Goal: Register for event/course

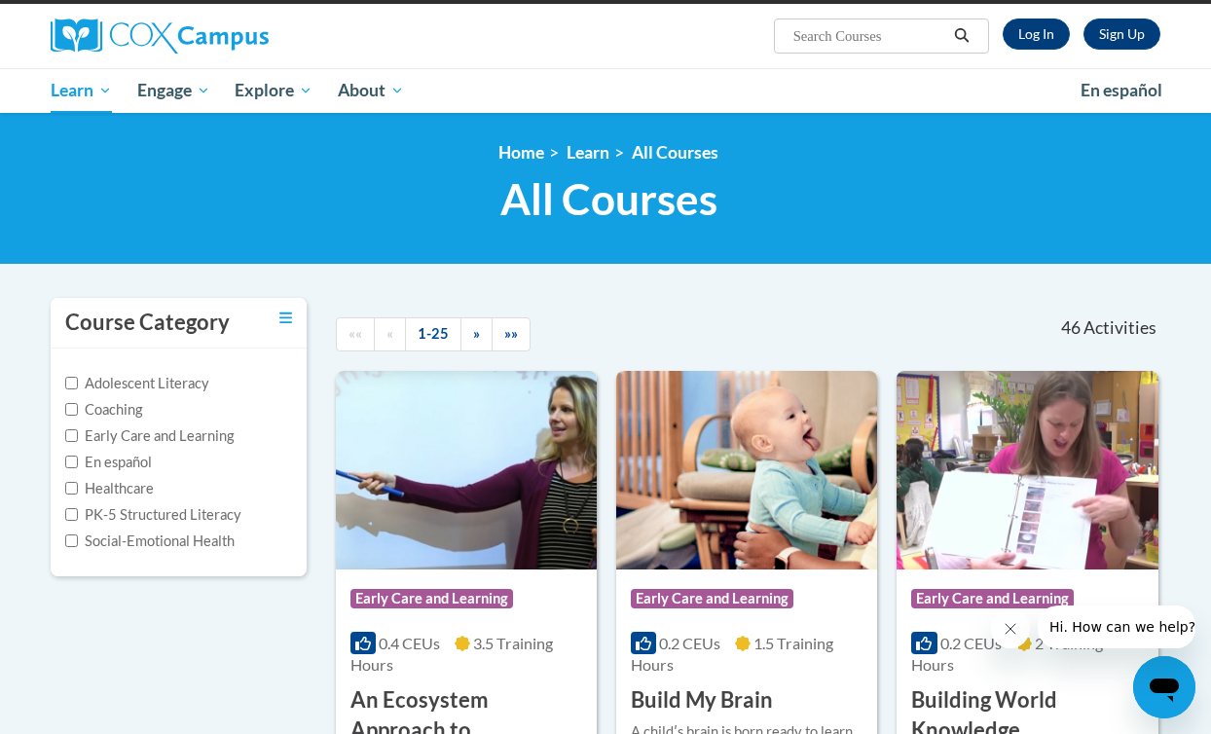
scroll to position [149, 0]
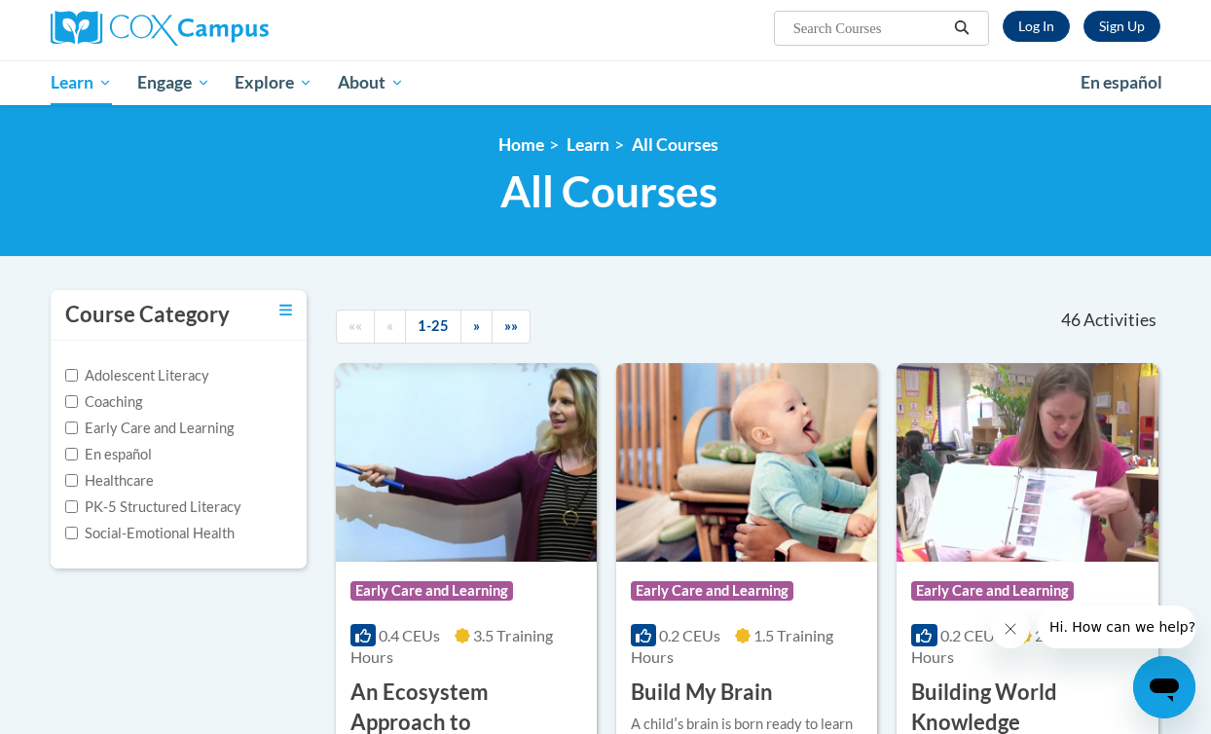
click at [128, 403] on label "Coaching" at bounding box center [103, 401] width 77 height 21
click at [78, 403] on input "Coaching" at bounding box center [71, 401] width 13 height 13
checkbox input "true"
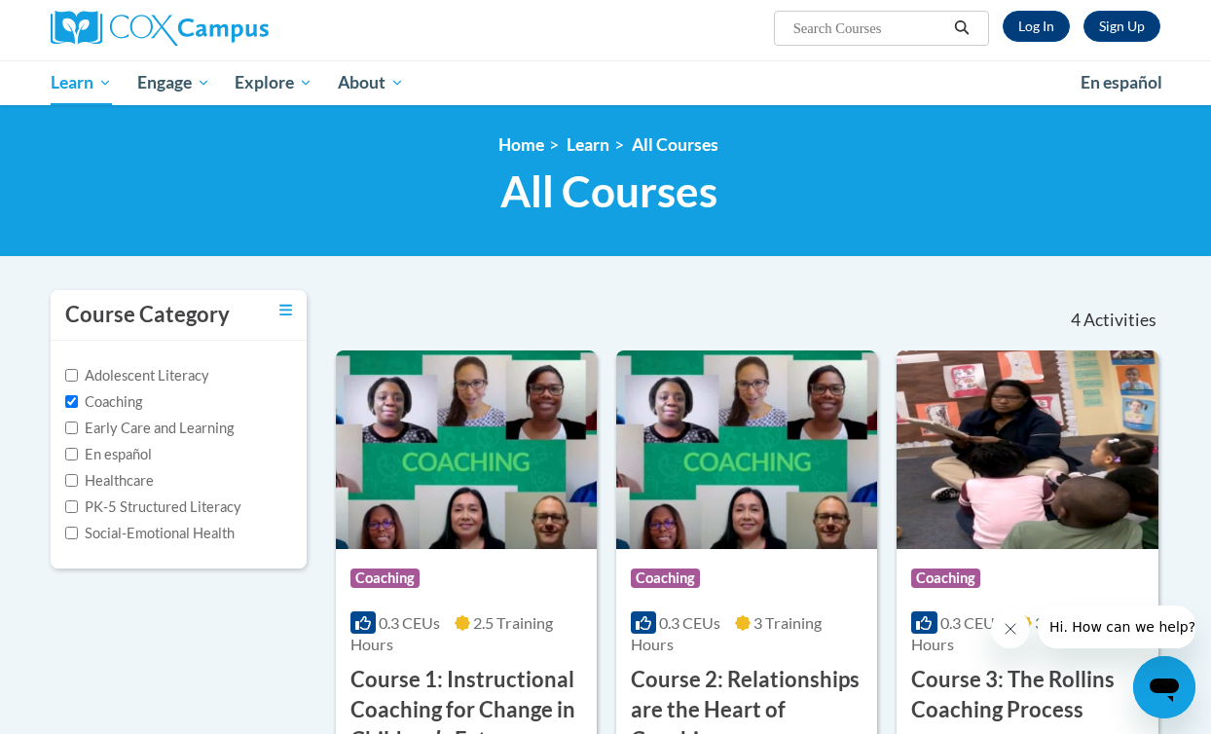
click at [173, 509] on label "PK-5 Structured Literacy" at bounding box center [153, 507] width 176 height 21
click at [78, 509] on input "PK-5 Structured Literacy" at bounding box center [71, 507] width 13 height 13
checkbox input "true"
click at [76, 430] on input "Early Care and Learning" at bounding box center [71, 428] width 13 height 13
checkbox input "true"
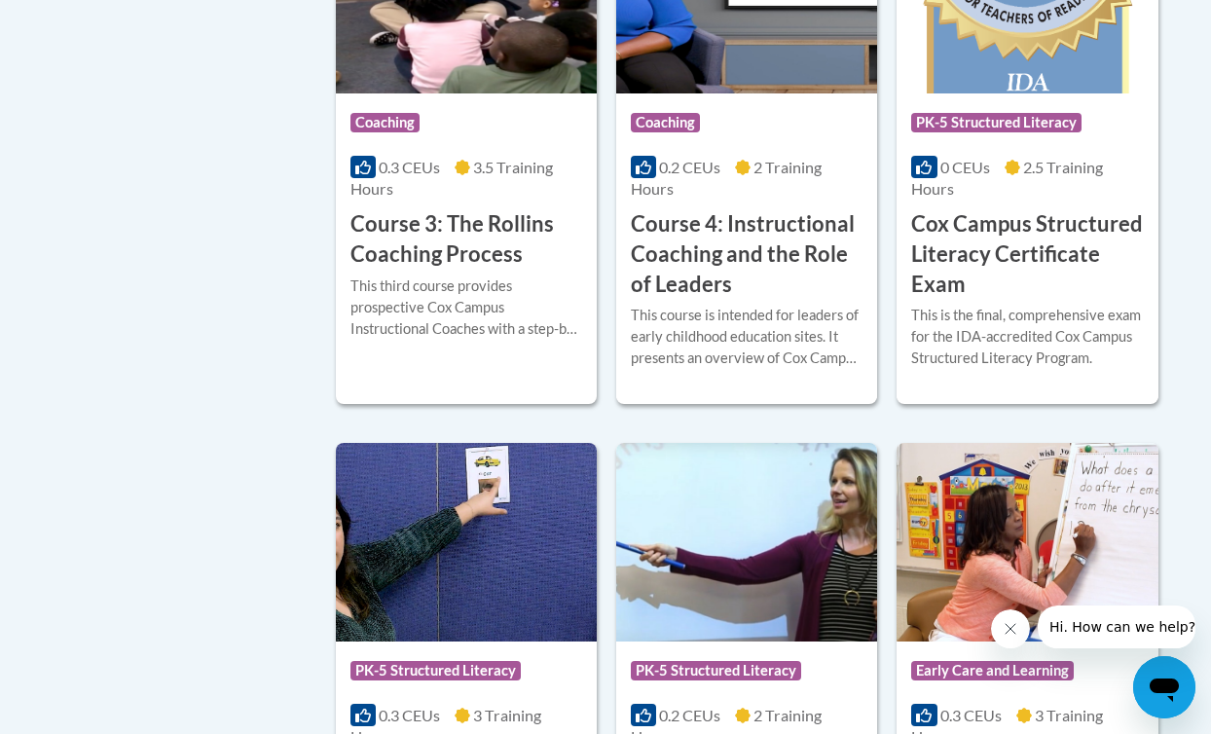
scroll to position [0, 0]
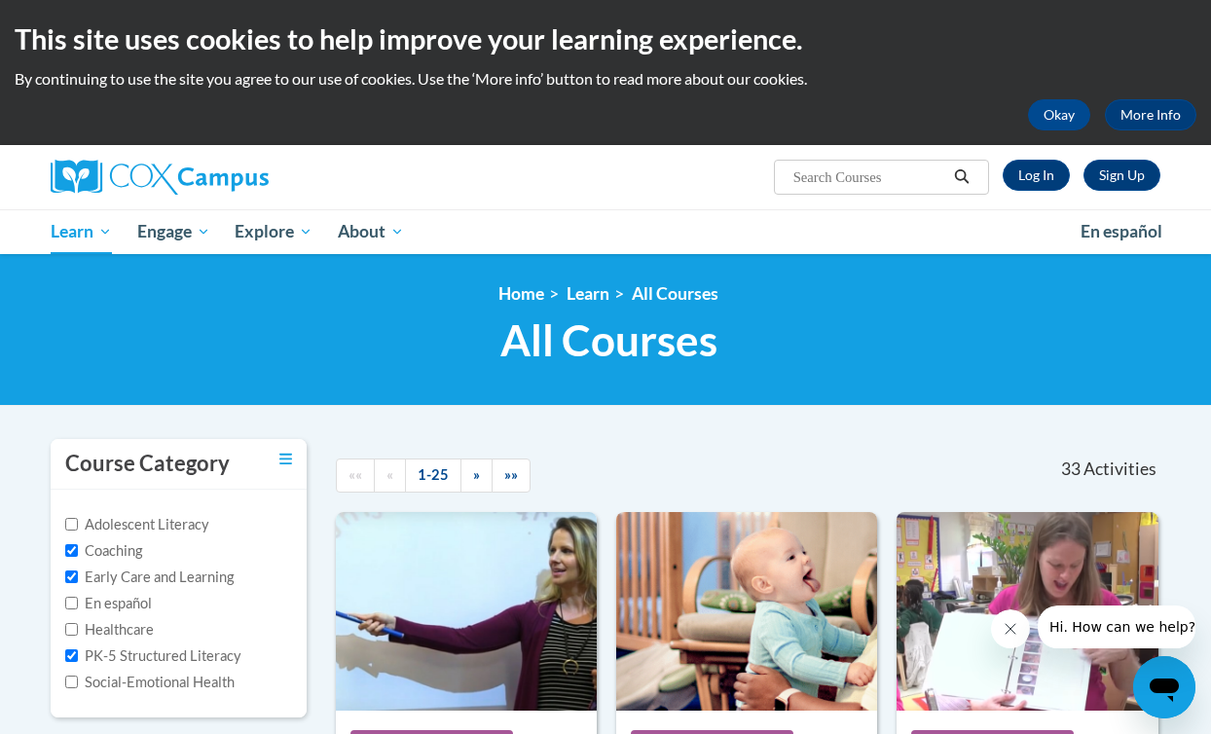
click at [814, 177] on input "Search..." at bounding box center [870, 177] width 156 height 23
paste input "Cox Campus Systematic and Explicit Phonics Instruction course"
type input "Cox Campus Systematic and Explicit Phonics Instruction course"
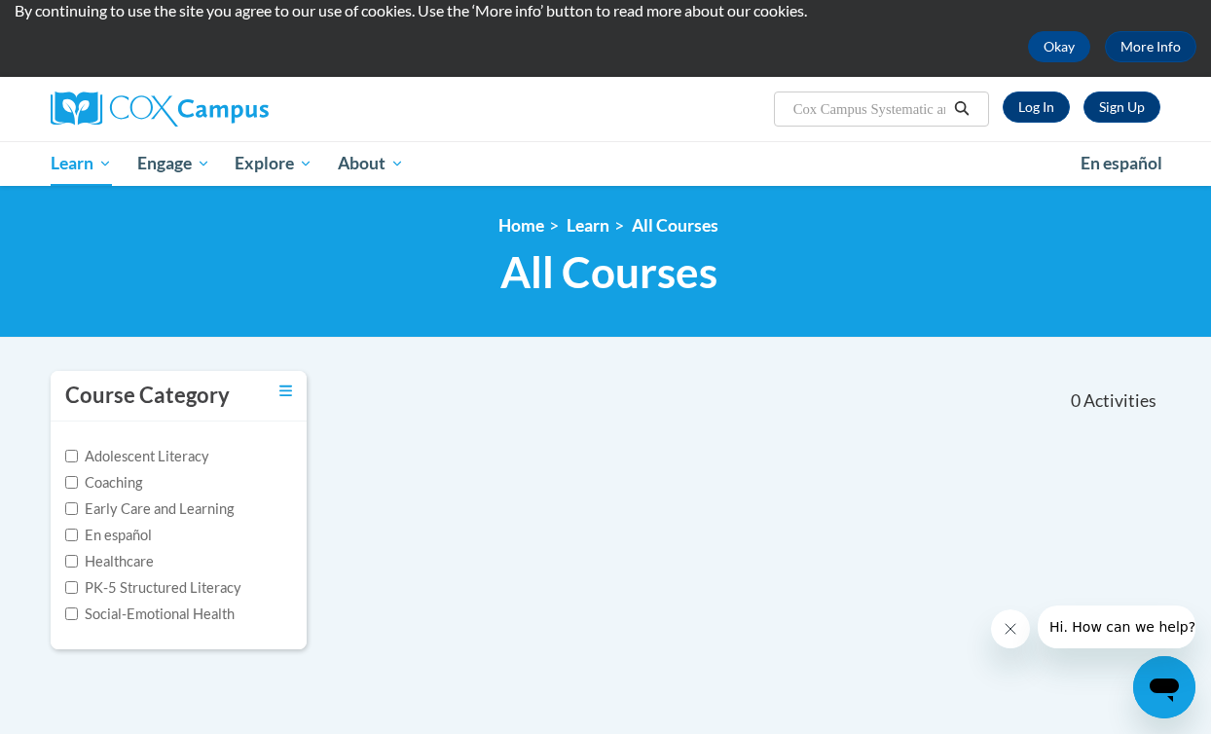
scroll to position [33, 0]
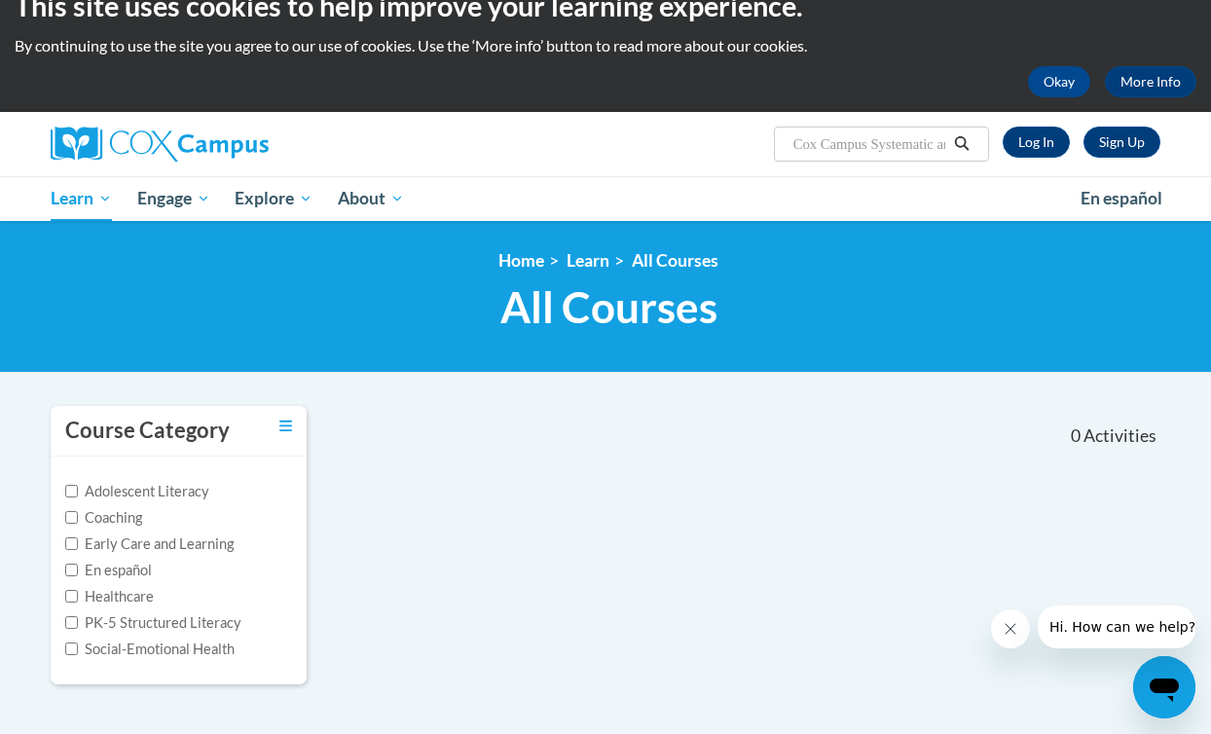
click at [864, 137] on input "Cox Campus Systematic and Explicit Phonics Instruction course" at bounding box center [870, 143] width 156 height 23
drag, startPoint x: 897, startPoint y: 140, endPoint x: 723, endPoint y: 137, distance: 174.3
click at [723, 137] on div "Sign Up Log In Search Search... Cox Campus Systematic and Explicit Phonics Inst…" at bounding box center [796, 137] width 760 height 50
click at [847, 141] on input "Cox Campus Systematic and Explicit Phonics Instruction course" at bounding box center [870, 143] width 156 height 23
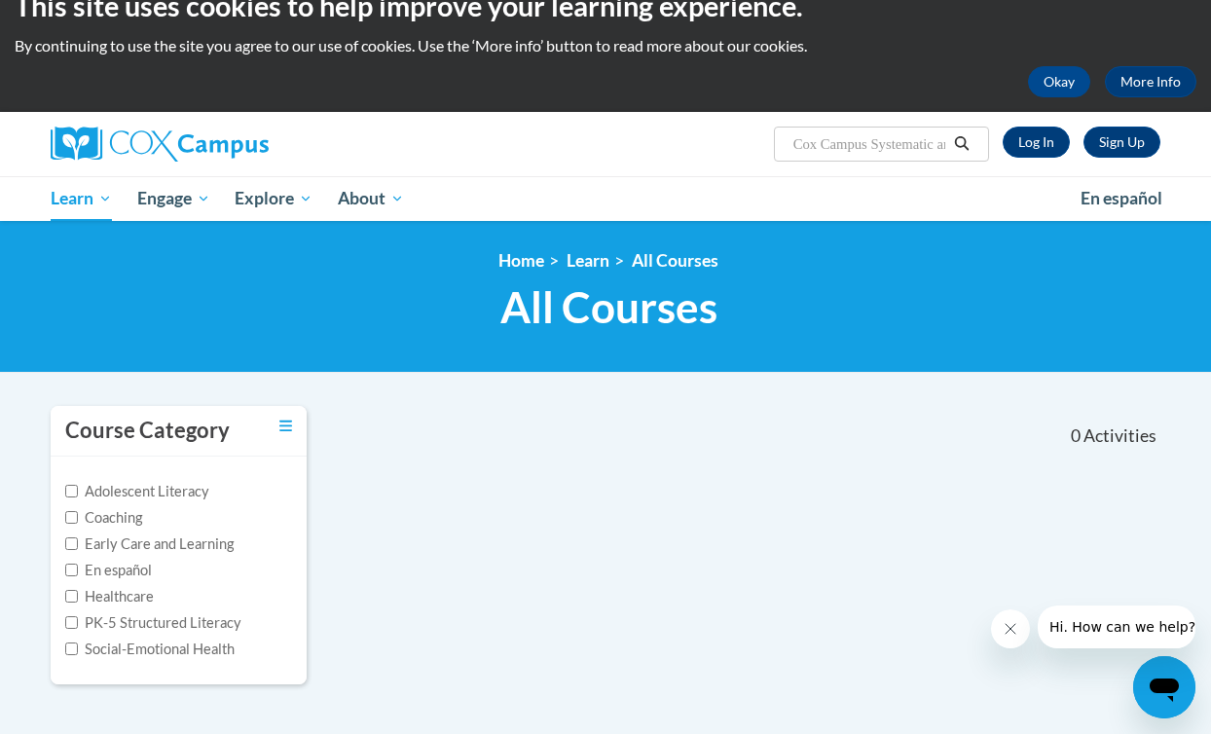
click at [847, 141] on input "Cox Campus Systematic and Explicit Phonics Instruction course" at bounding box center [870, 143] width 156 height 23
type input "Systematic and Explicit Phonics Instruction course"
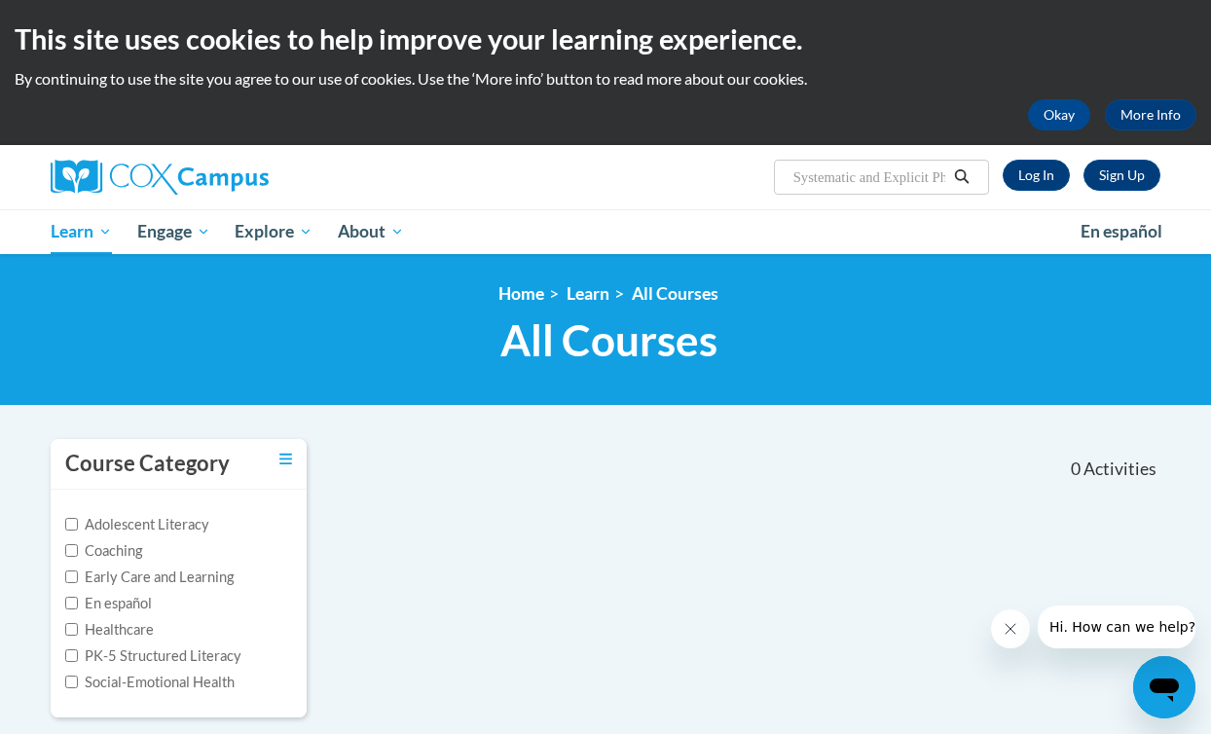
scroll to position [0, 167]
drag, startPoint x: 902, startPoint y: 178, endPoint x: 1083, endPoint y: 186, distance: 181.3
click at [1083, 186] on div "Sign Up Log In Search Search... Systematic and Explicit Phonics Instruction cou…" at bounding box center [796, 170] width 760 height 50
click at [924, 169] on input "Systematic and Explicit Phonics Instruction course" at bounding box center [870, 177] width 156 height 23
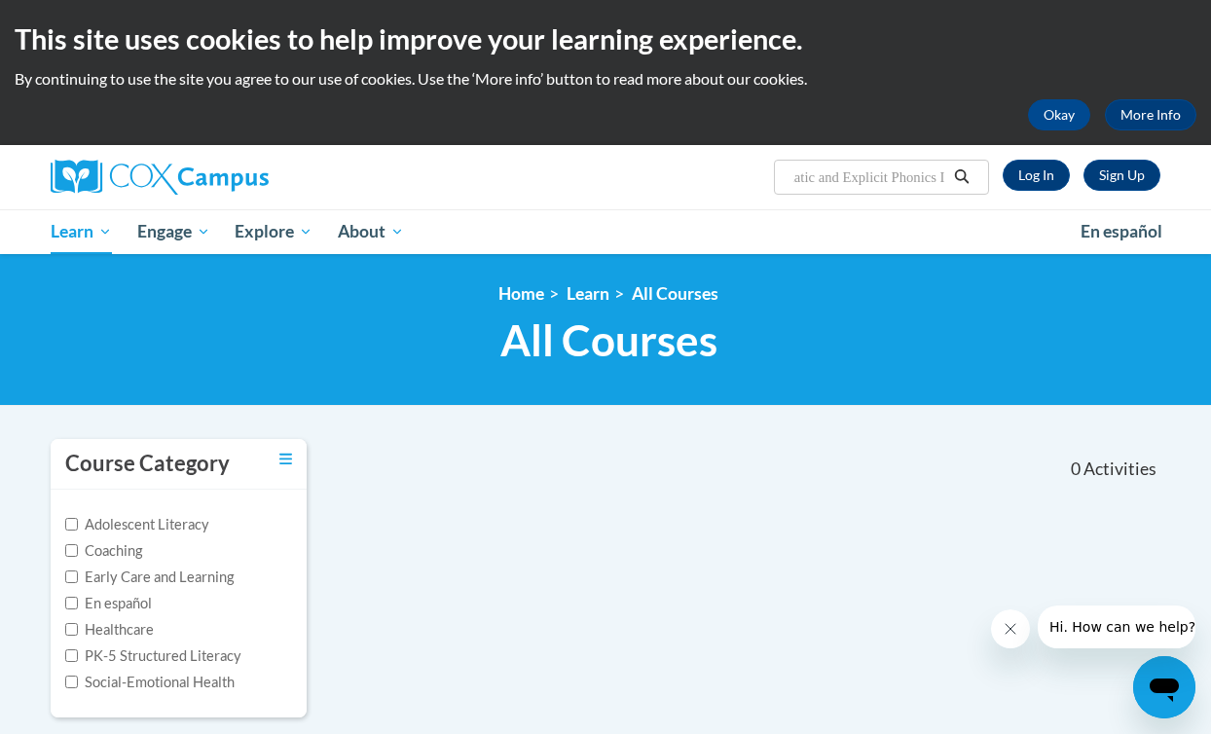
type input "Systematic and Explicit Phonics"
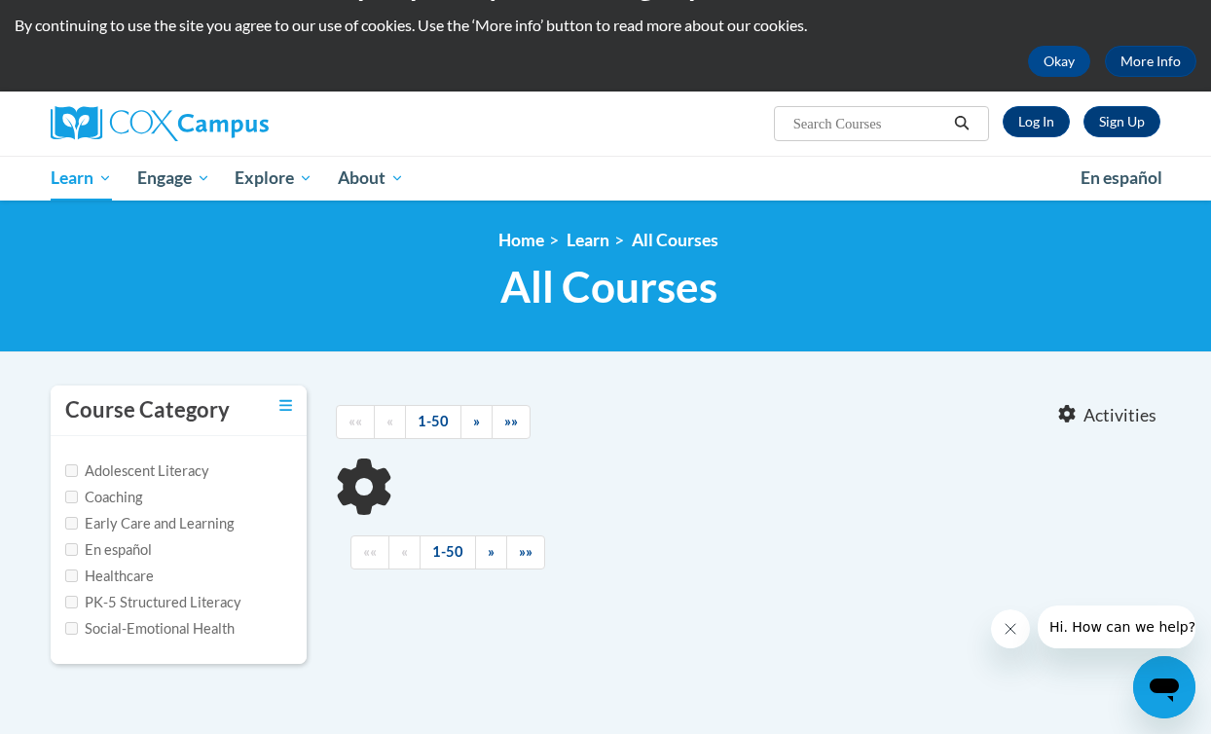
type input "Systematic and Explicit Phonics"
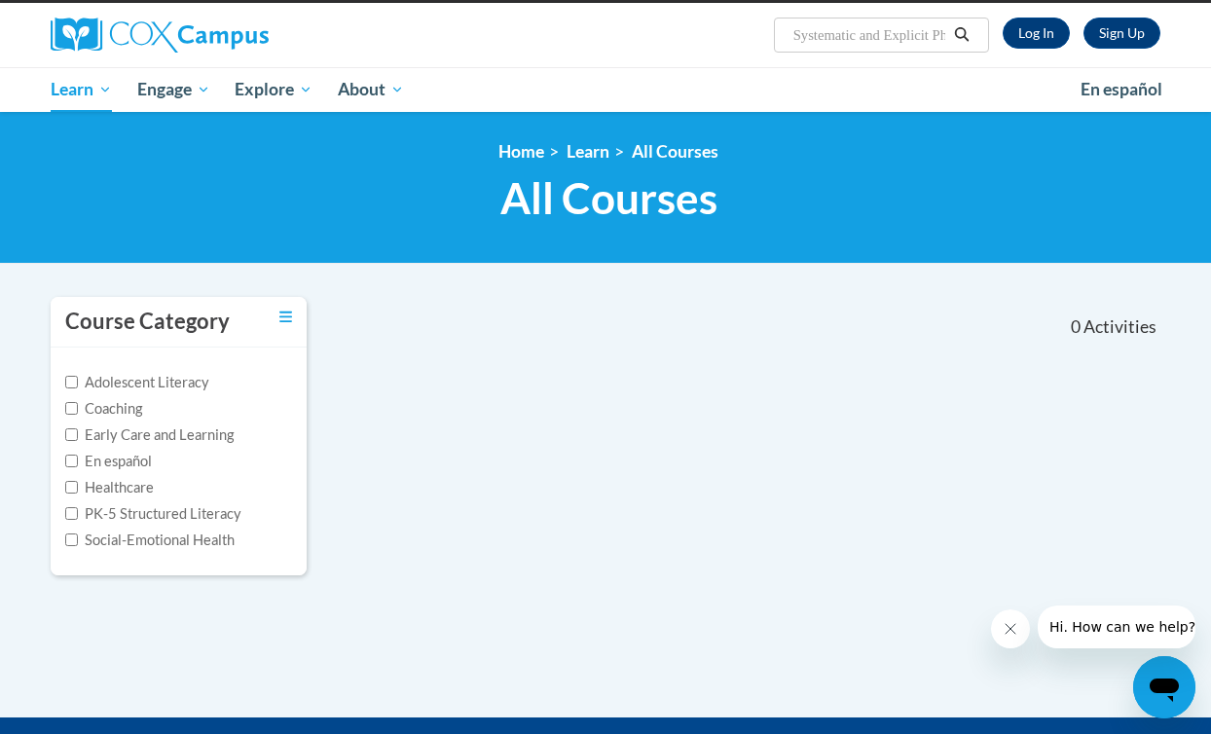
scroll to position [143, 0]
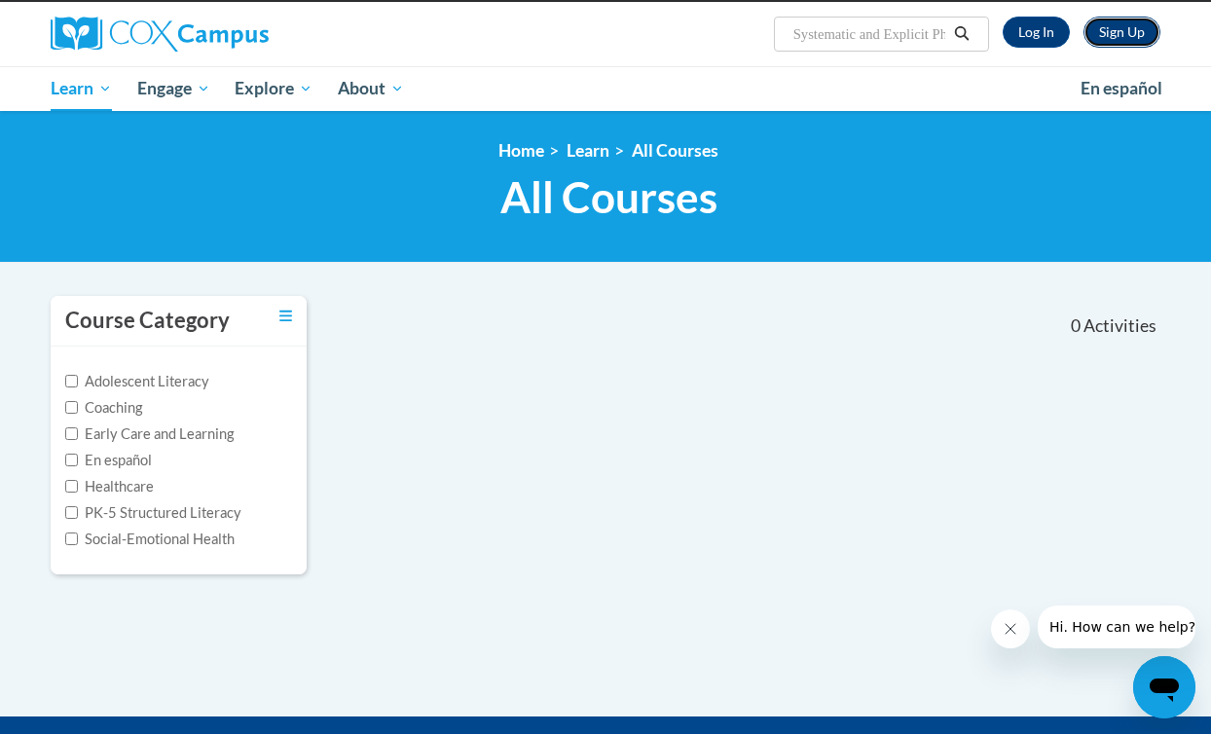
click at [1118, 30] on link "Sign Up" at bounding box center [1122, 32] width 77 height 31
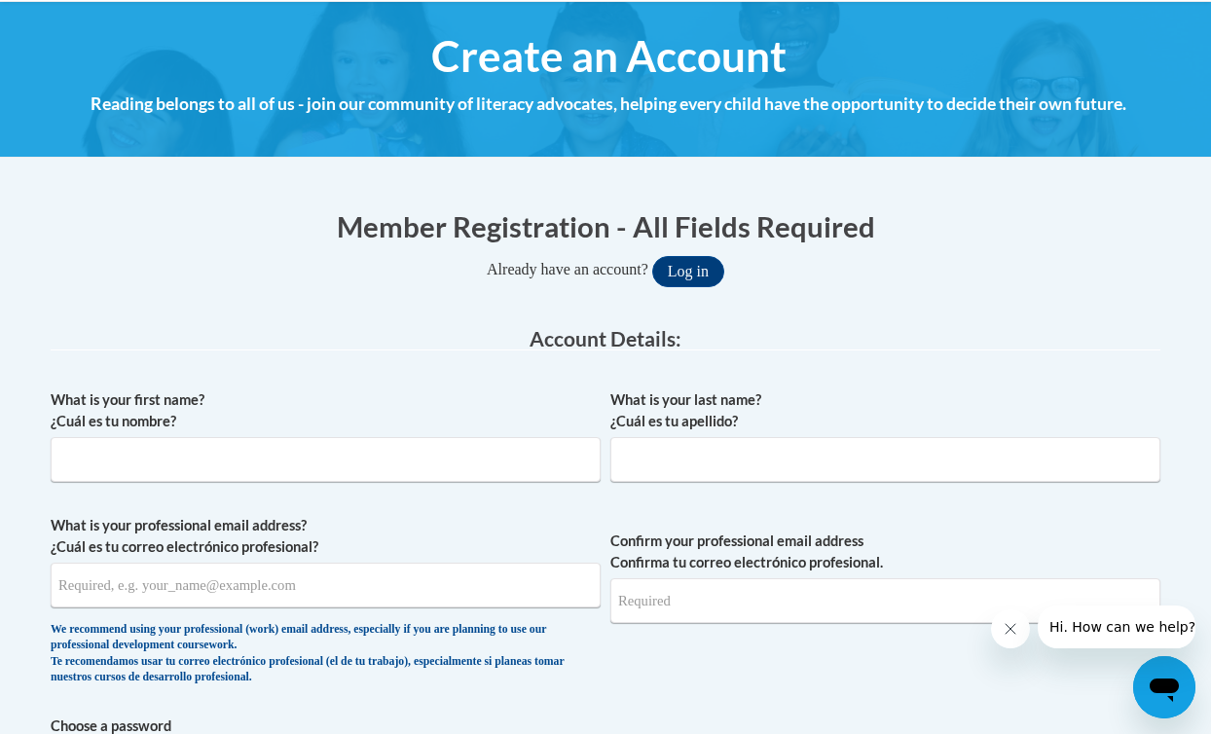
scroll to position [214, 0]
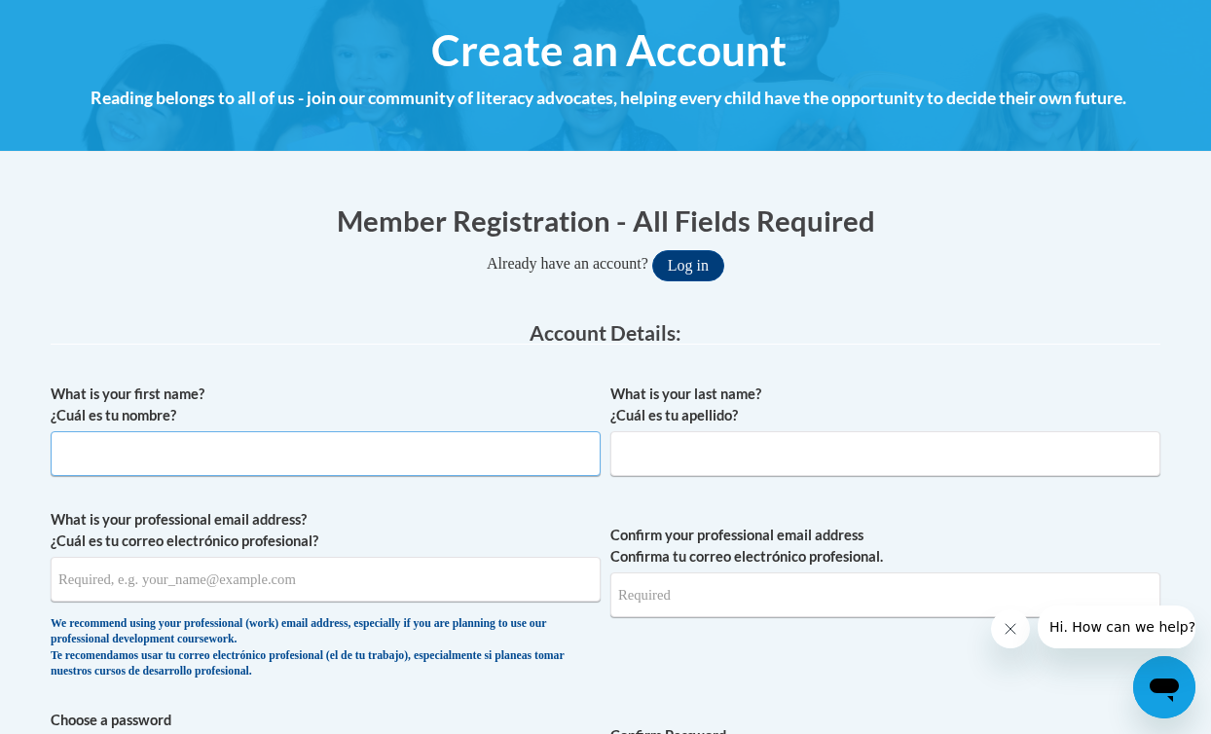
click at [362, 450] on input "What is your first name? ¿Cuál es tu nombre?" at bounding box center [326, 453] width 550 height 45
type input "Eesha"
type input "Marri"
type input "eesha.marri@email.ucr.edu"
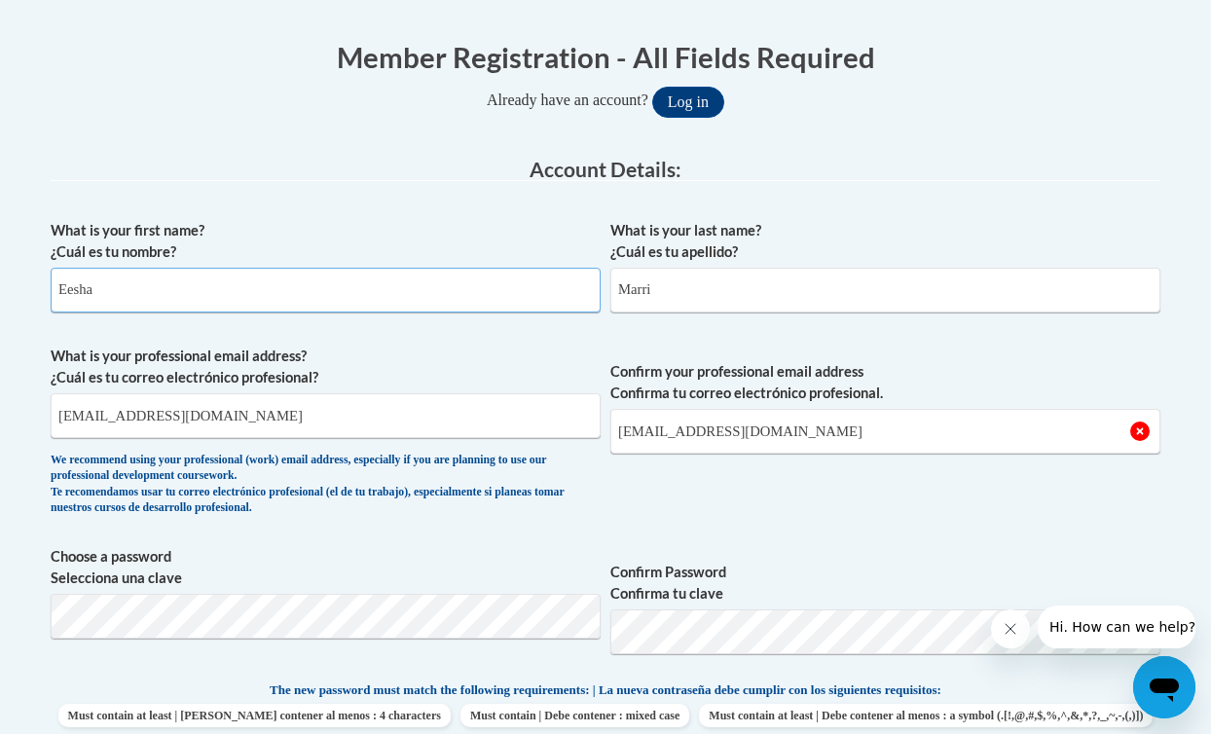
scroll to position [380, 0]
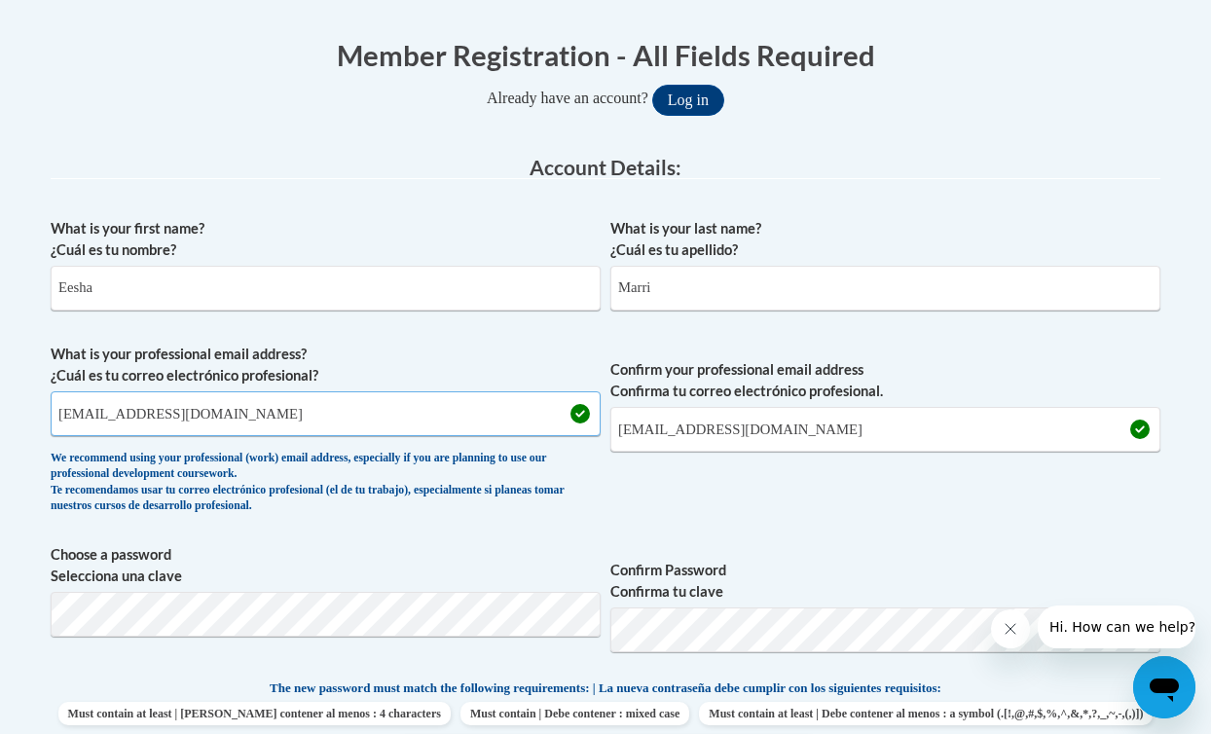
click at [367, 417] on input "eesha.marri@email.ucr.edu" at bounding box center [326, 413] width 550 height 45
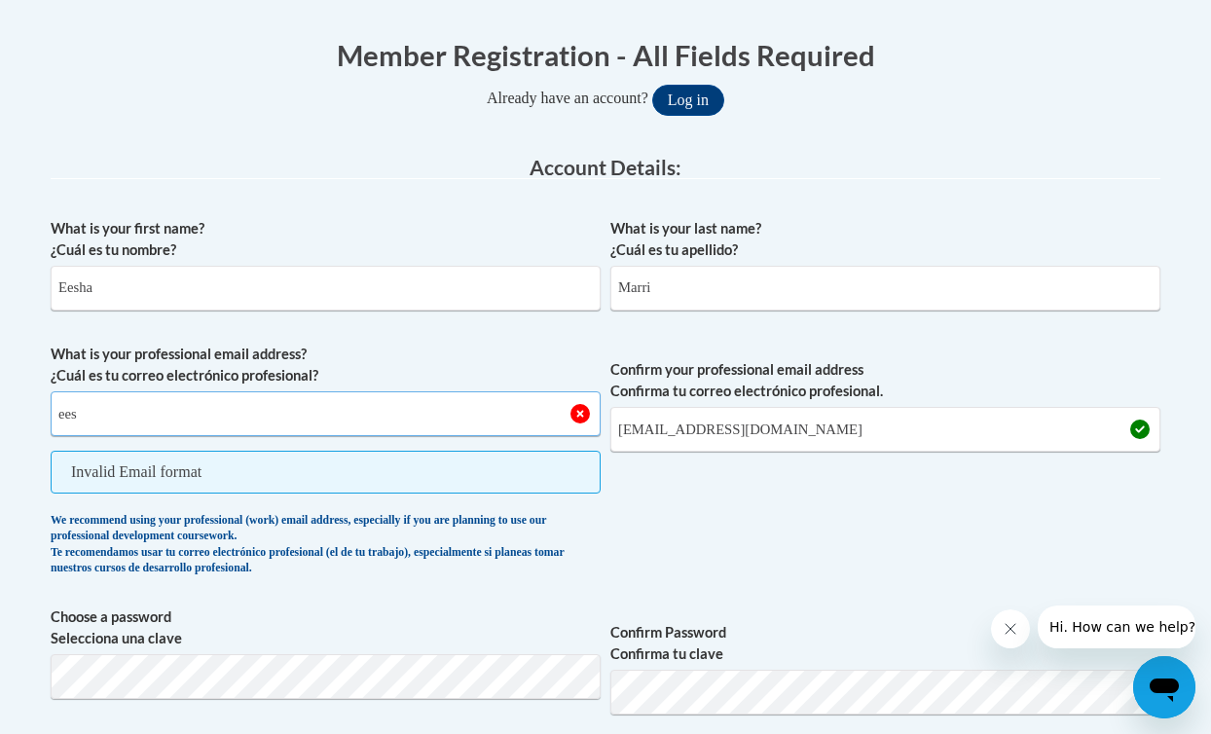
type input "eesha.marri@email.ucr.edu"
click at [319, 478] on span "Invalid Email format" at bounding box center [326, 472] width 550 height 43
click at [333, 521] on div "We recommend using your professional (work) email address, especially if you ar…" at bounding box center [326, 545] width 550 height 64
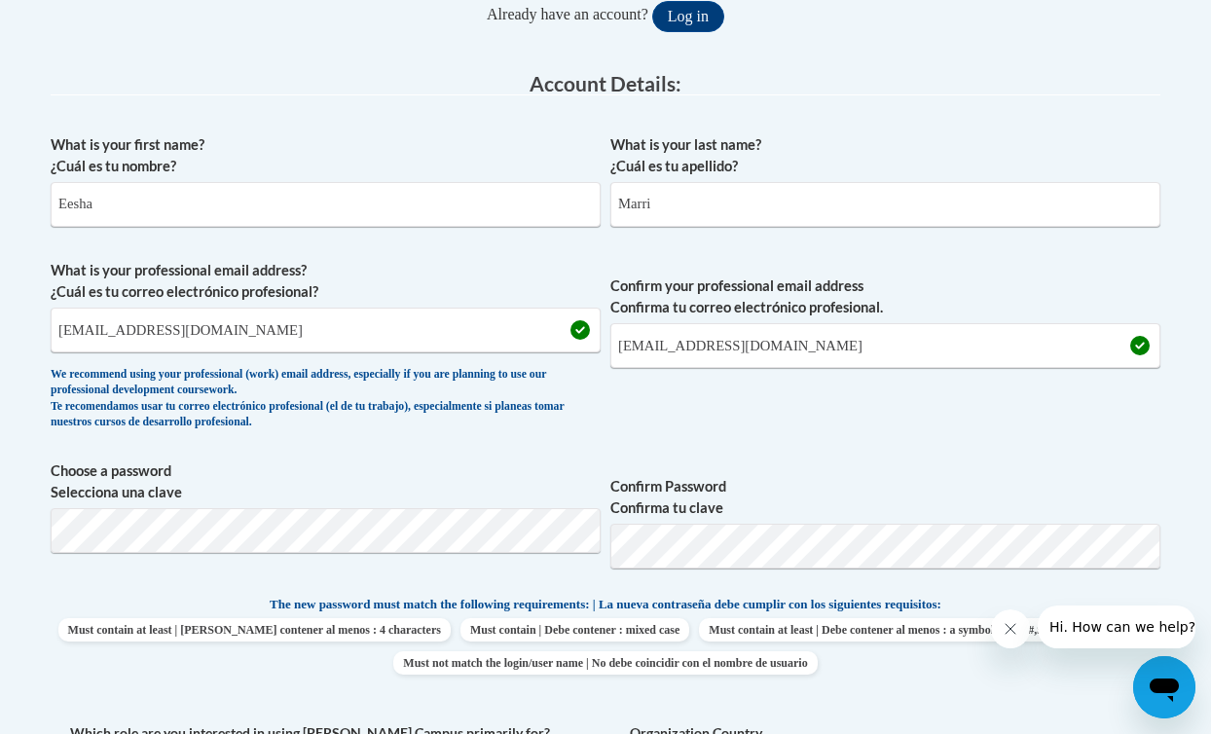
scroll to position [473, 0]
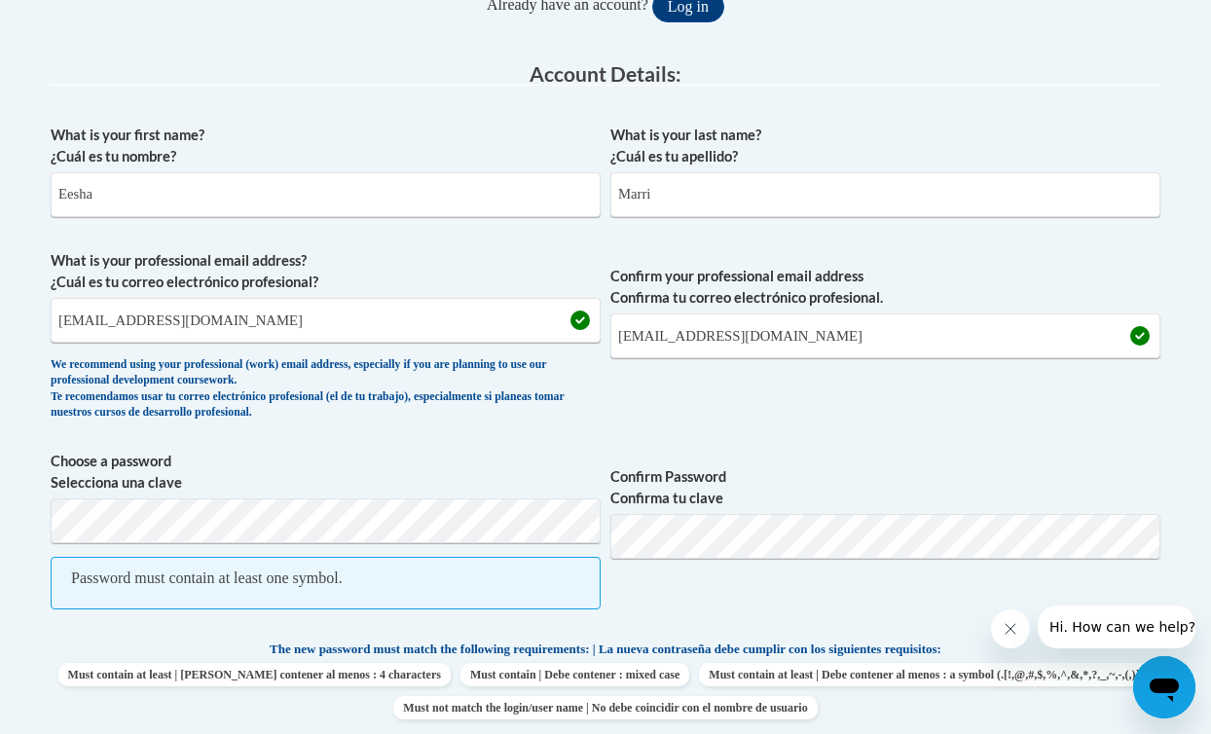
click at [730, 510] on span "Confirm Password Confirma tu clave" at bounding box center [886, 540] width 550 height 179
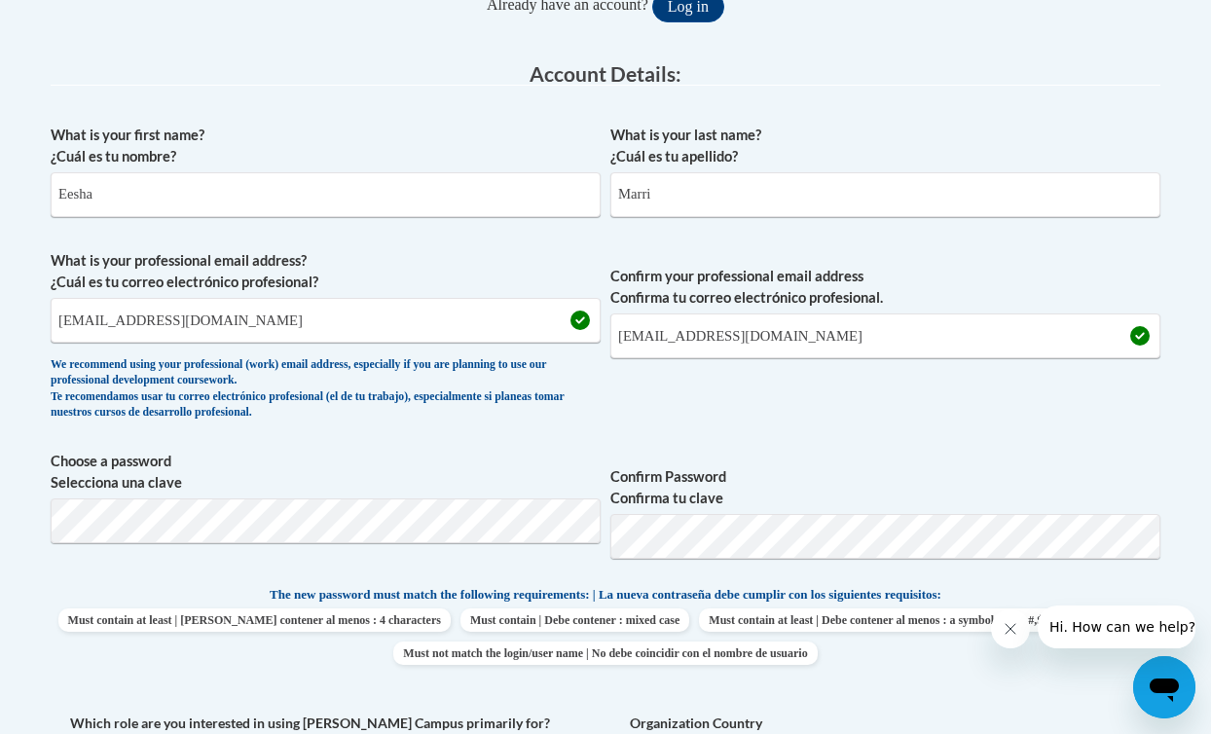
click at [851, 427] on span "Confirm your professional email address Confirma tu correo electrónico profesio…" at bounding box center [886, 340] width 550 height 180
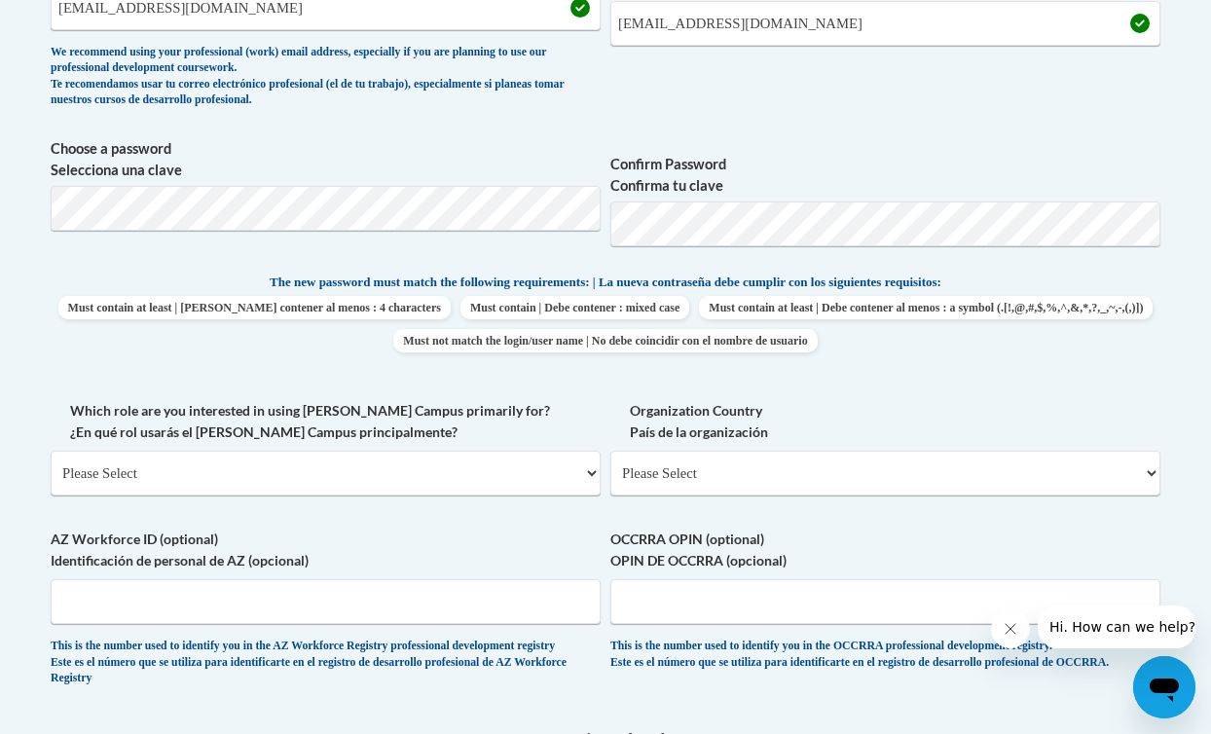
scroll to position [795, 0]
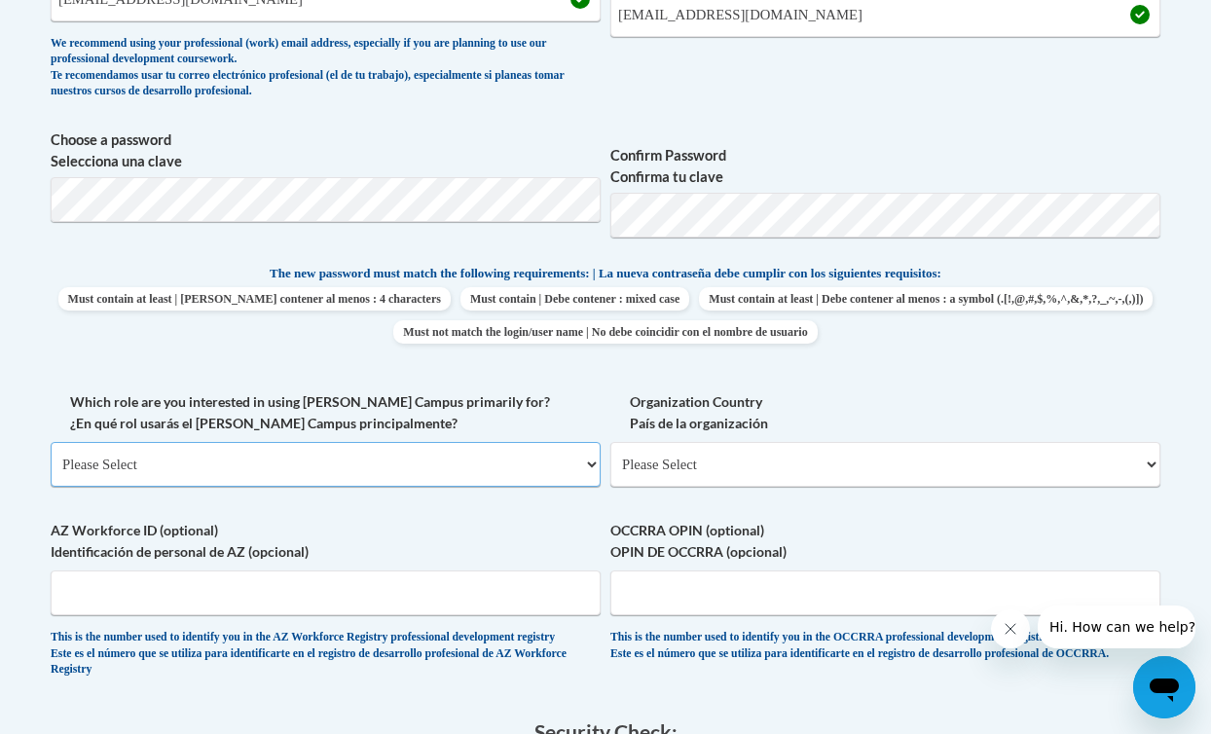
click at [404, 458] on select "Please Select College/University | Colegio/Universidad Community/Nonprofit Part…" at bounding box center [326, 464] width 550 height 45
select select "fbf2d438-af2f-41f8-98f1-81c410e29de3"
click at [51, 442] on select "Please Select College/University | Colegio/Universidad Community/Nonprofit Part…" at bounding box center [326, 464] width 550 height 45
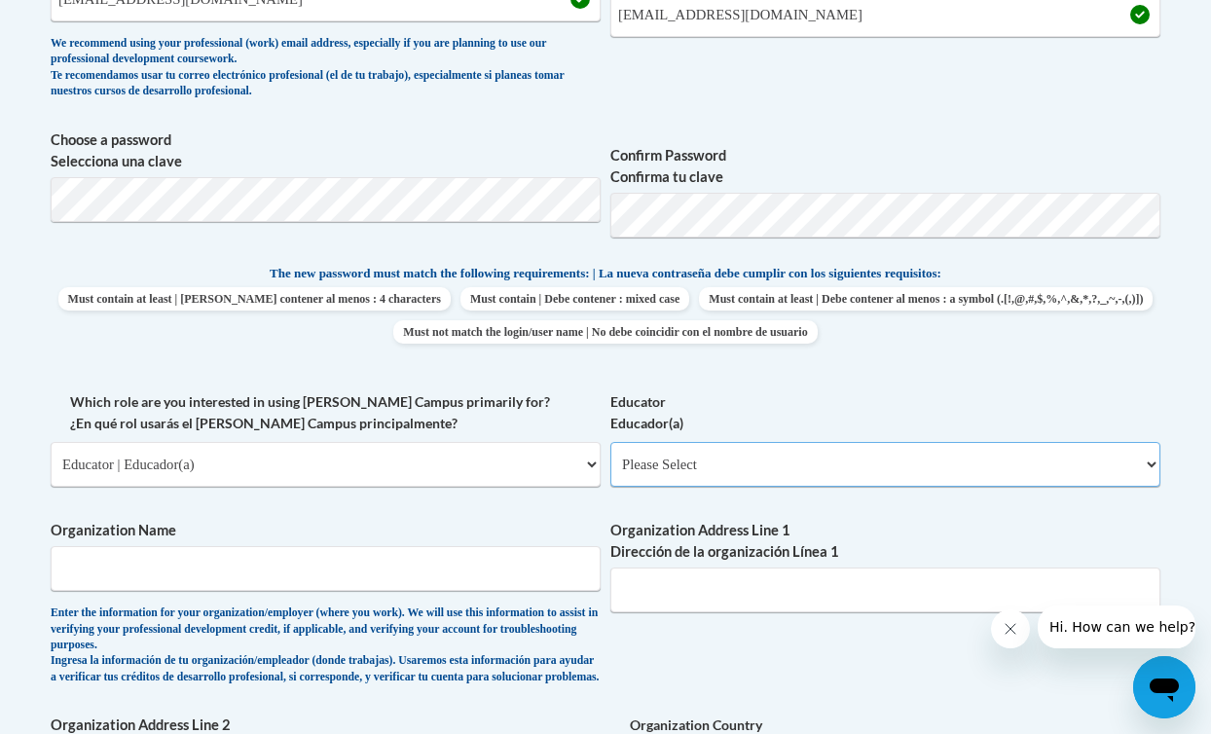
click at [689, 453] on select "Please Select Early Learning/Daycare Teacher/Family Home Care Provider | Maestr…" at bounding box center [886, 464] width 550 height 45
select select "8e40623d-54d0-45cd-9f92-5df65cd3f8cf"
click at [611, 442] on select "Please Select Early Learning/Daycare Teacher/Family Home Care Provider | Maestr…" at bounding box center [886, 464] width 550 height 45
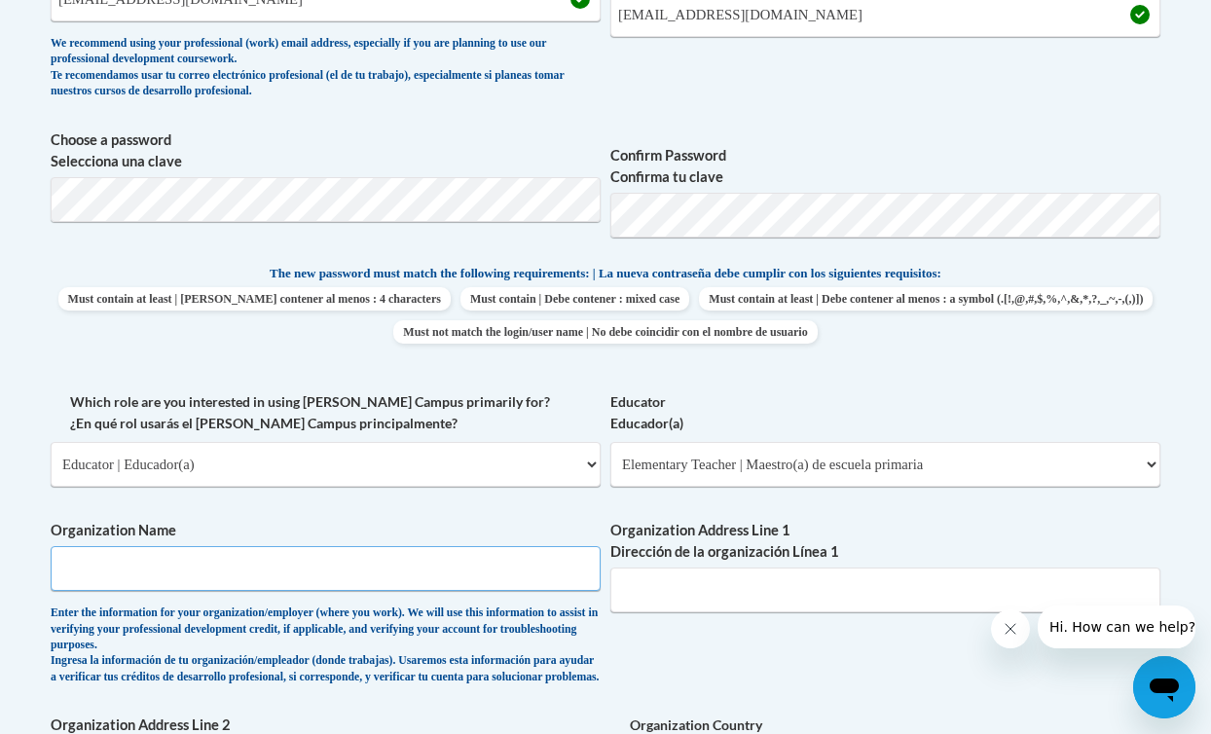
click at [460, 560] on input "Organization Name" at bounding box center [326, 568] width 550 height 45
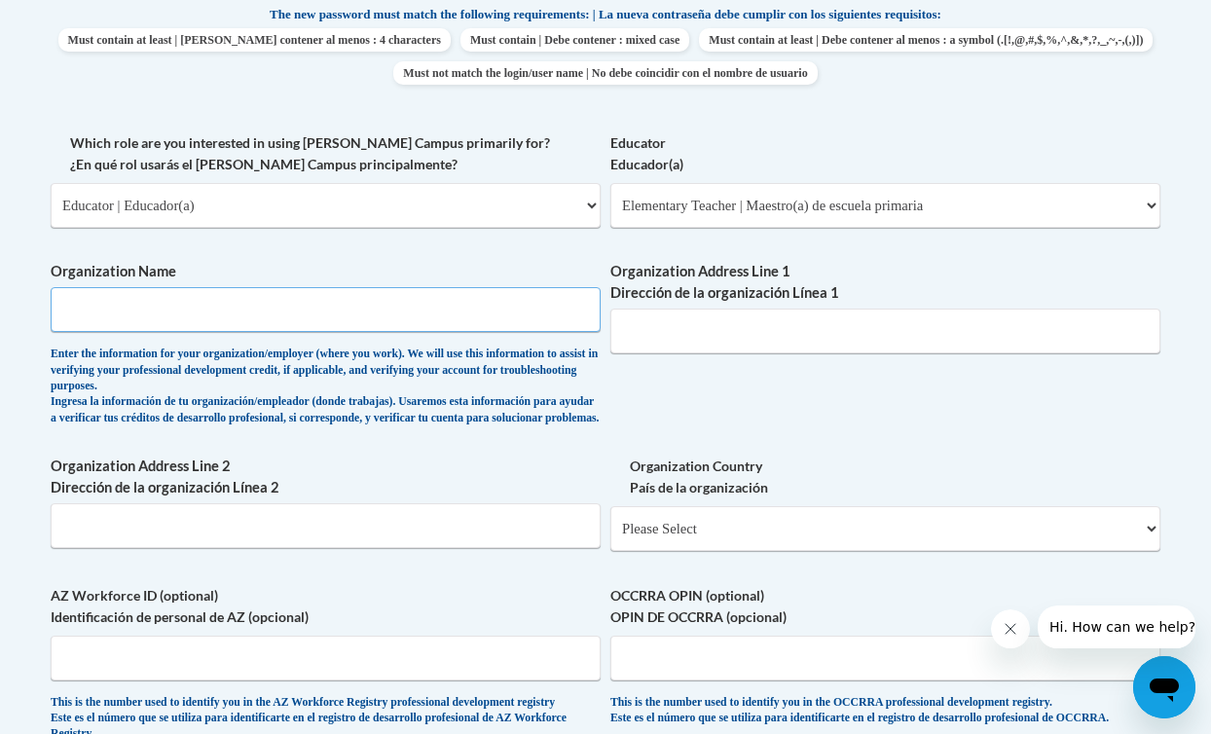
scroll to position [1065, 0]
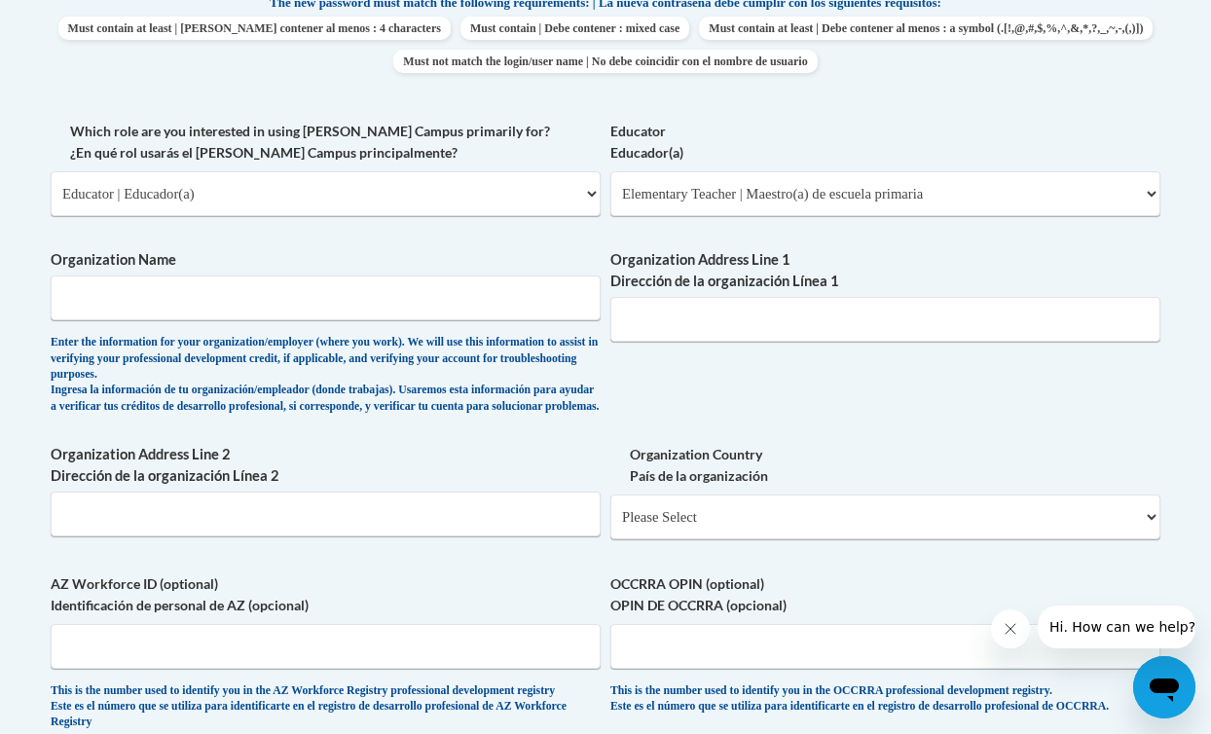
click at [631, 428] on div "What is your first name? ¿Cuál es tu nombre? Eesha What is your last name? ¿Cuá…" at bounding box center [606, 137] width 1110 height 1228
click at [557, 405] on div "Enter the information for your organization/employer (where you work). We will …" at bounding box center [326, 375] width 550 height 80
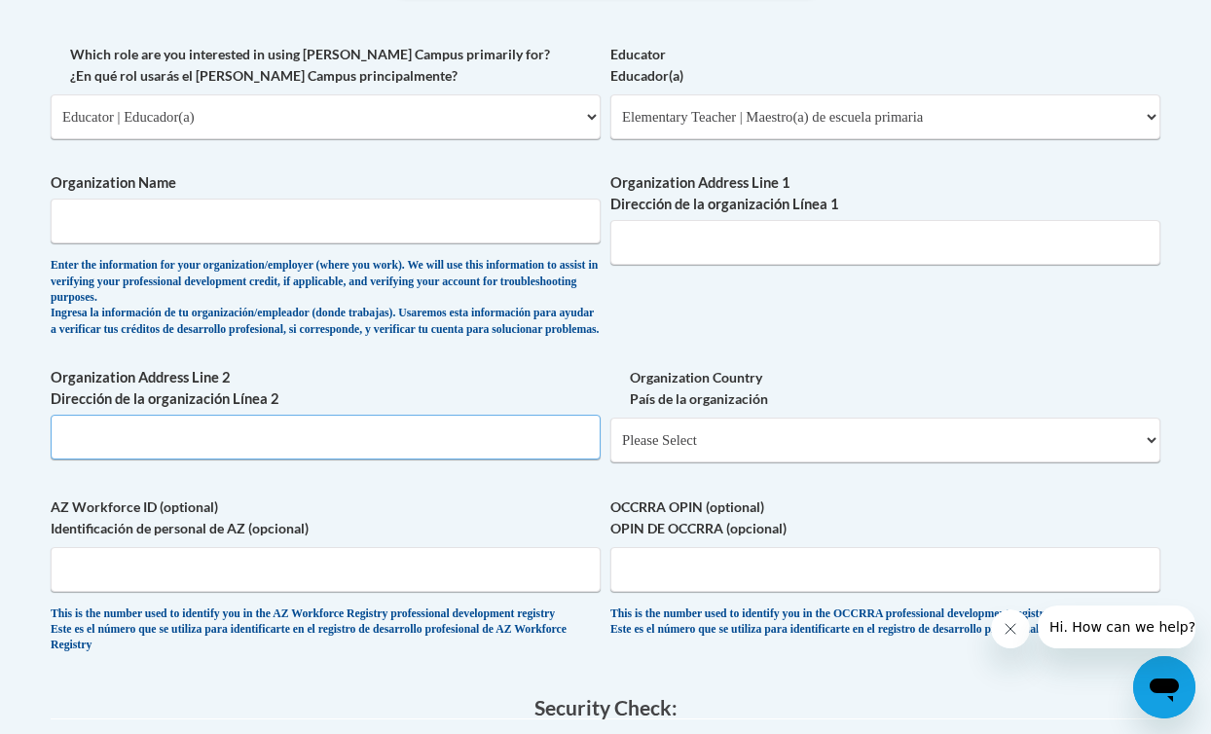
click at [333, 453] on input "Organization Address Line 2 Dirección de la organización Línea 2" at bounding box center [326, 437] width 550 height 45
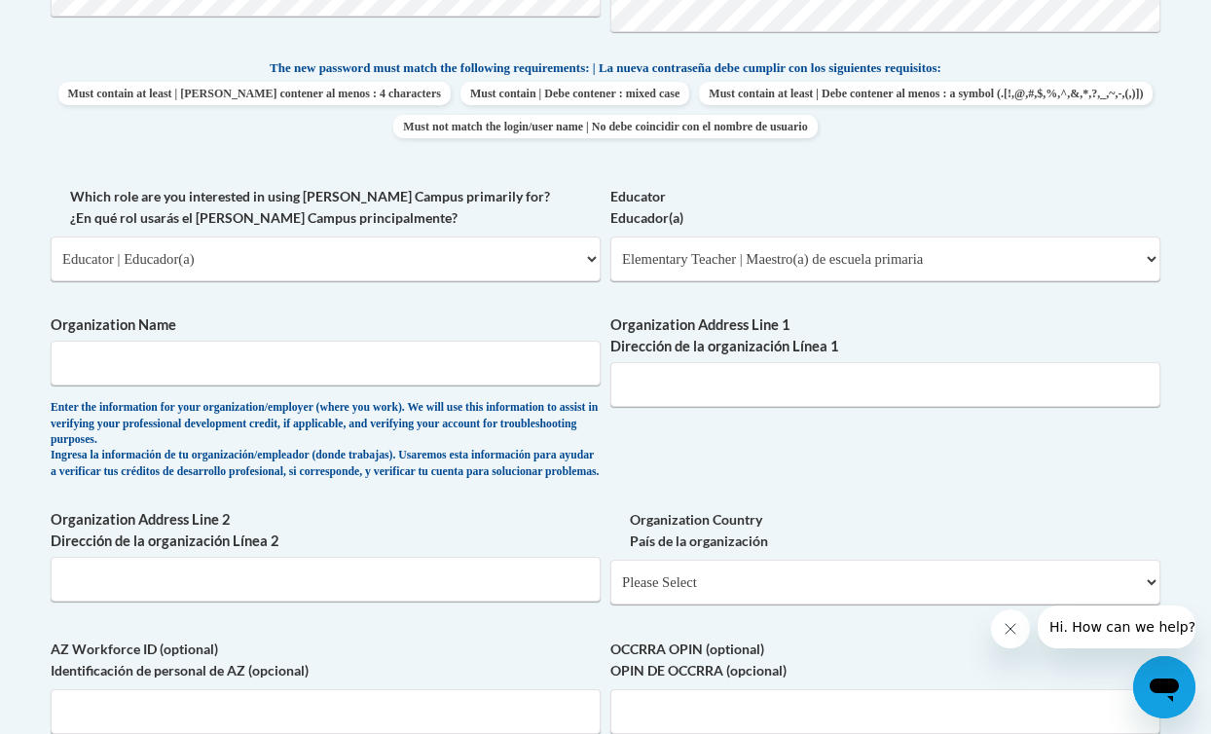
scroll to position [1990, 0]
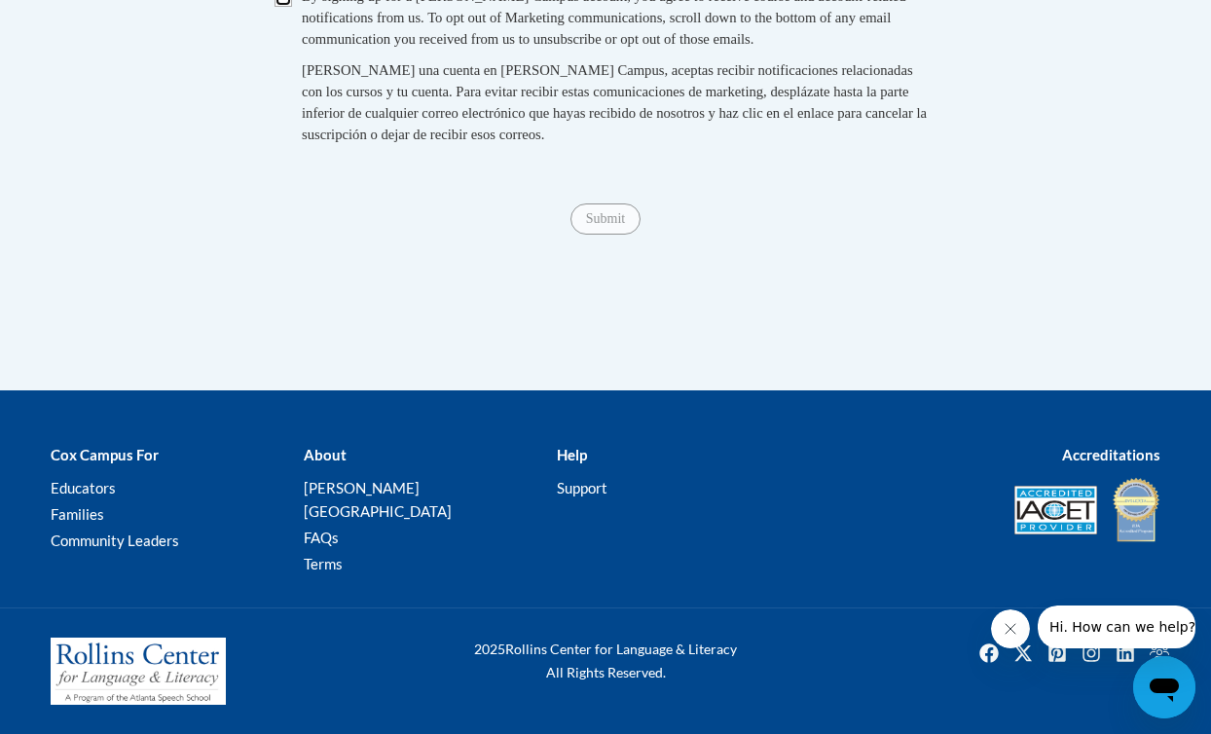
checkbox input "true"
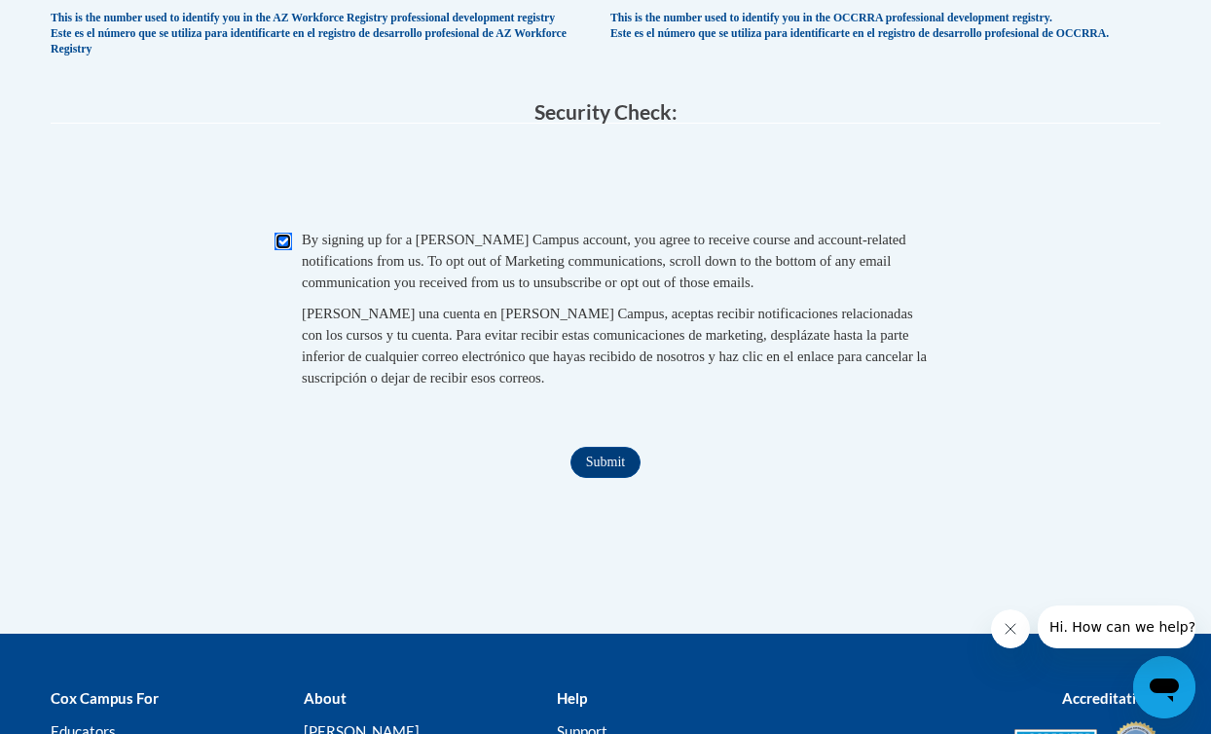
scroll to position [1736, 0]
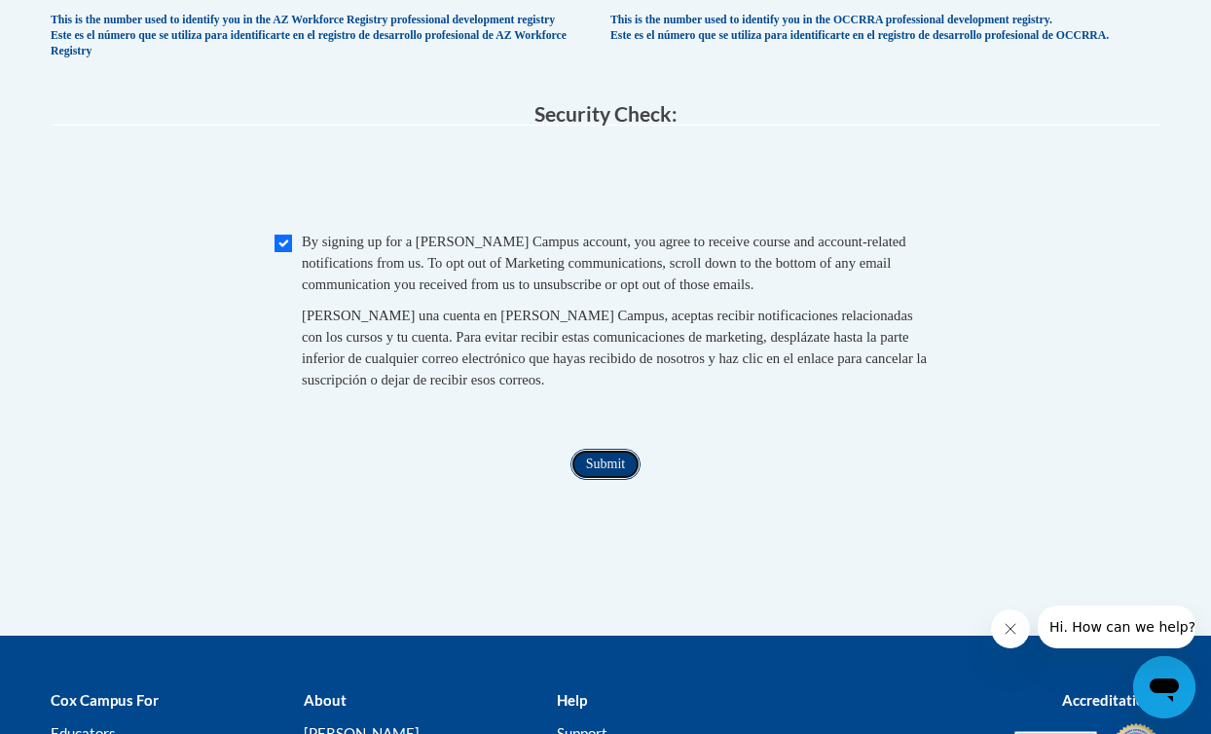
click at [608, 480] on input "Submit" at bounding box center [606, 464] width 70 height 31
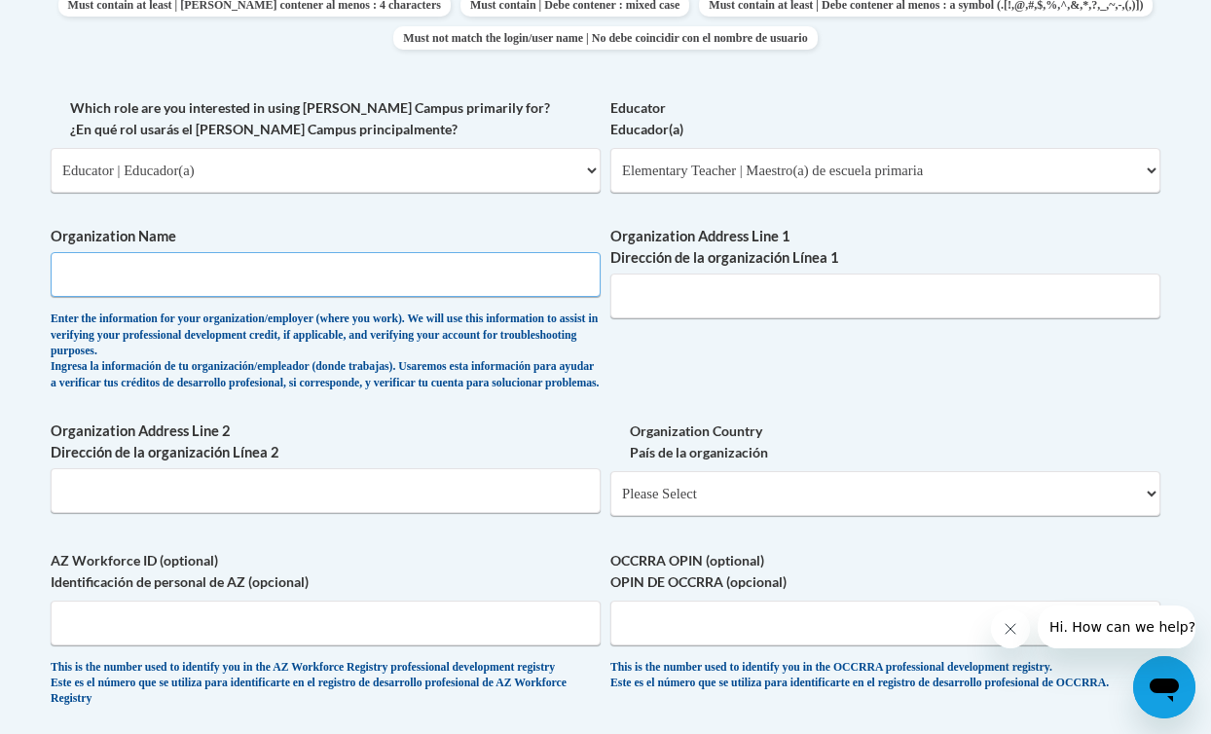
scroll to position [1085, 0]
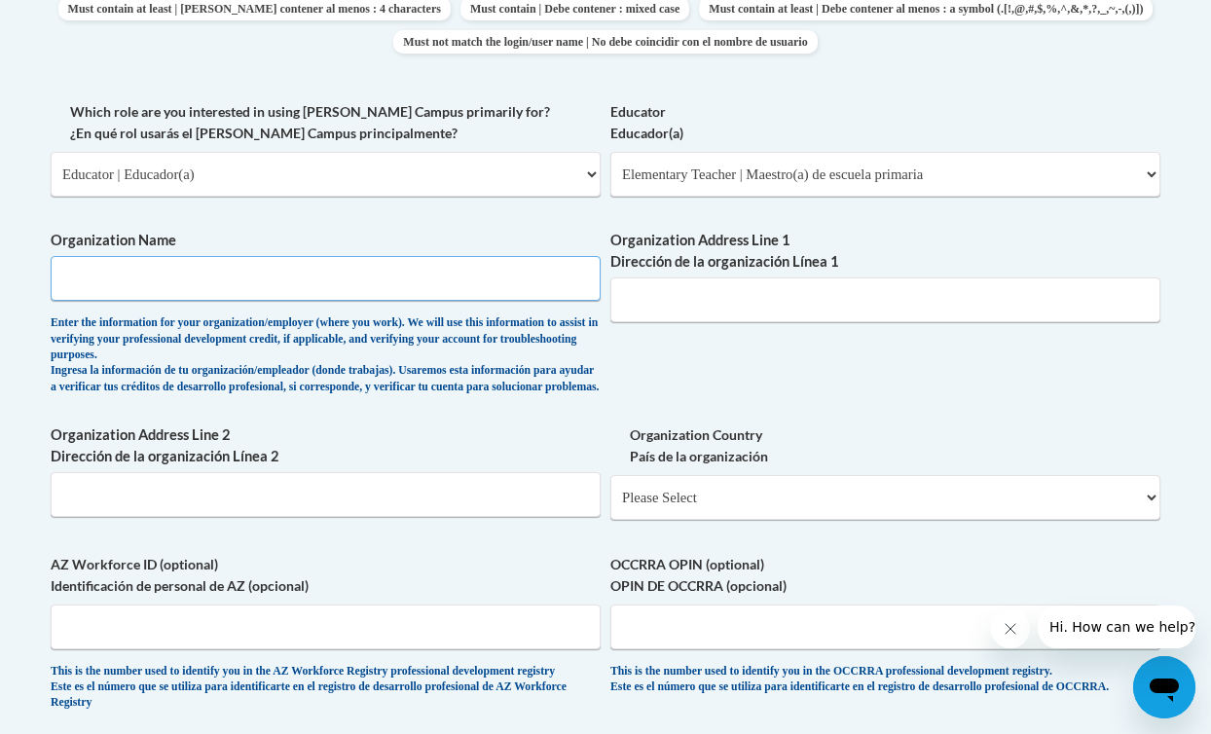
click at [386, 286] on input "Organization Name" at bounding box center [326, 278] width 550 height 45
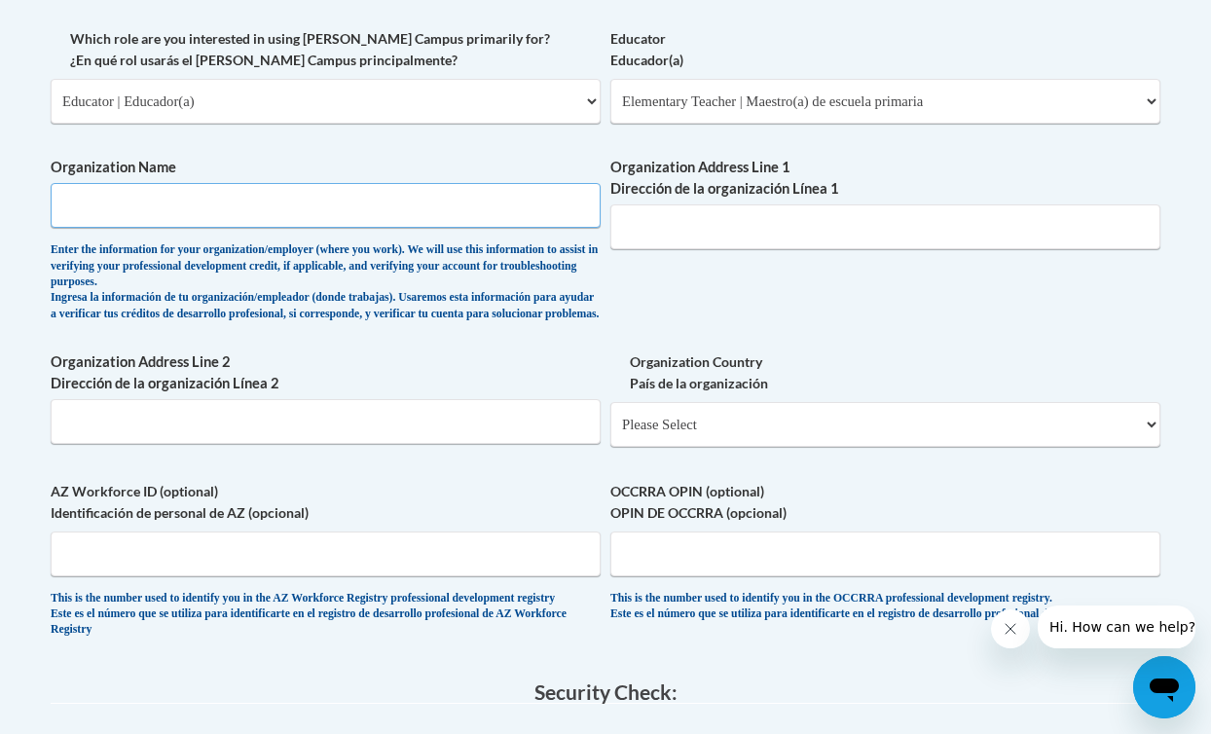
scroll to position [1172, 0]
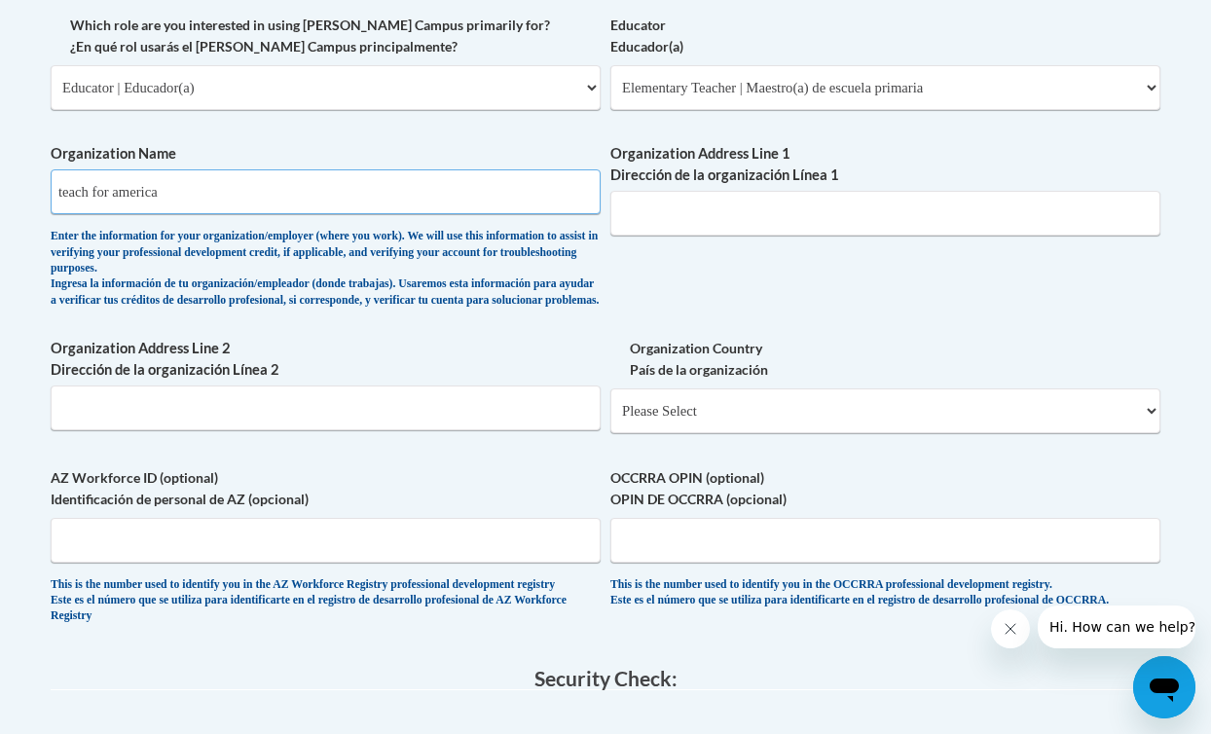
type input "teach for america"
click at [763, 215] on input "Organization Address Line 1 Dirección de la organización Línea 1" at bounding box center [886, 213] width 550 height 45
click at [505, 305] on div "Enter the information for your organization/employer (where you work). We will …" at bounding box center [326, 269] width 550 height 80
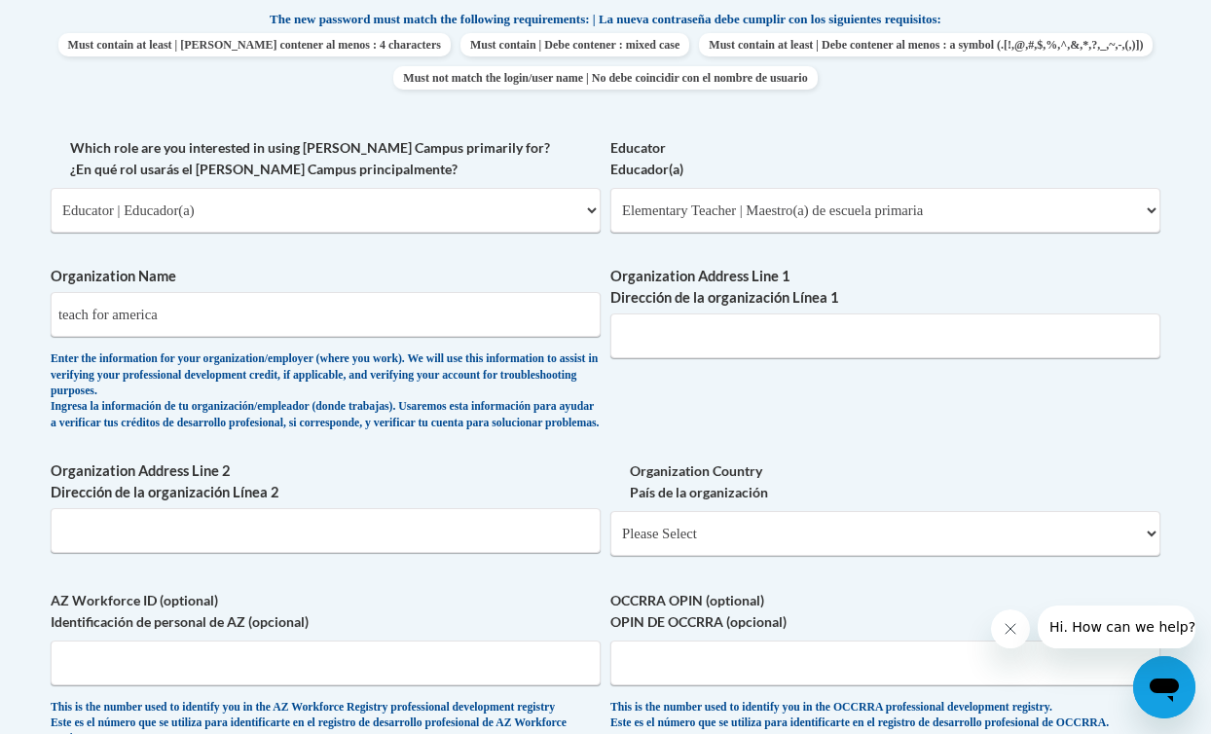
scroll to position [1048, 0]
click at [504, 266] on div "What is your first name? ¿Cuál es tu nombre? Eesha What is your last name? ¿Cuá…" at bounding box center [606, 154] width 1110 height 1228
click at [441, 331] on input "teach for america" at bounding box center [326, 315] width 550 height 45
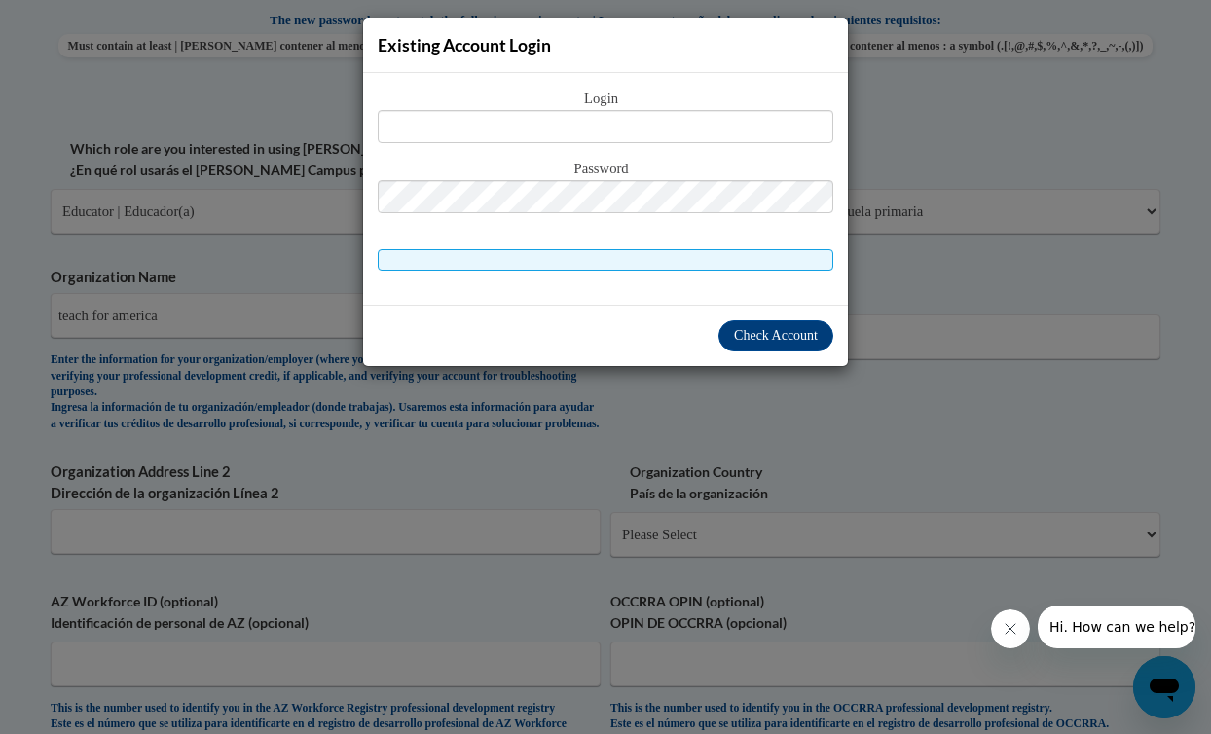
click at [512, 361] on div "Check Account" at bounding box center [605, 335] width 485 height 61
click at [516, 416] on div "Existing Account Login Login Password" at bounding box center [605, 367] width 1211 height 734
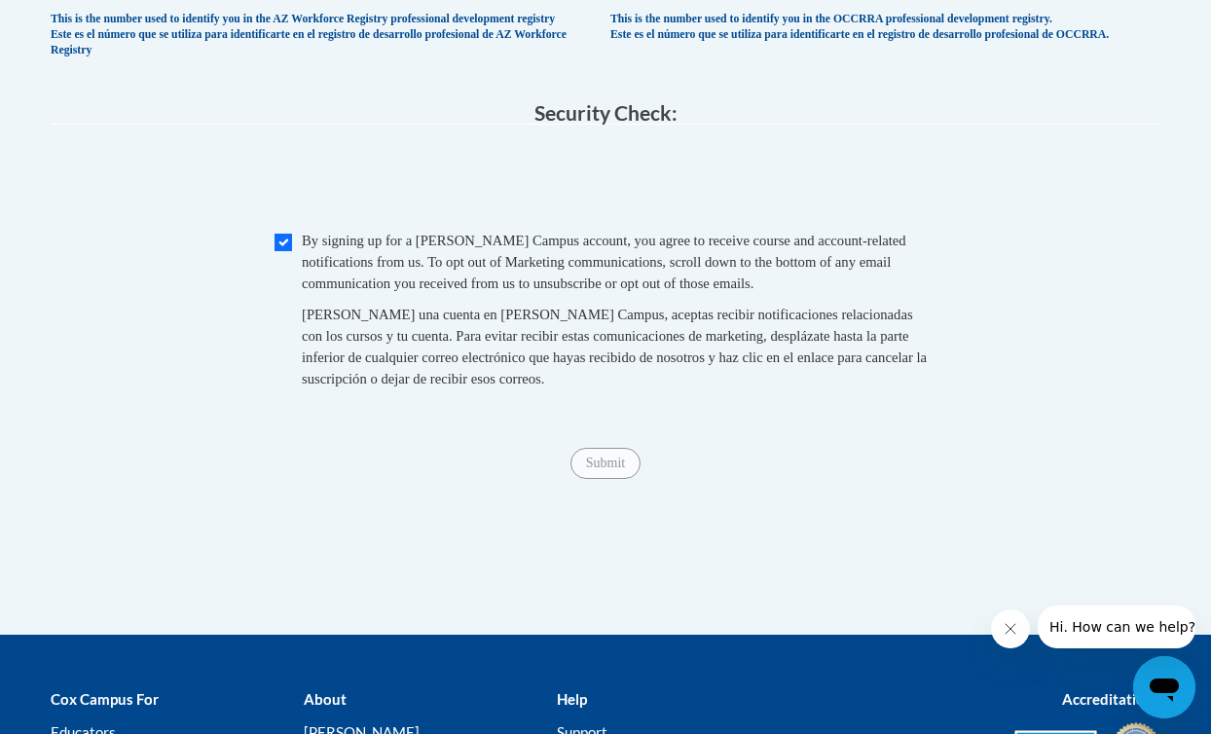
scroll to position [1735, 0]
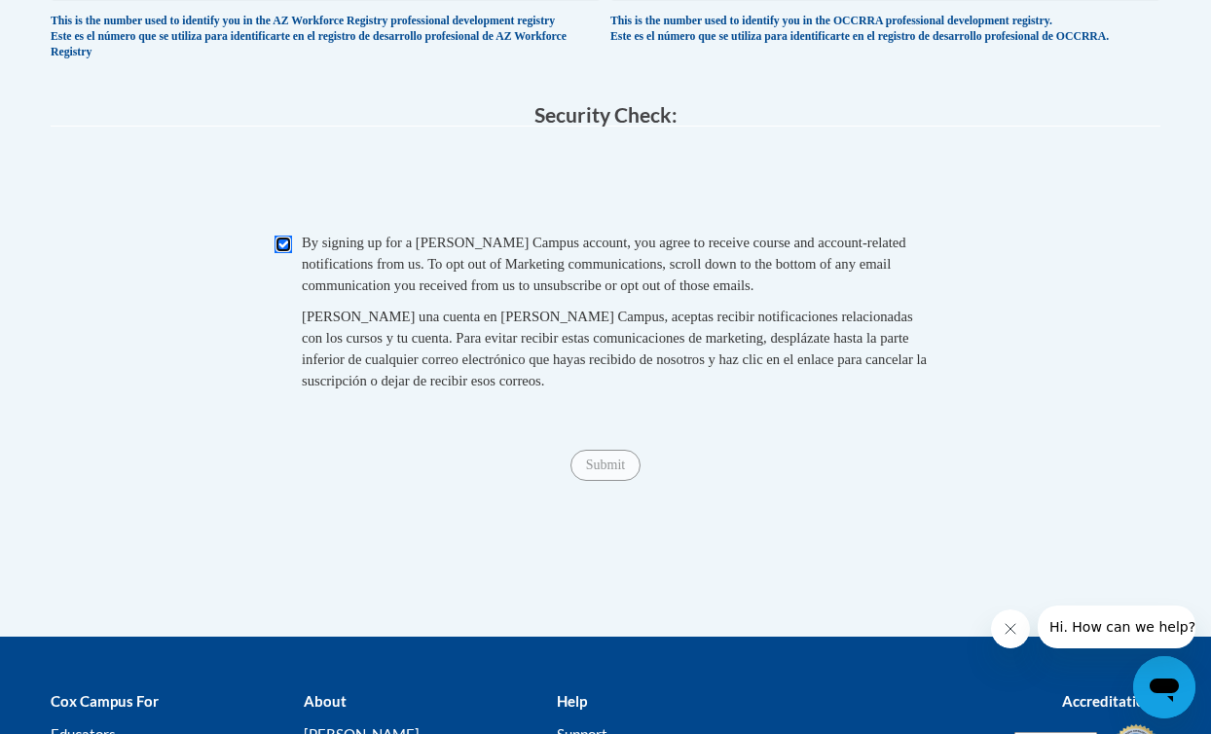
click at [279, 253] on input "Checkbox" at bounding box center [284, 245] width 18 height 18
click at [594, 481] on input "Submit" at bounding box center [606, 465] width 70 height 31
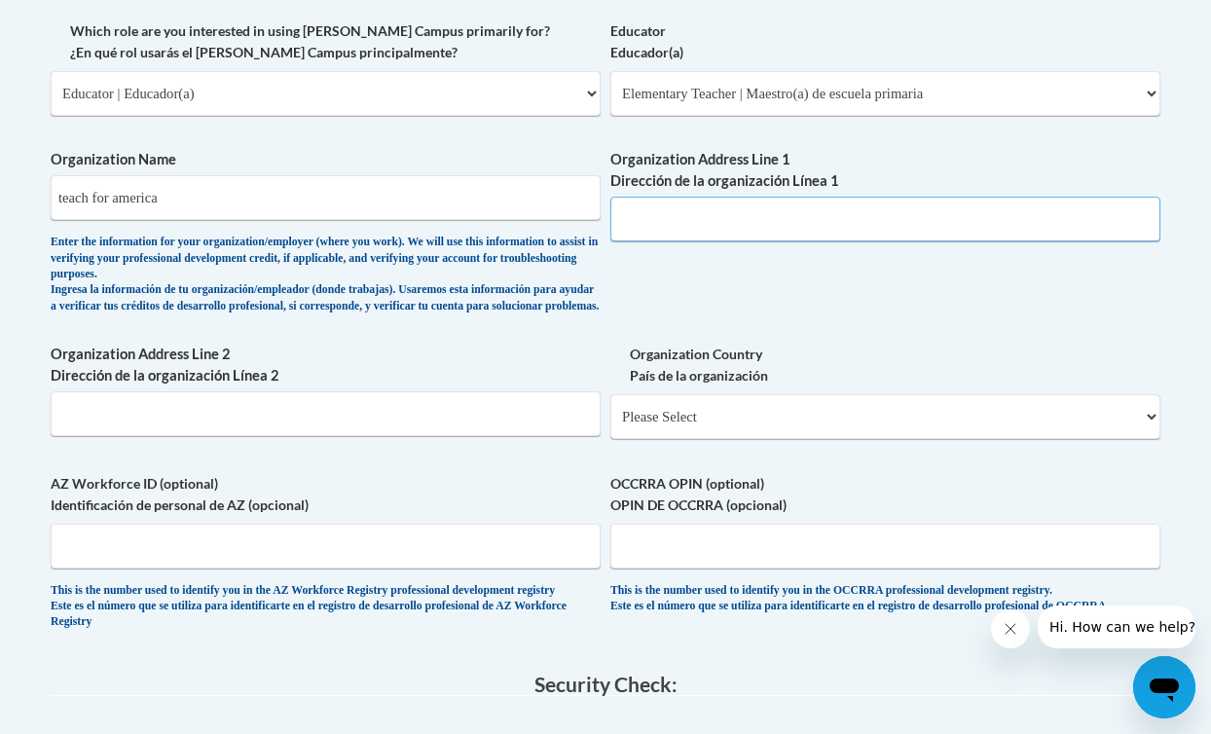
scroll to position [1148, 0]
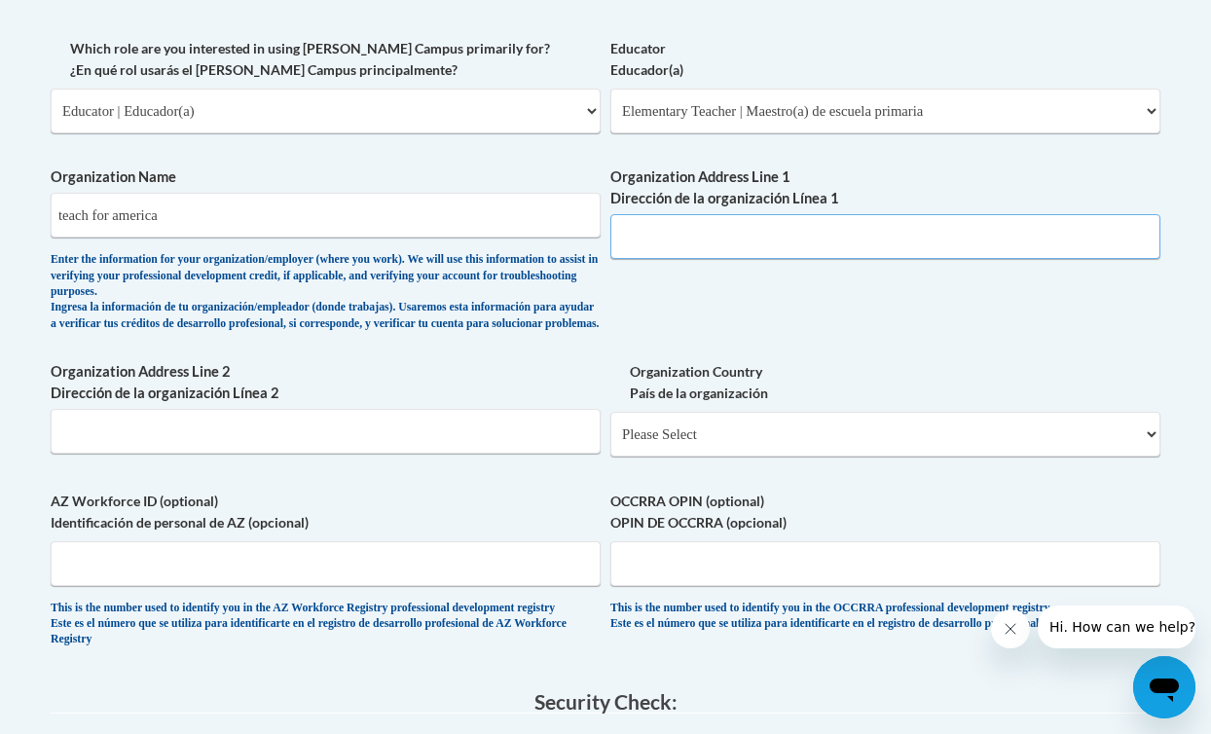
click at [666, 239] on input "Organization Address Line 1 Dirección de la organización Línea 1" at bounding box center [886, 236] width 550 height 45
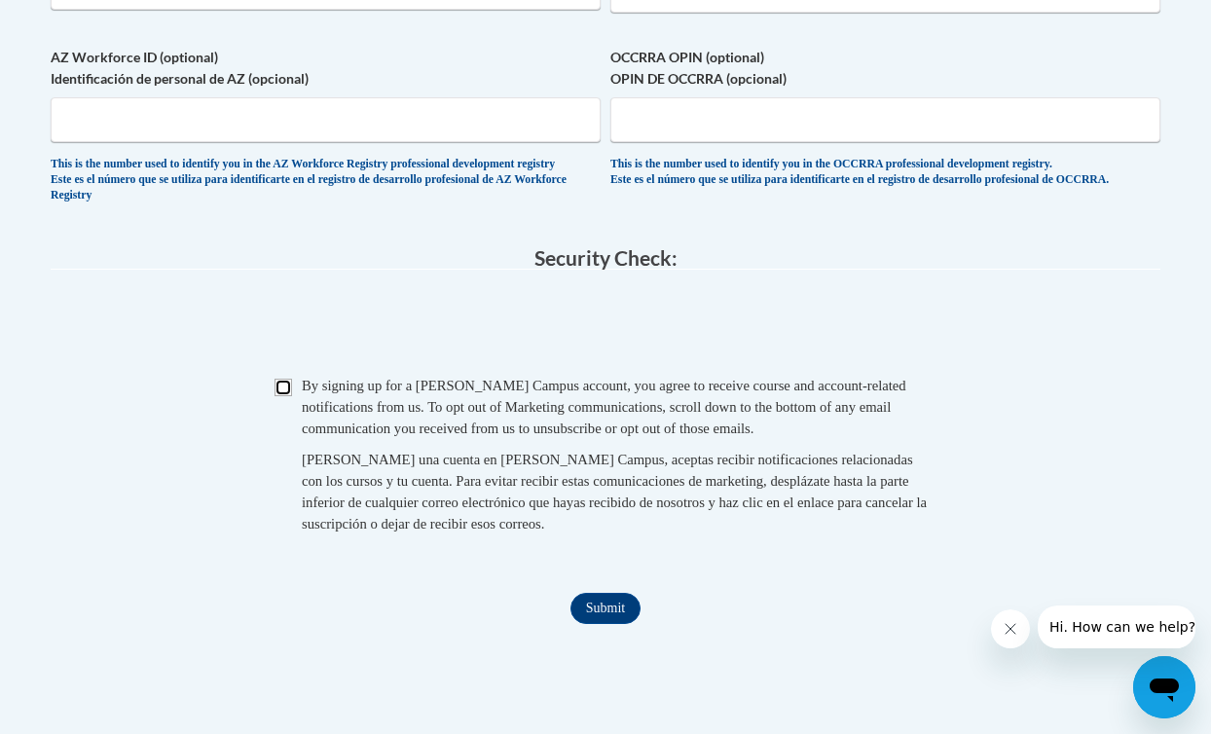
click at [285, 396] on input "Checkbox" at bounding box center [284, 388] width 18 height 18
checkbox input "true"
click at [614, 624] on input "Submit" at bounding box center [606, 608] width 70 height 31
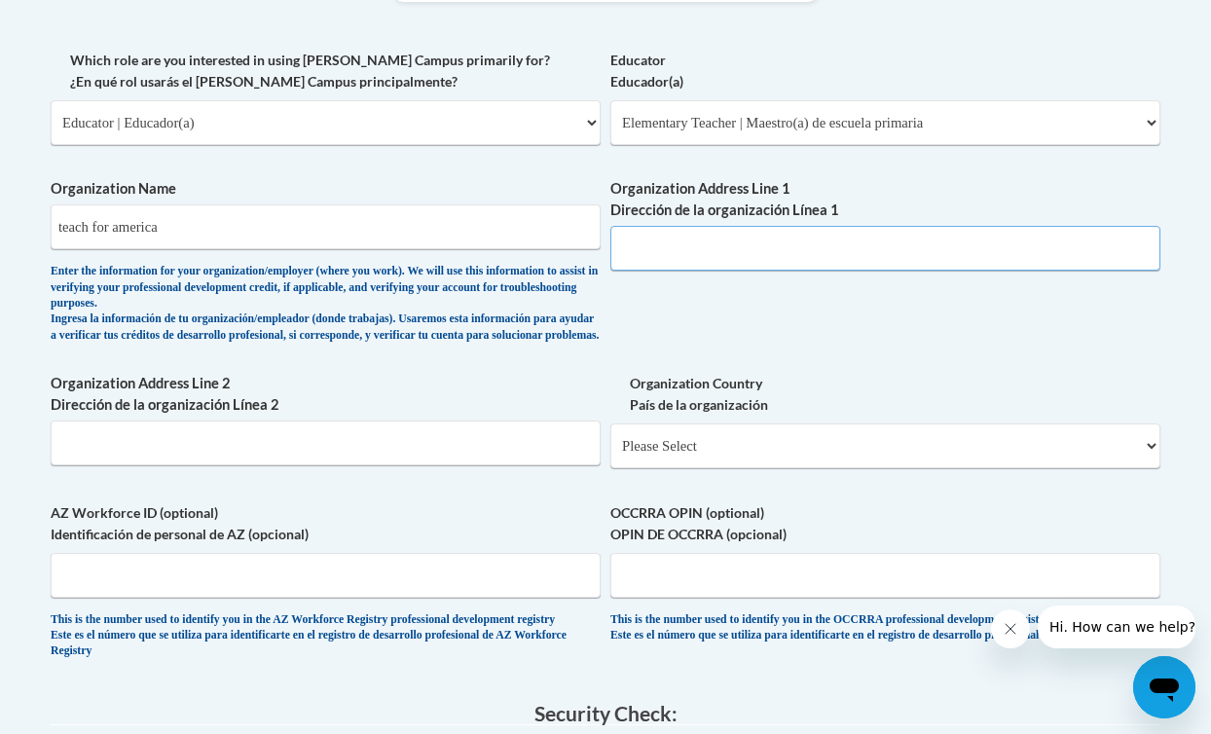
scroll to position [1131, 0]
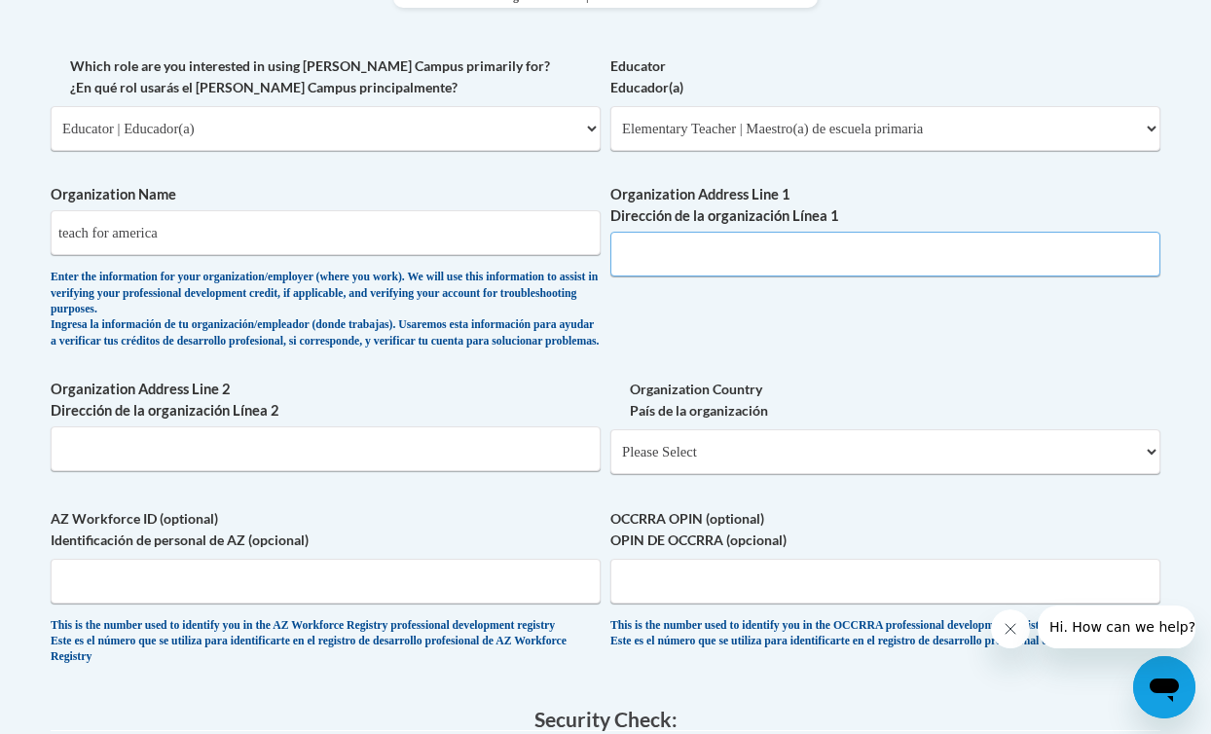
click at [693, 248] on input "Organization Address Line 1 Dirección de la organización Línea 1" at bounding box center [886, 254] width 550 height 45
click at [652, 342] on div "What is your first name? ¿Cuál es tu nombre? Eesha What is your last name? ¿Cuá…" at bounding box center [606, 72] width 1110 height 1228
click at [672, 273] on input "Organization Address Line 1 Dirección de la organización Línea 1" at bounding box center [886, 254] width 550 height 45
paste input "25 Broadway, 12th Floor, New York, NY 10004"
type input "25 Broadway, 12th Floor, New York, NY 10004"
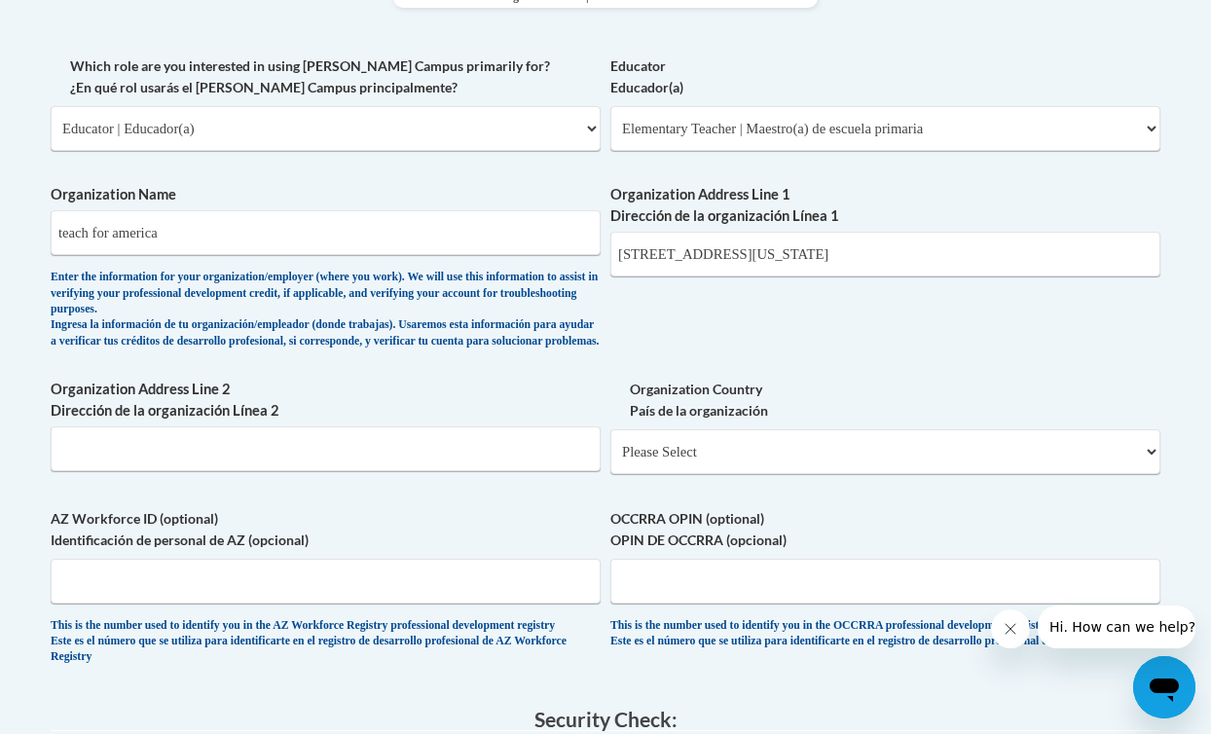
click at [665, 364] on div "What is your first name? ¿Cuál es tu nombre? Eesha What is your last name? ¿Cuá…" at bounding box center [606, 72] width 1110 height 1228
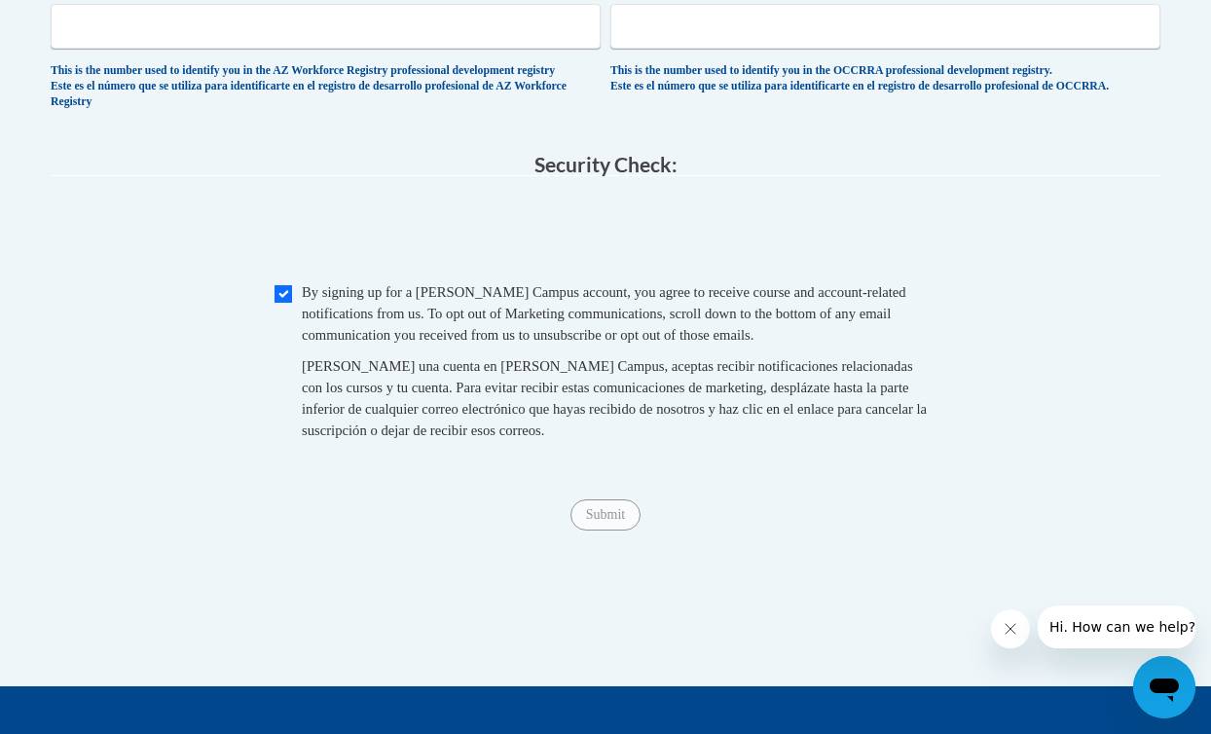
scroll to position [1685, 0]
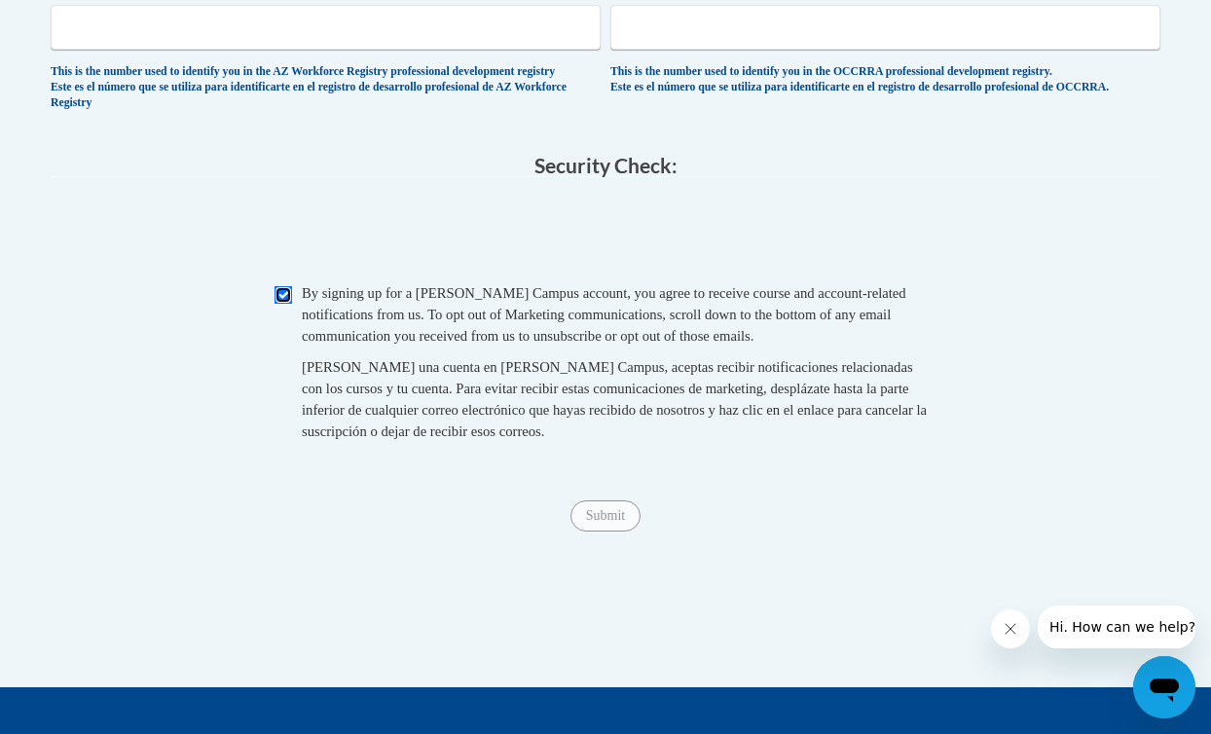
click at [283, 304] on input "Checkbox" at bounding box center [284, 295] width 18 height 18
checkbox input "true"
click at [595, 532] on input "Submit" at bounding box center [606, 516] width 70 height 31
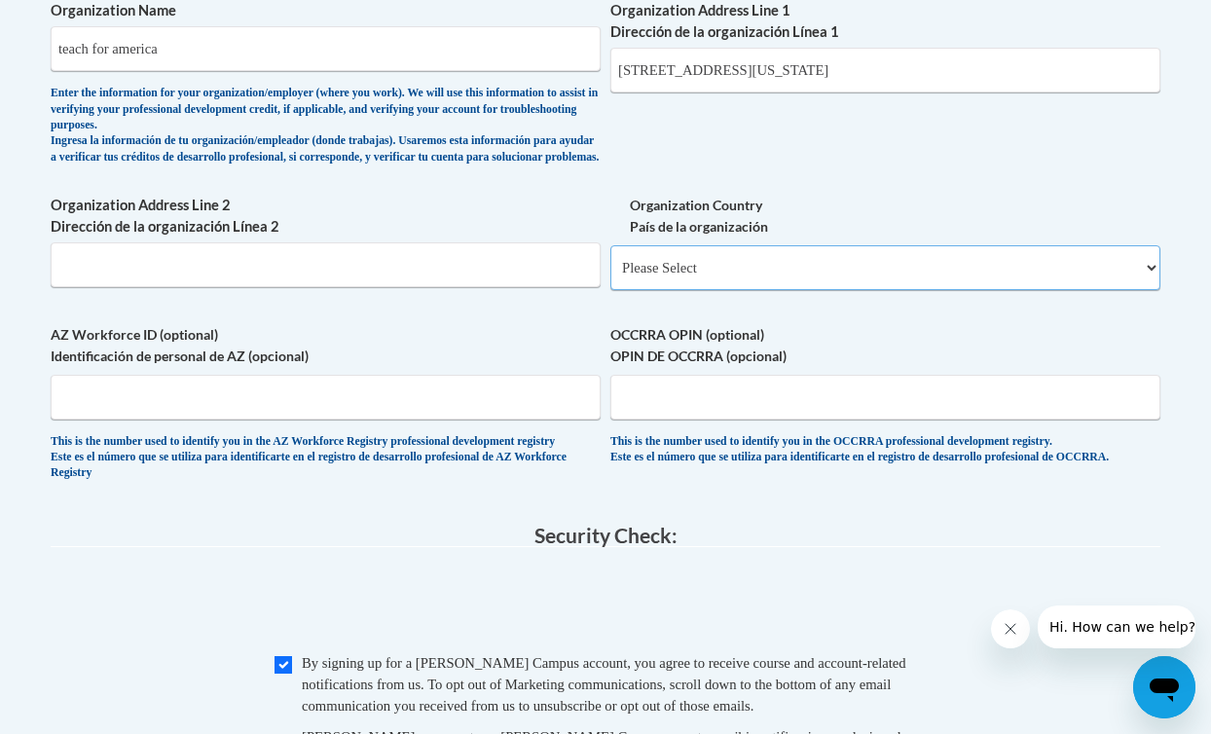
scroll to position [1312, 0]
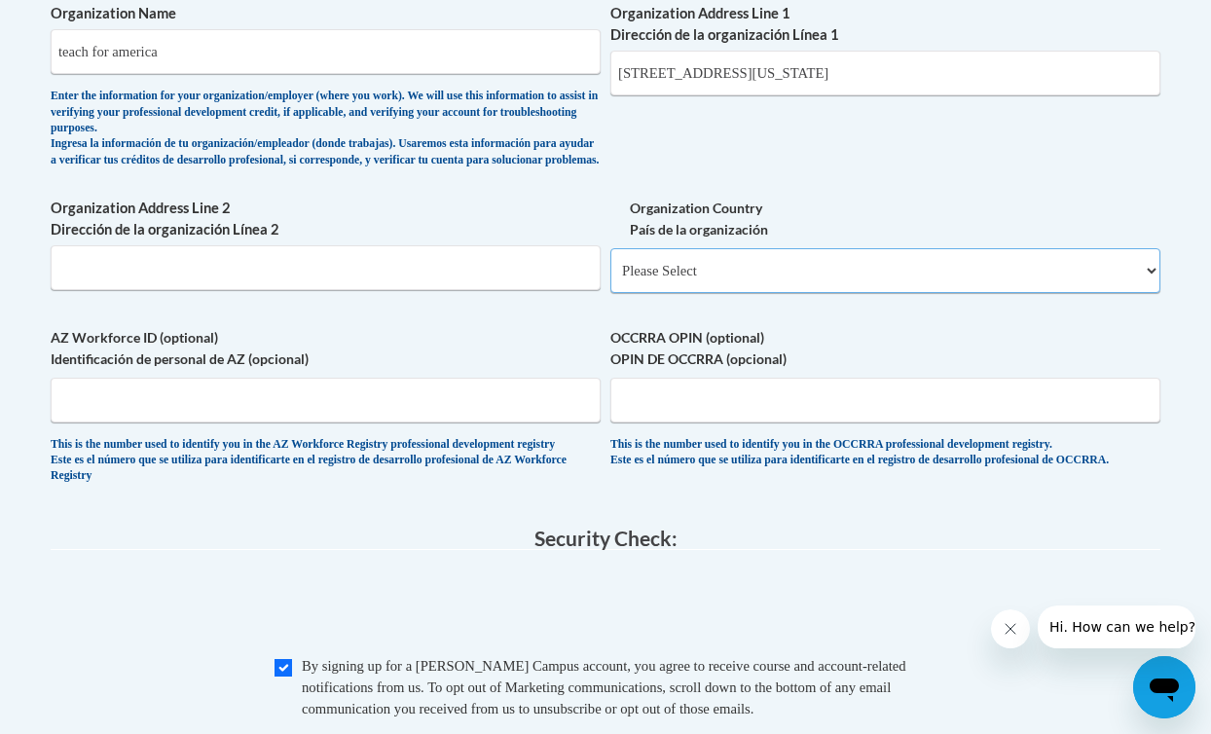
click at [680, 293] on select "Please Select United States | Estados Unidos Outside of the United States | Fue…" at bounding box center [886, 270] width 550 height 45
select select "ad49bcad-a171-4b2e-b99c-48b446064914"
click at [611, 264] on select "Please Select United States | Estados Unidos Outside of the United States | Fue…" at bounding box center [886, 270] width 550 height 45
select select
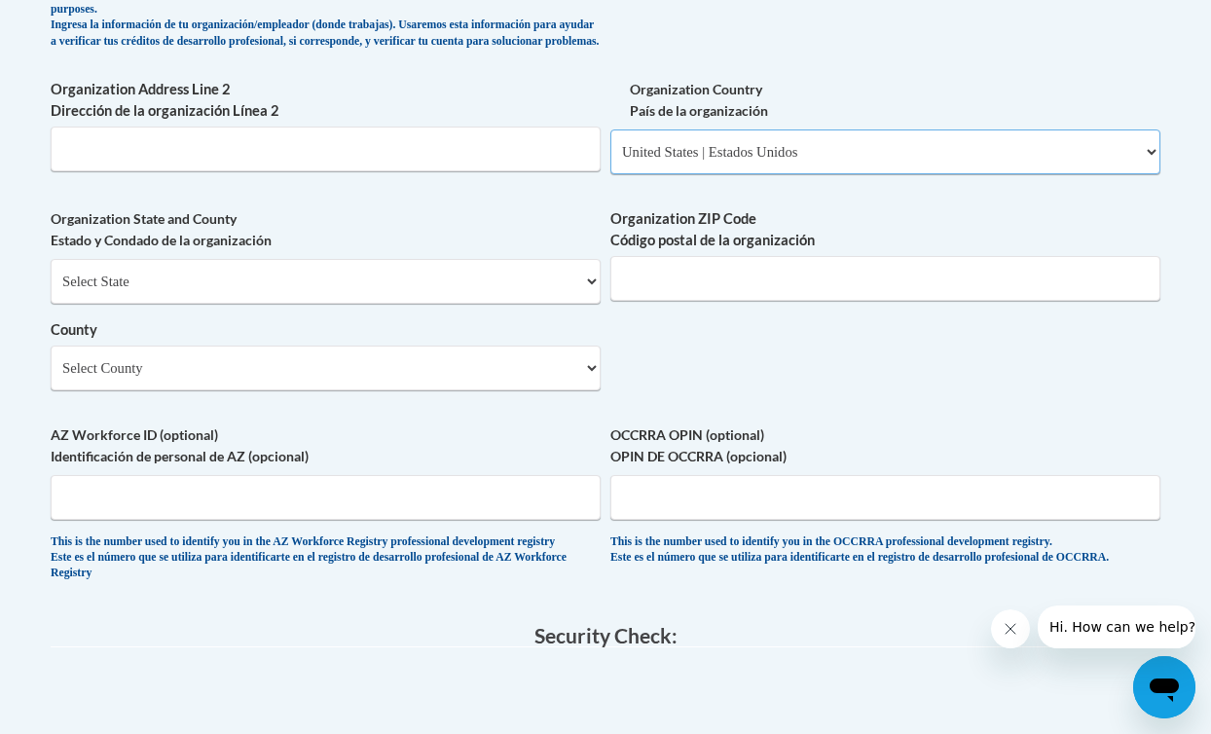
scroll to position [1439, 0]
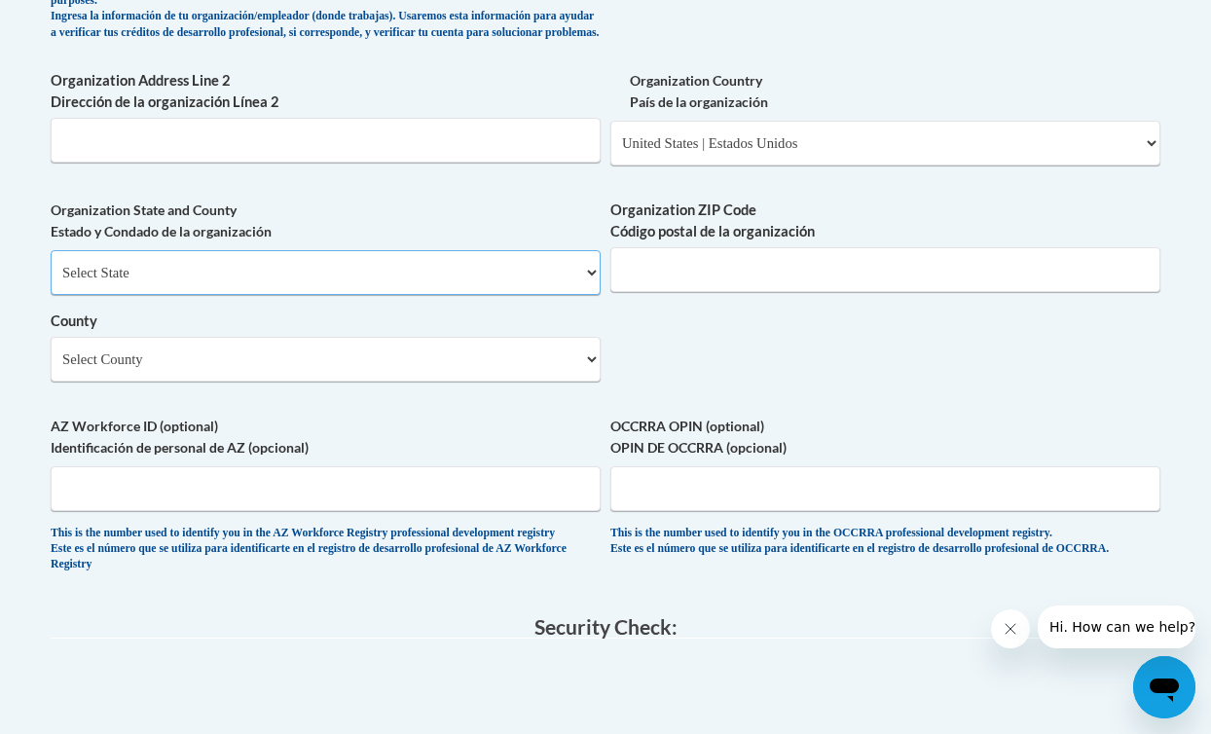
click at [506, 295] on select "Select State Alabama Alaska Arizona Arkansas California Colorado Connecticut De…" at bounding box center [326, 272] width 550 height 45
select select "California"
click at [51, 265] on select "Select State Alabama Alaska Arizona Arkansas California Colorado Connecticut De…" at bounding box center [326, 272] width 550 height 45
click at [672, 286] on input "Organization ZIP Code Código postal de la organización" at bounding box center [886, 269] width 550 height 45
type input "92507"
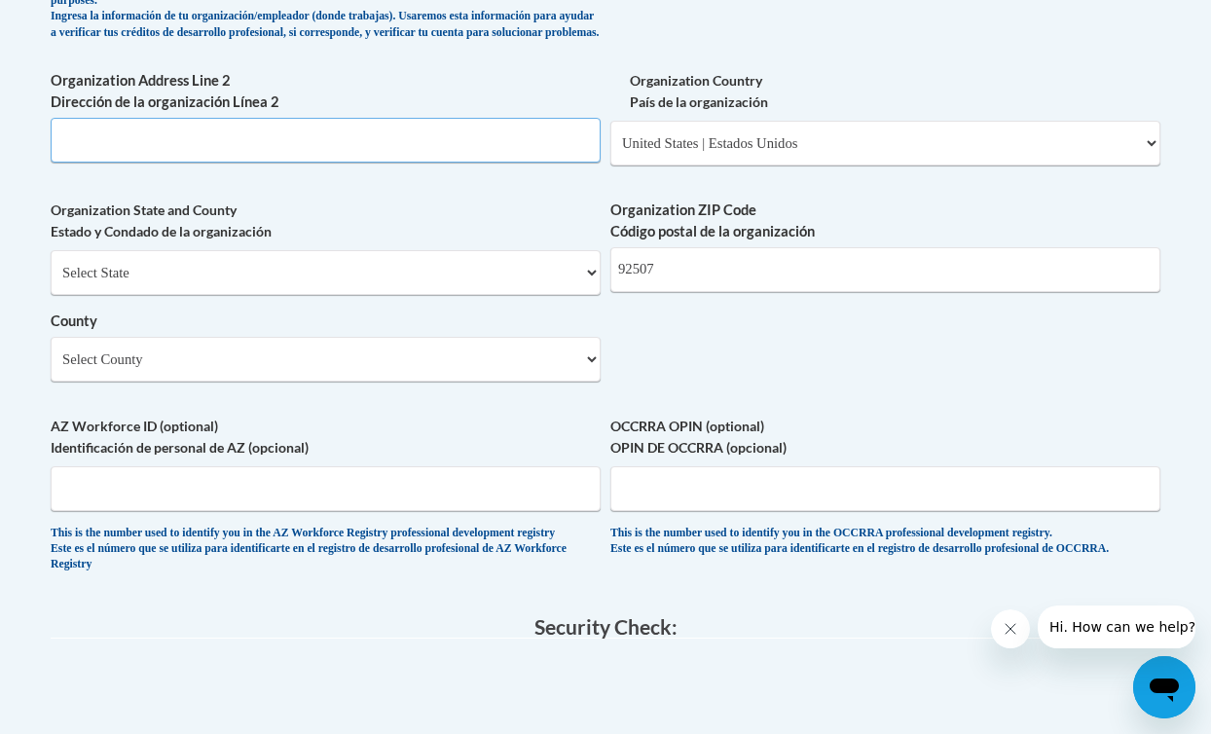
type input "A6511"
click at [450, 148] on input "A6511" at bounding box center [326, 140] width 550 height 45
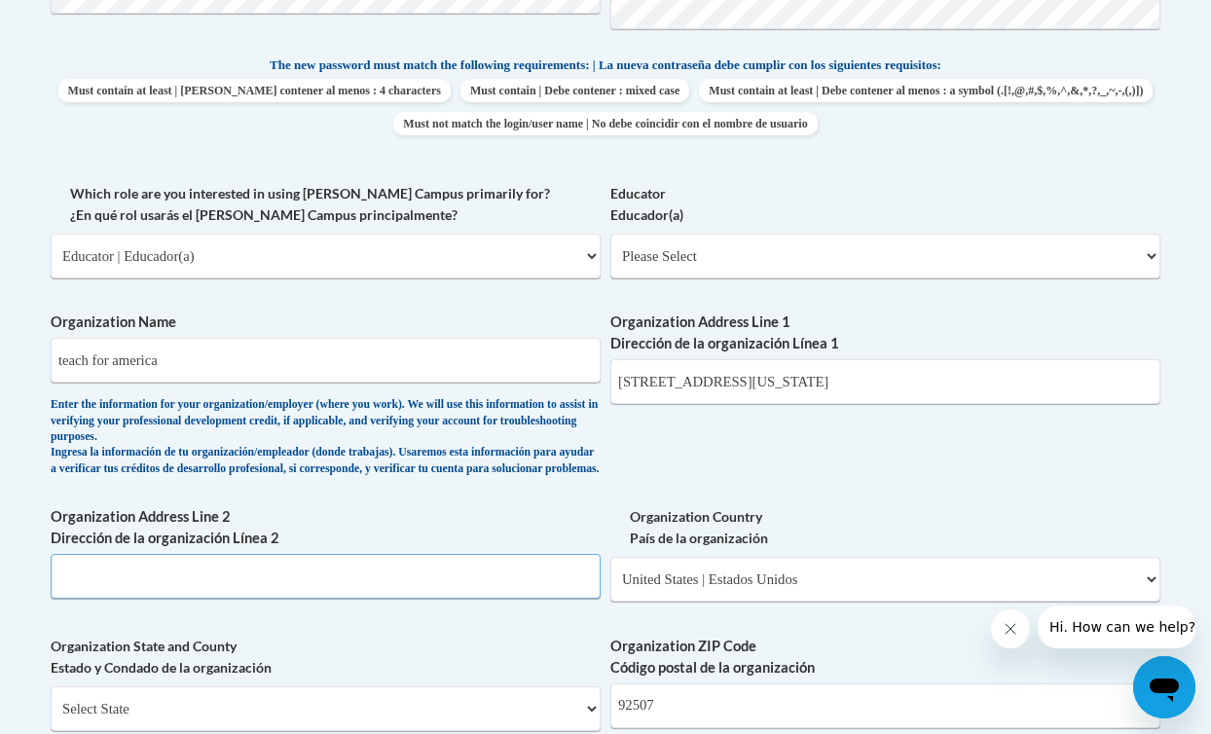
scroll to position [999, 0]
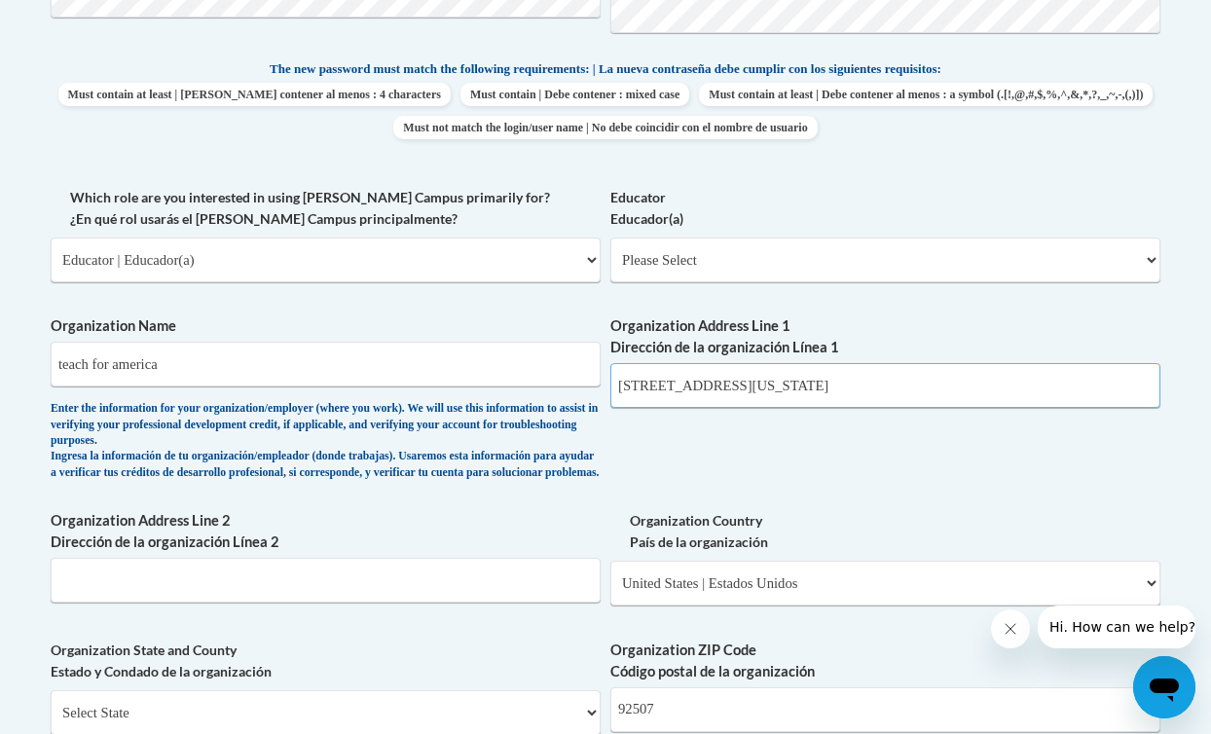
click at [698, 386] on input "25 Broadway, 12th Floor, New York, NY 10004" at bounding box center [886, 385] width 550 height 45
type input "196 barret road"
click at [745, 429] on div "What is your first name? ¿Cuál es tu nombre? Eesha What is your last name? ¿Cuá…" at bounding box center [606, 311] width 1110 height 1444
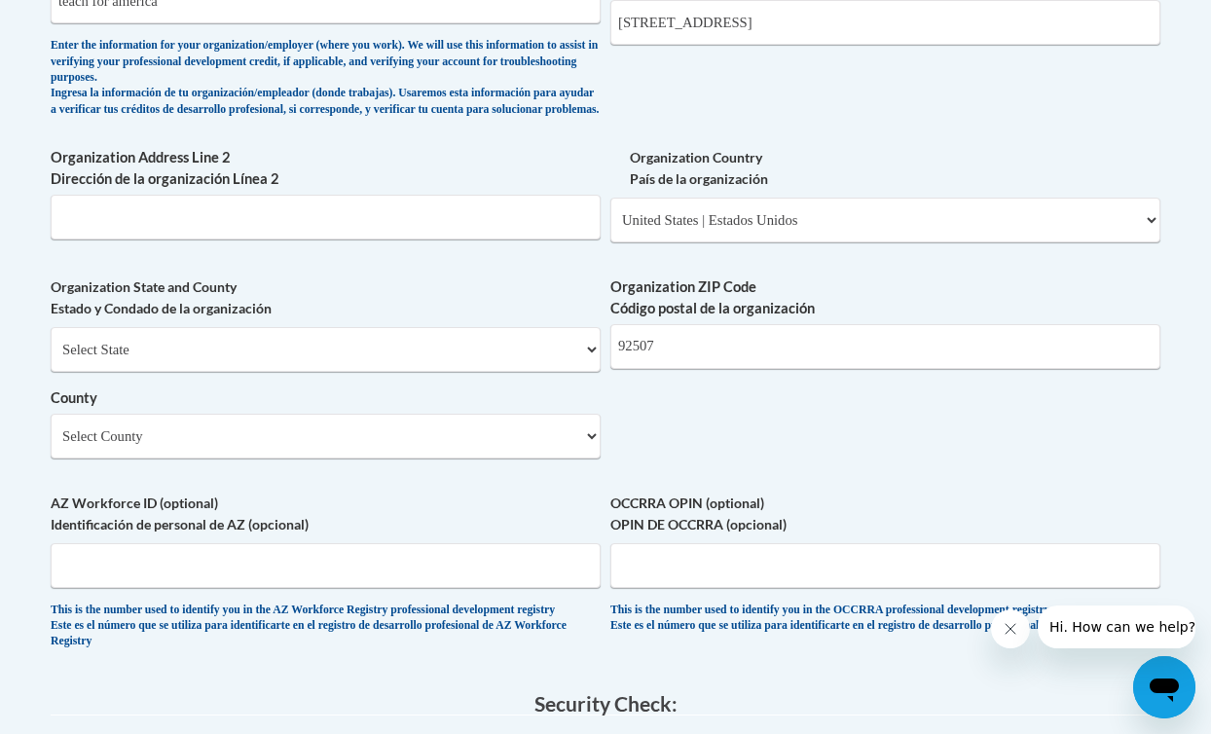
scroll to position [1441, 0]
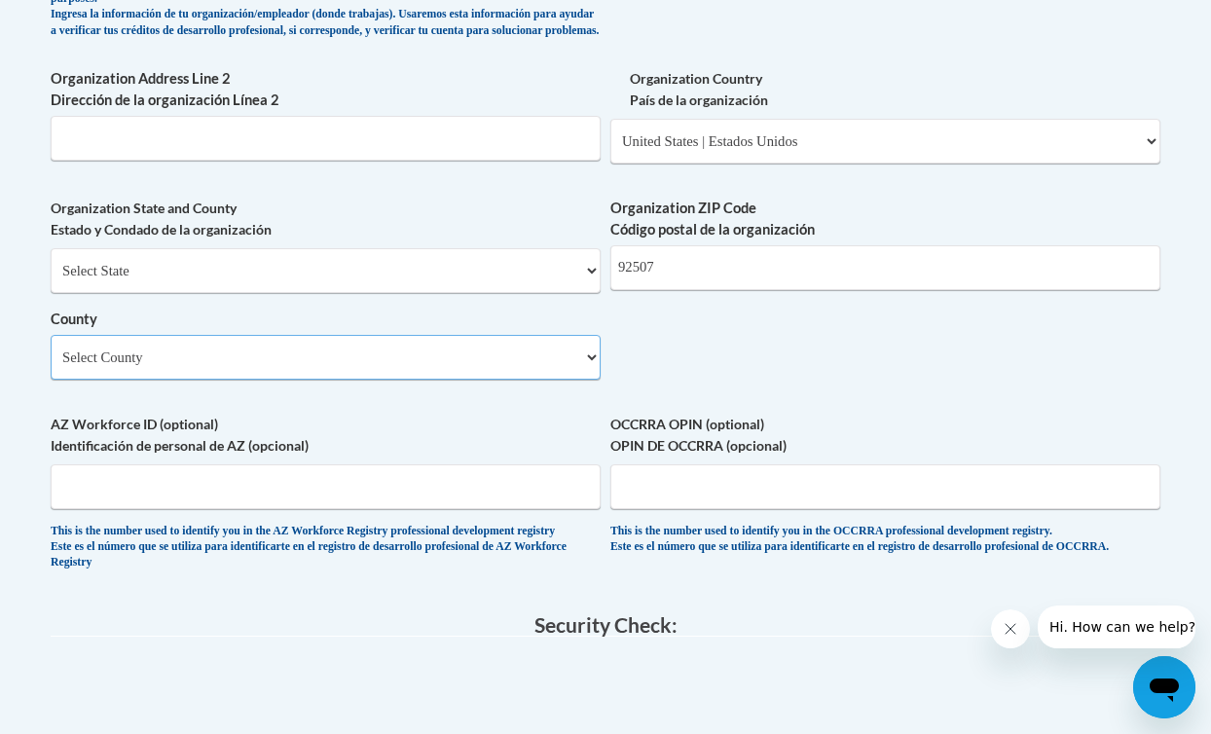
click at [344, 369] on select "Select County Alameda Alpine Amador Butte Calaveras Colusa Contra Costa Del Nor…" at bounding box center [326, 357] width 550 height 45
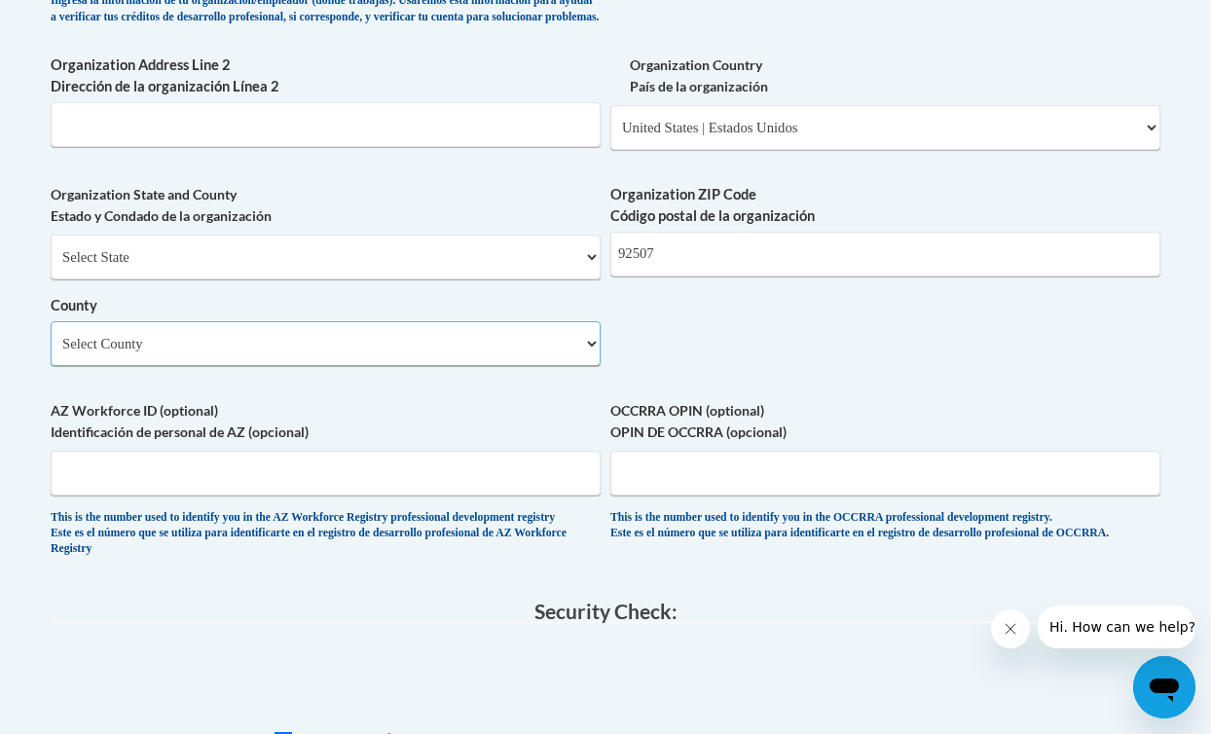
click at [326, 366] on select "Select County Alameda Alpine Amador Butte Calaveras Colusa Contra Costa Del Nor…" at bounding box center [326, 343] width 550 height 45
select select "Riverside"
click at [51, 336] on select "Select County Alameda Alpine Amador Butte Calaveras Colusa Contra Costa Del Nor…" at bounding box center [326, 343] width 550 height 45
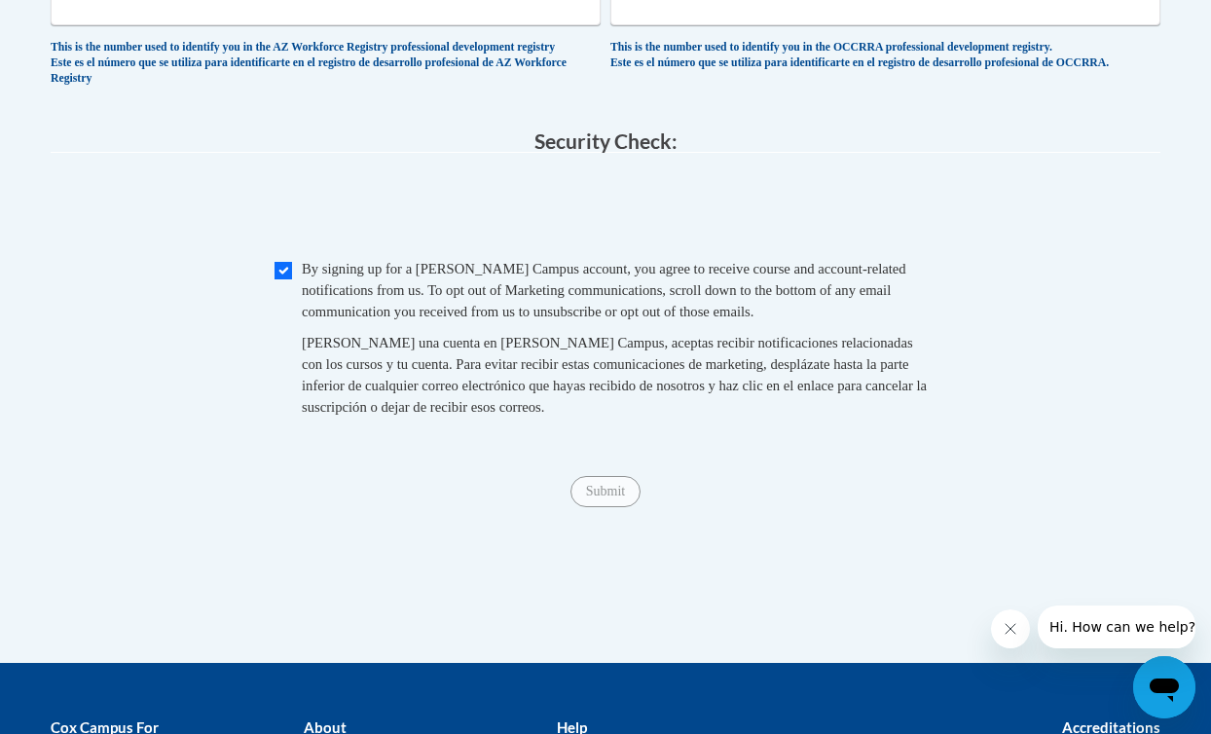
scroll to position [1936, 0]
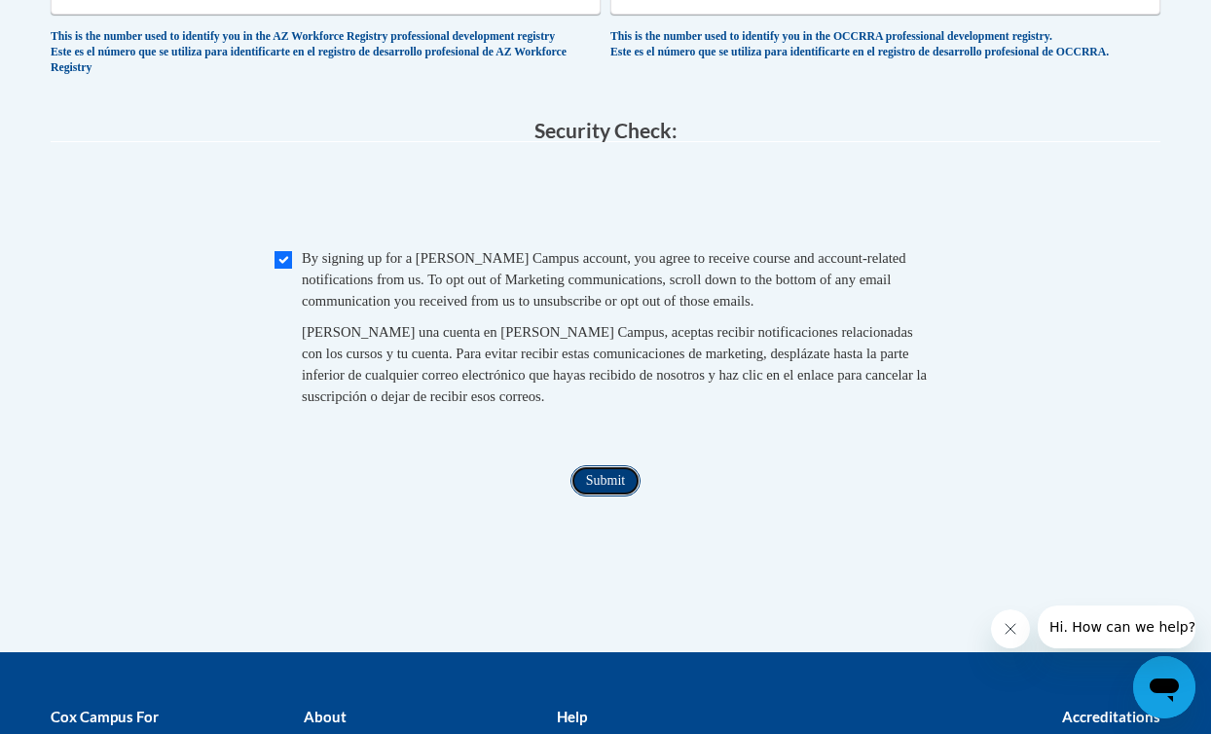
click at [590, 497] on input "Submit" at bounding box center [606, 480] width 70 height 31
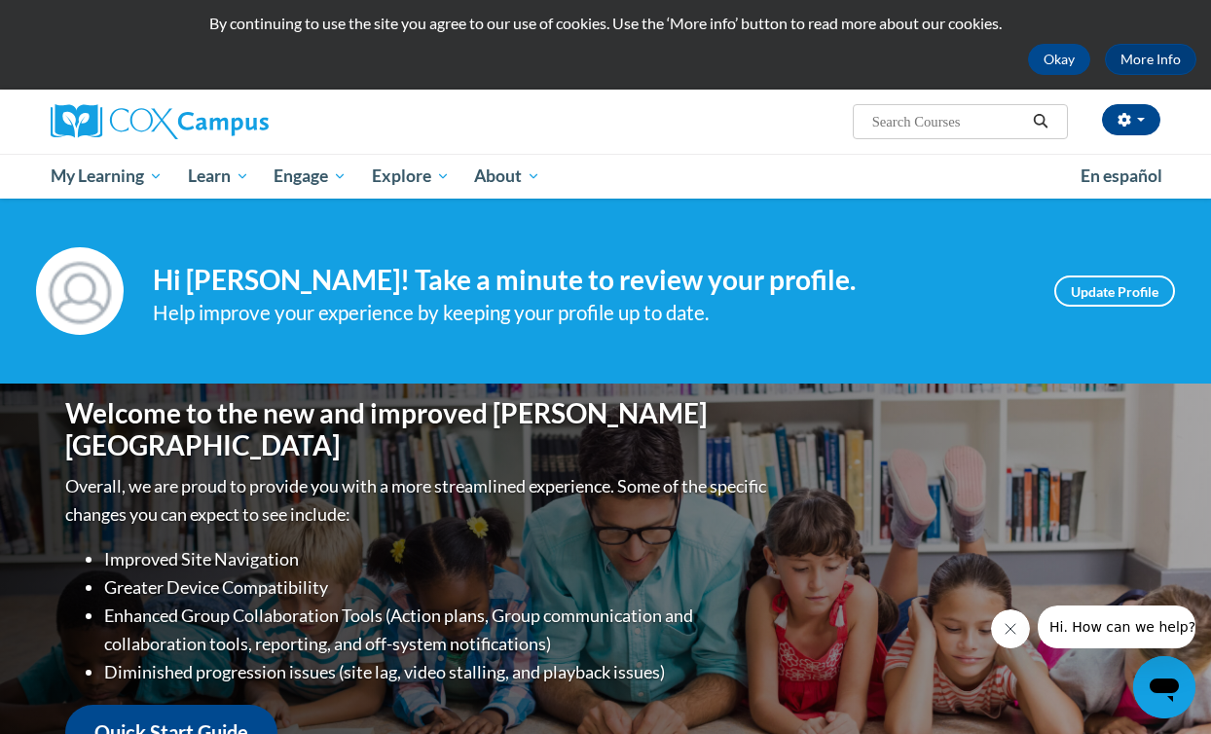
scroll to position [56, 0]
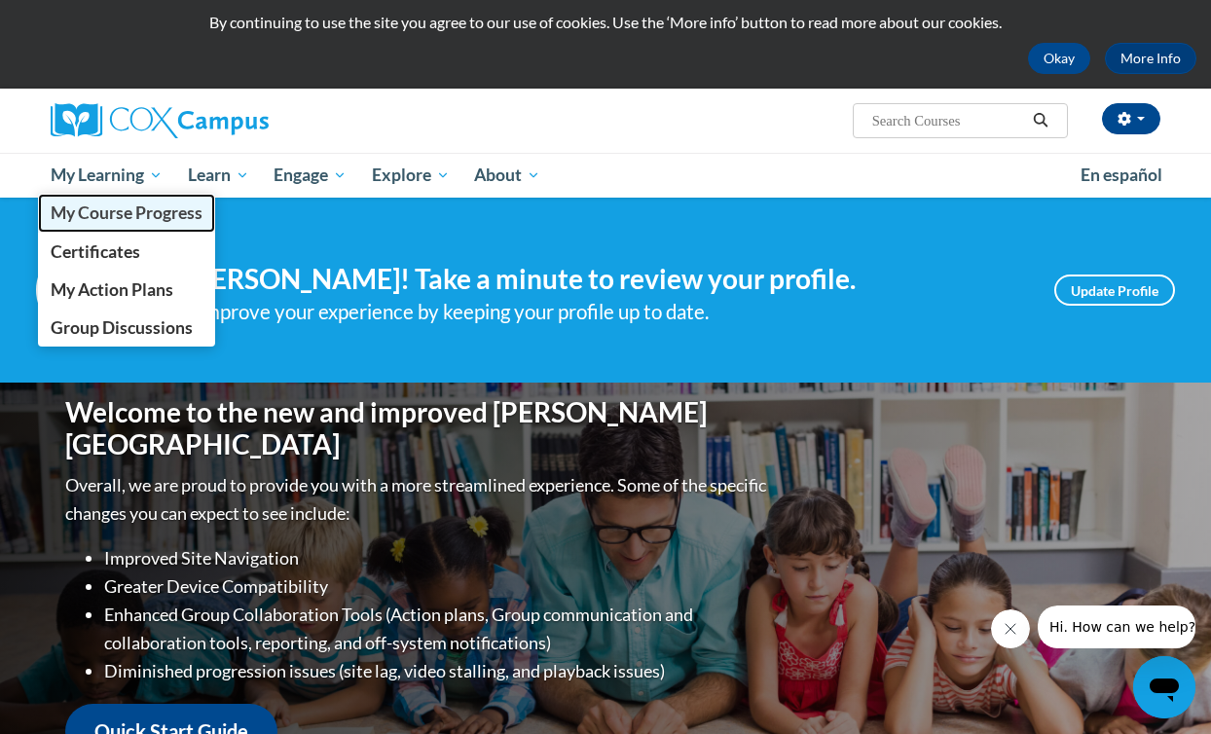
click at [98, 228] on link "My Course Progress" at bounding box center [126, 213] width 177 height 38
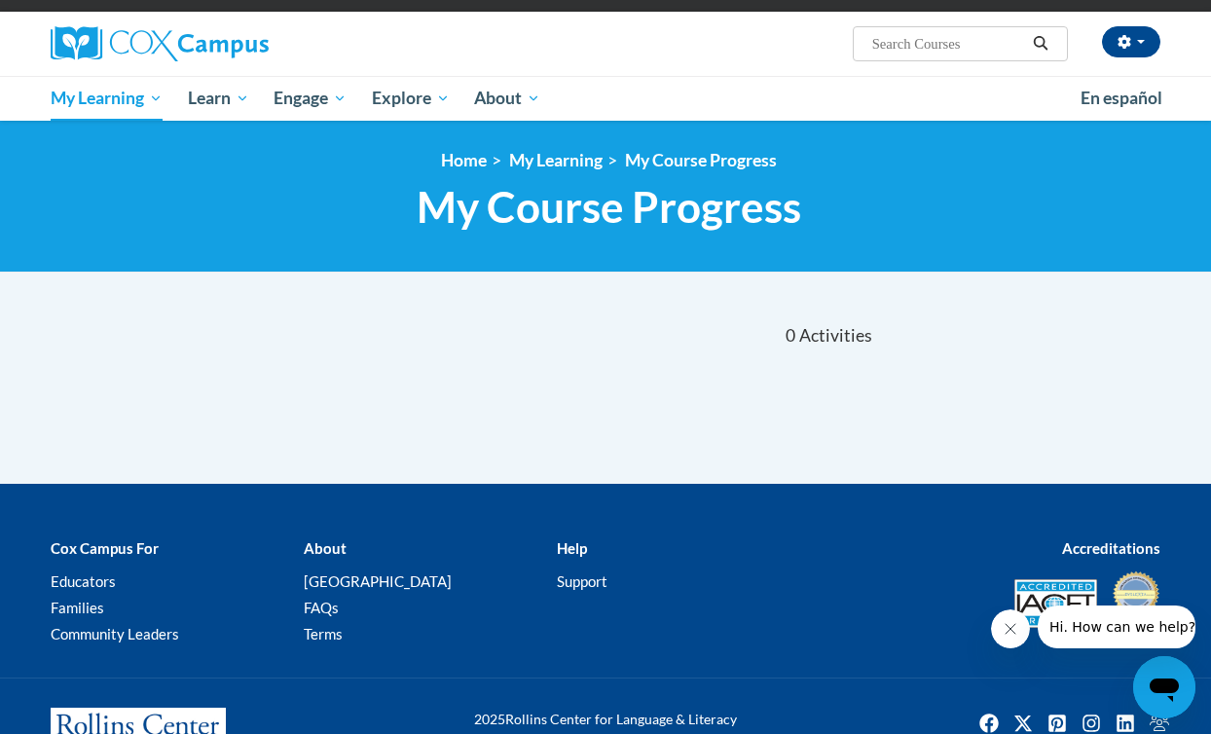
scroll to position [109, 0]
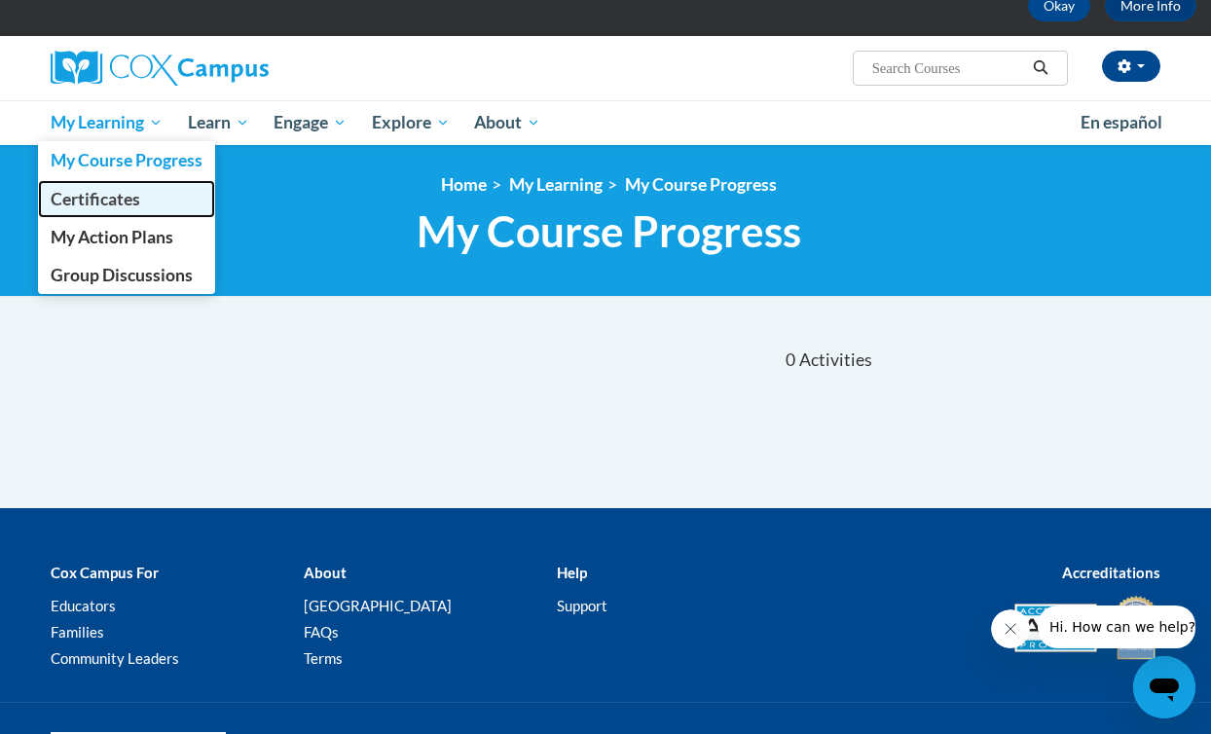
click at [89, 204] on span "Certificates" at bounding box center [96, 199] width 90 height 20
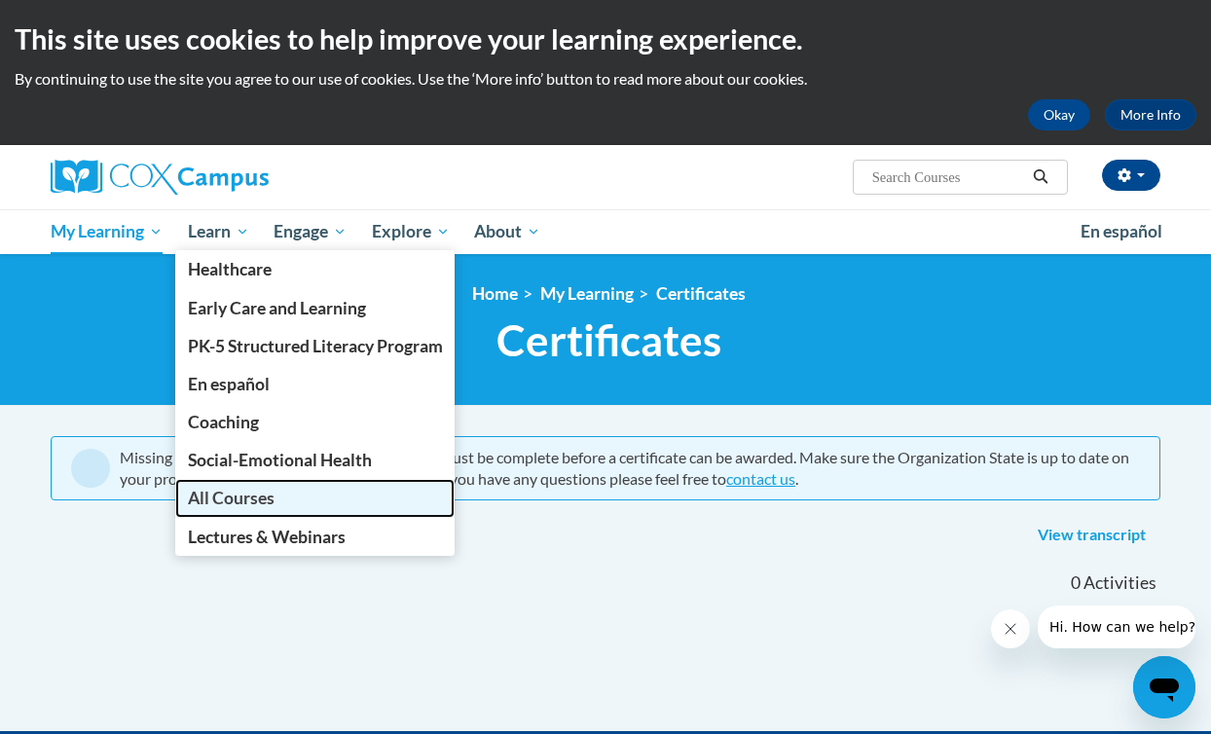
click at [206, 486] on link "All Courses" at bounding box center [315, 498] width 280 height 38
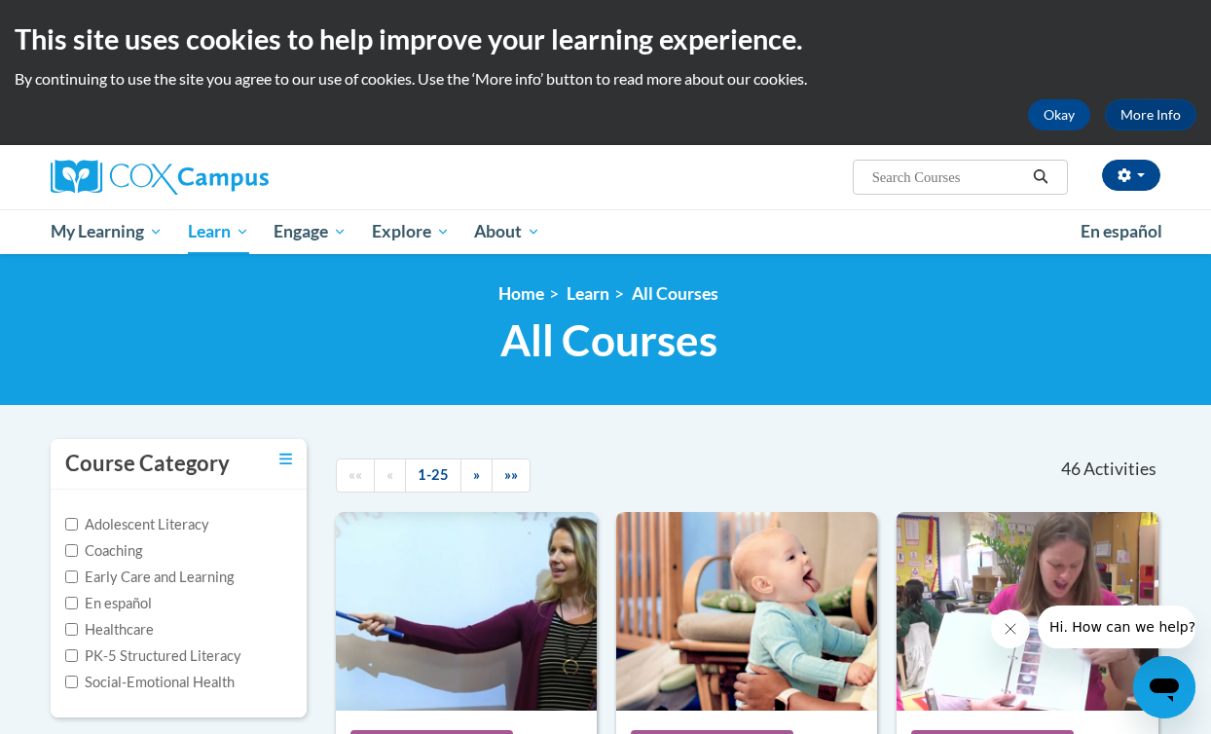
click at [975, 181] on input "Search..." at bounding box center [949, 177] width 156 height 23
type input "phonic"
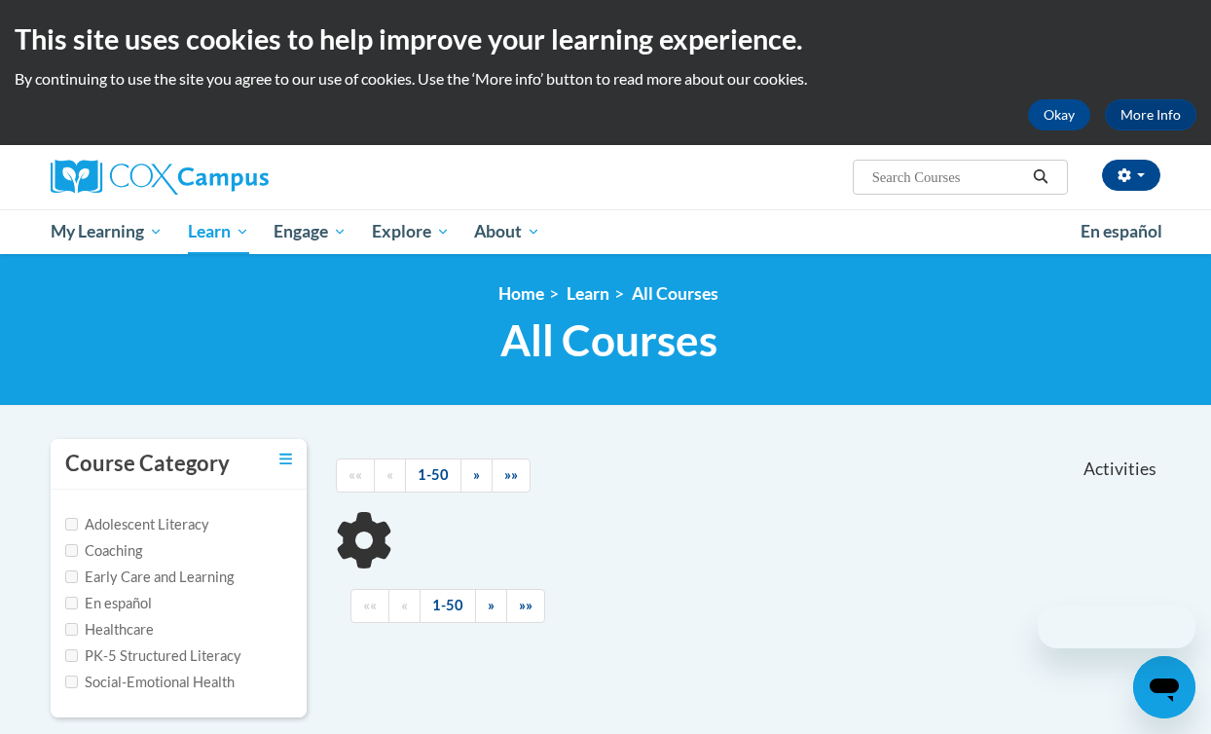
scroll to position [333, 0]
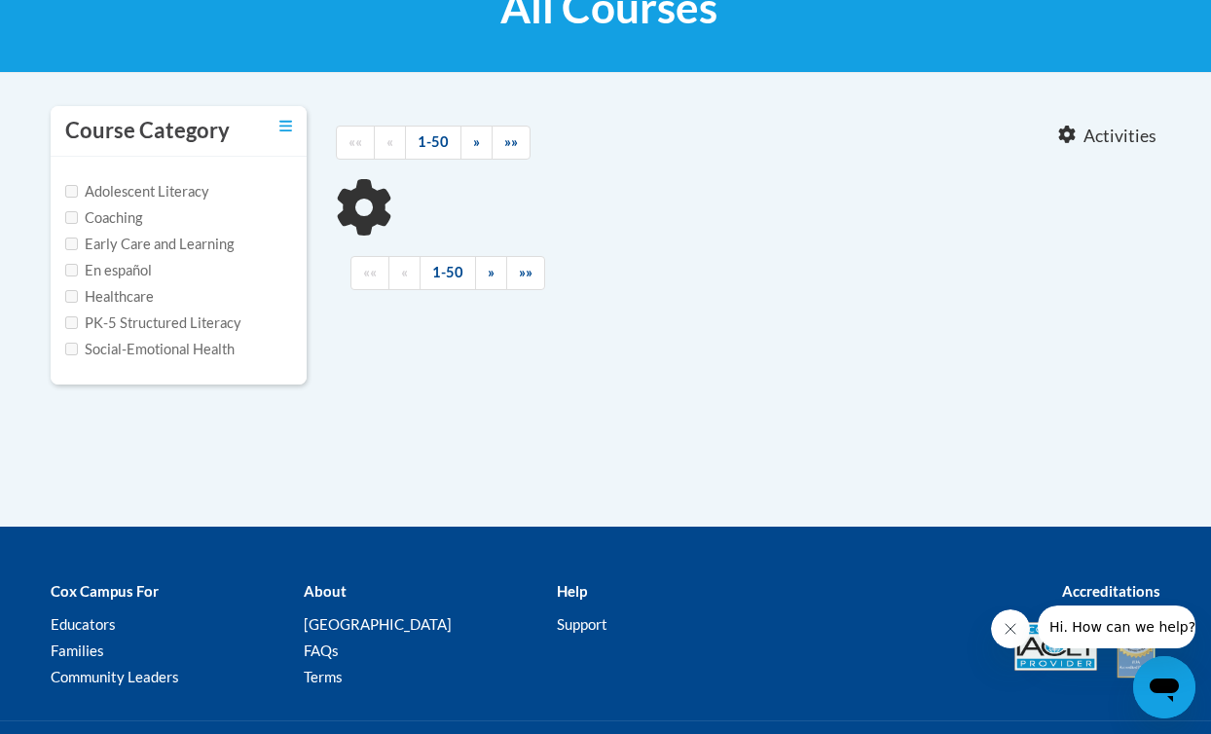
type input "phonic"
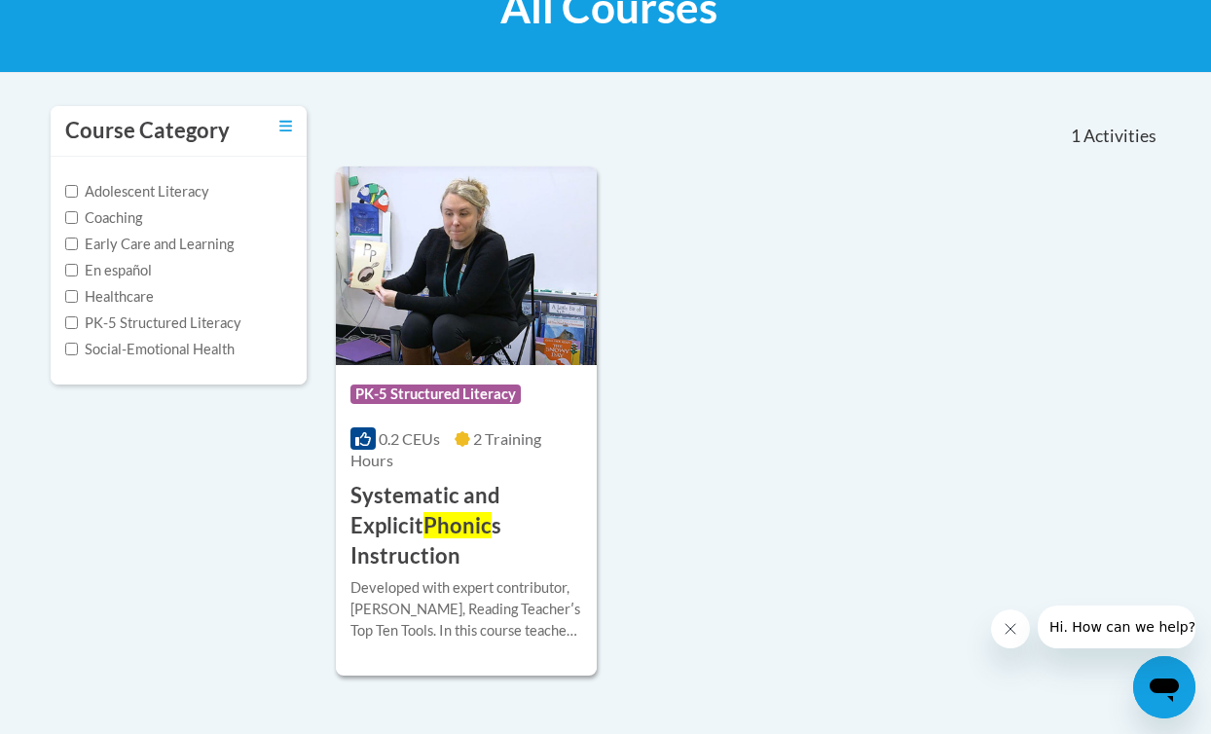
scroll to position [343, 0]
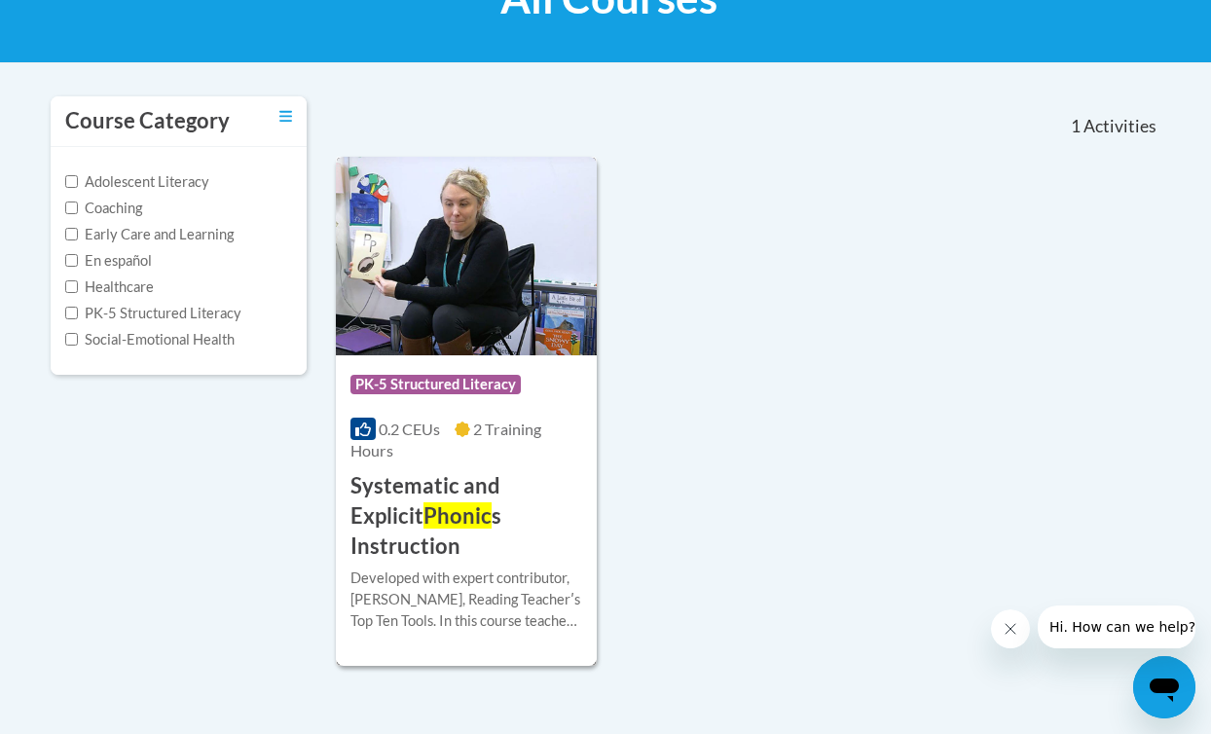
click at [419, 510] on h3 "Systematic and Explicit Phonic s Instruction" at bounding box center [467, 516] width 232 height 90
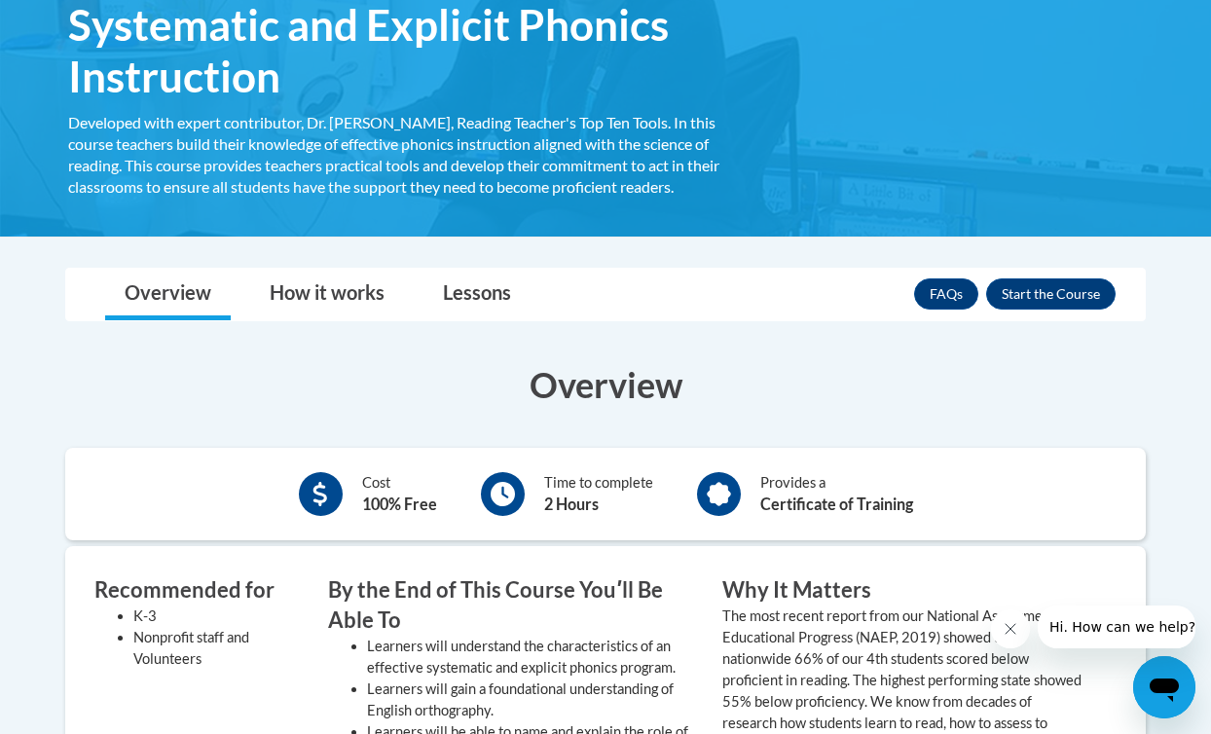
scroll to position [368, 0]
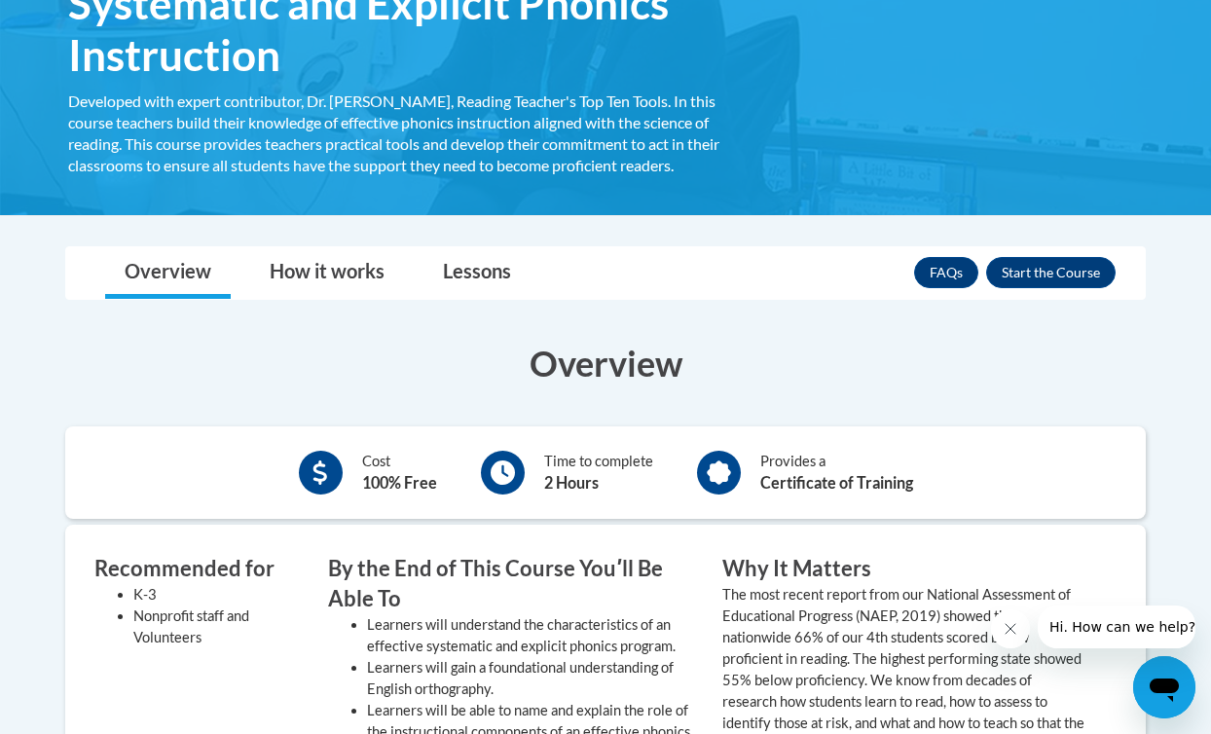
click at [572, 472] on div "Time to complete 2 Hours" at bounding box center [598, 473] width 109 height 44
click at [1034, 277] on button "Enroll" at bounding box center [1051, 272] width 130 height 31
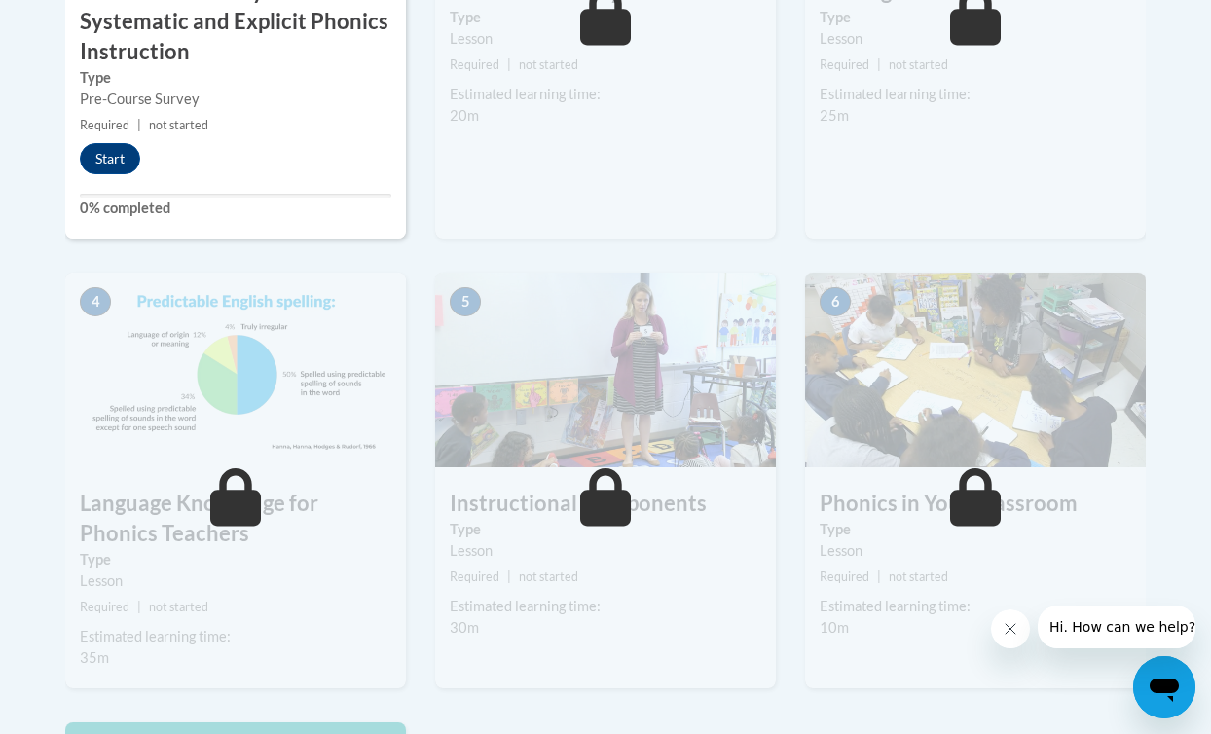
scroll to position [775, 0]
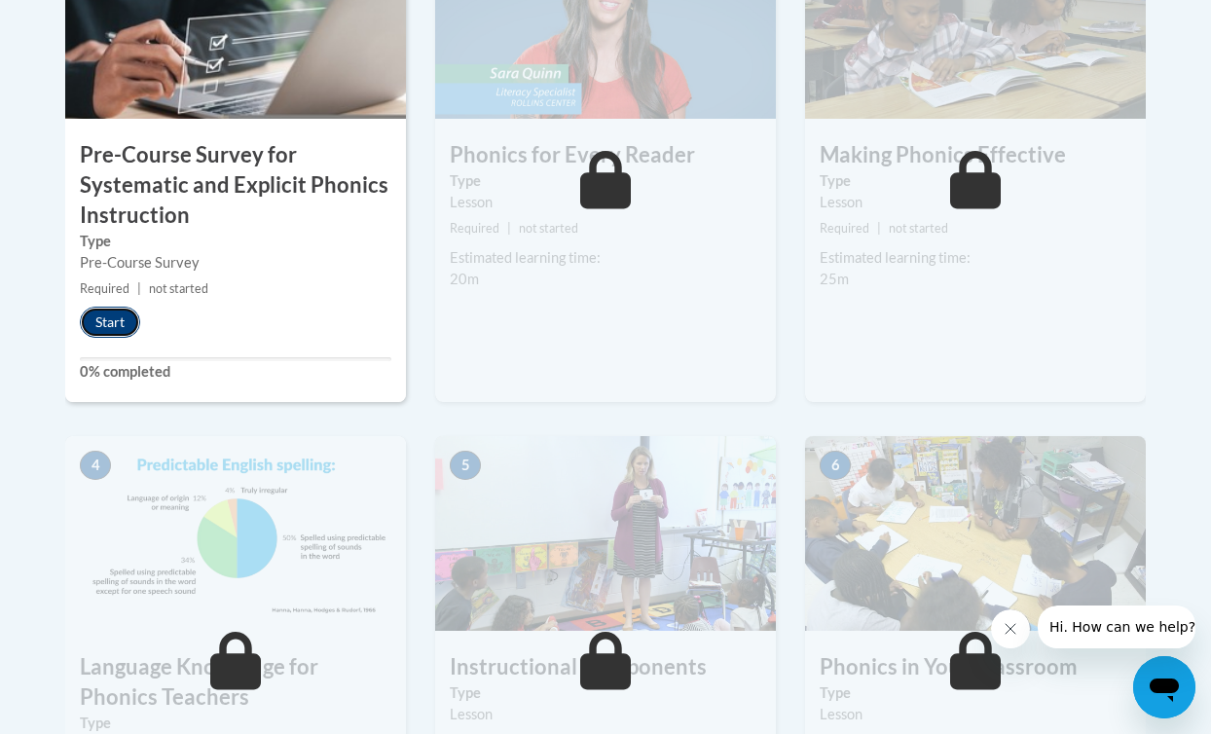
click at [119, 322] on button "Start" at bounding box center [110, 322] width 60 height 31
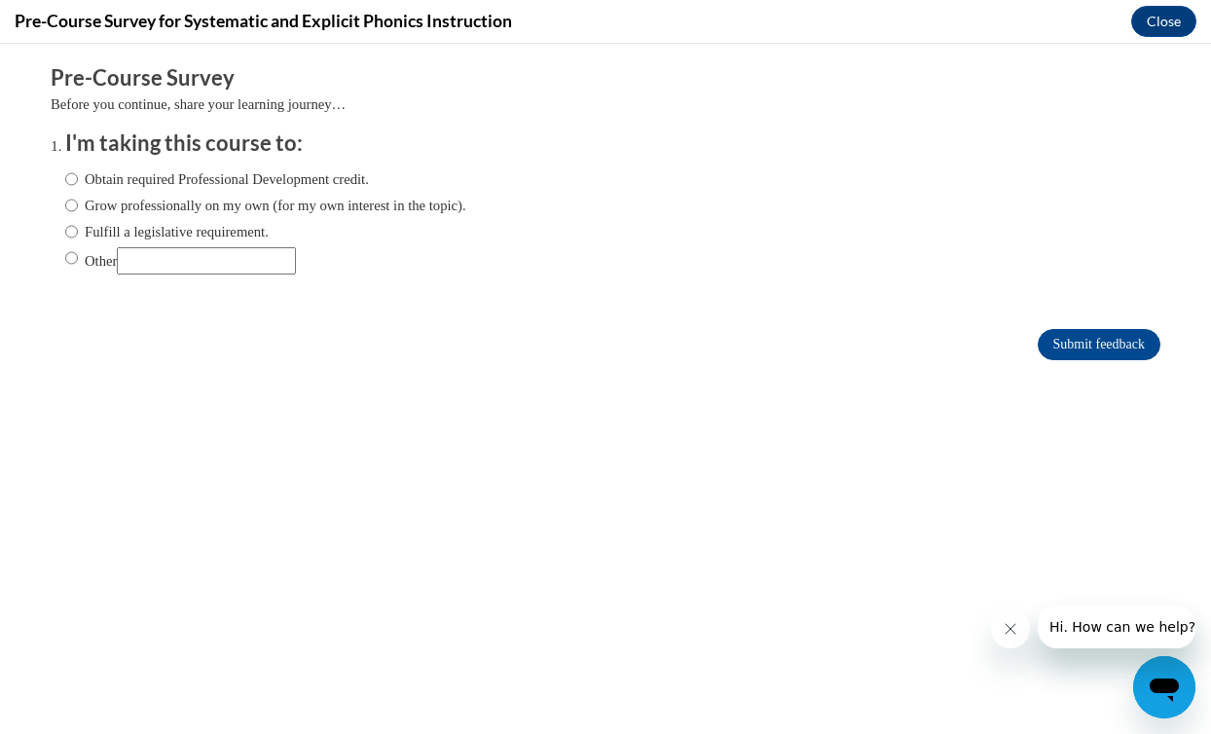
scroll to position [0, 0]
click at [189, 183] on label "Obtain required Professional Development credit." at bounding box center [217, 178] width 304 height 21
click at [78, 183] on input "Obtain required Professional Development credit." at bounding box center [71, 178] width 13 height 21
radio input "true"
click at [1161, 18] on button "Close" at bounding box center [1164, 21] width 65 height 31
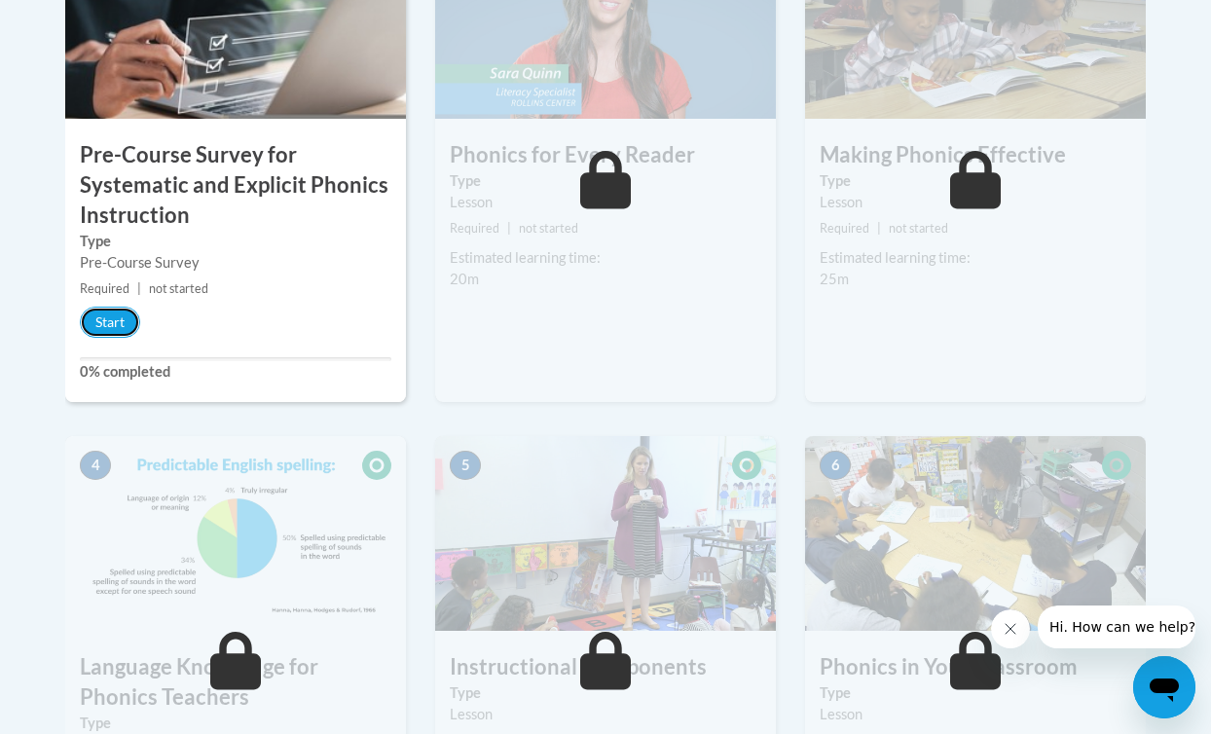
click at [117, 327] on button "Start" at bounding box center [110, 322] width 60 height 31
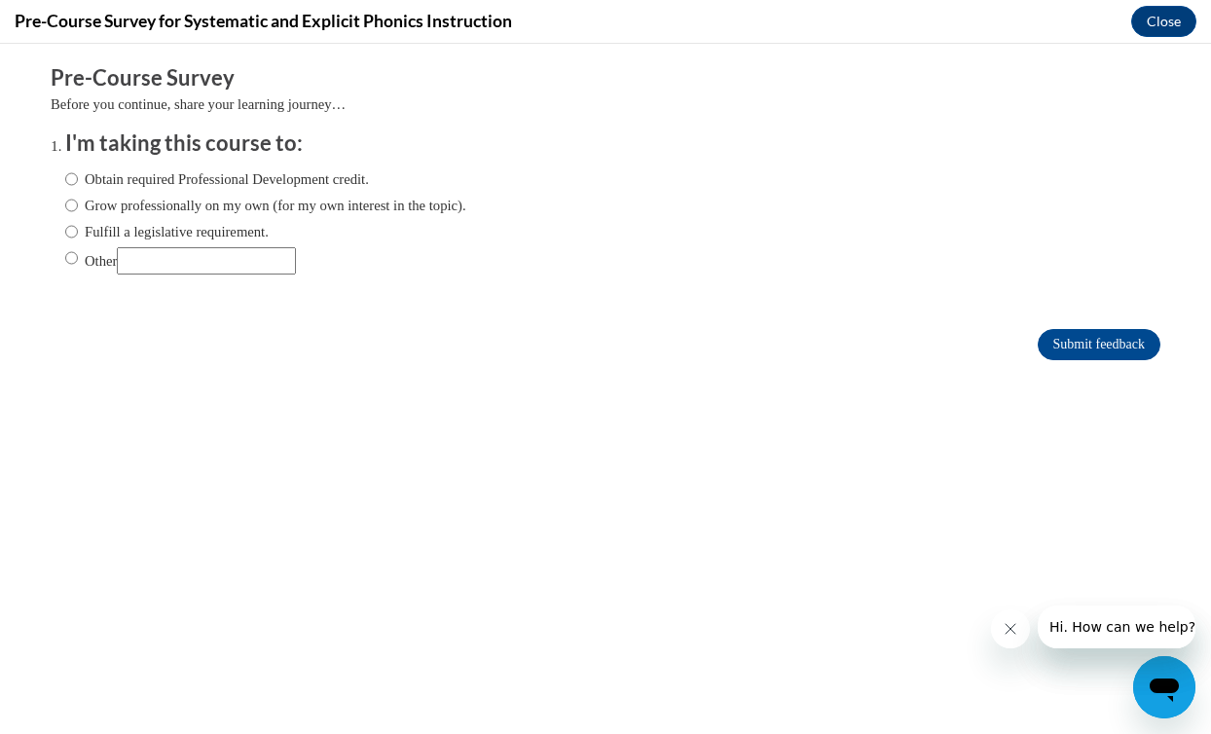
click at [189, 184] on label "Obtain required Professional Development credit." at bounding box center [217, 178] width 304 height 21
click at [78, 184] on input "Obtain required Professional Development credit." at bounding box center [71, 178] width 13 height 21
radio input "true"
click at [1098, 353] on input "Submit feedback" at bounding box center [1099, 344] width 123 height 31
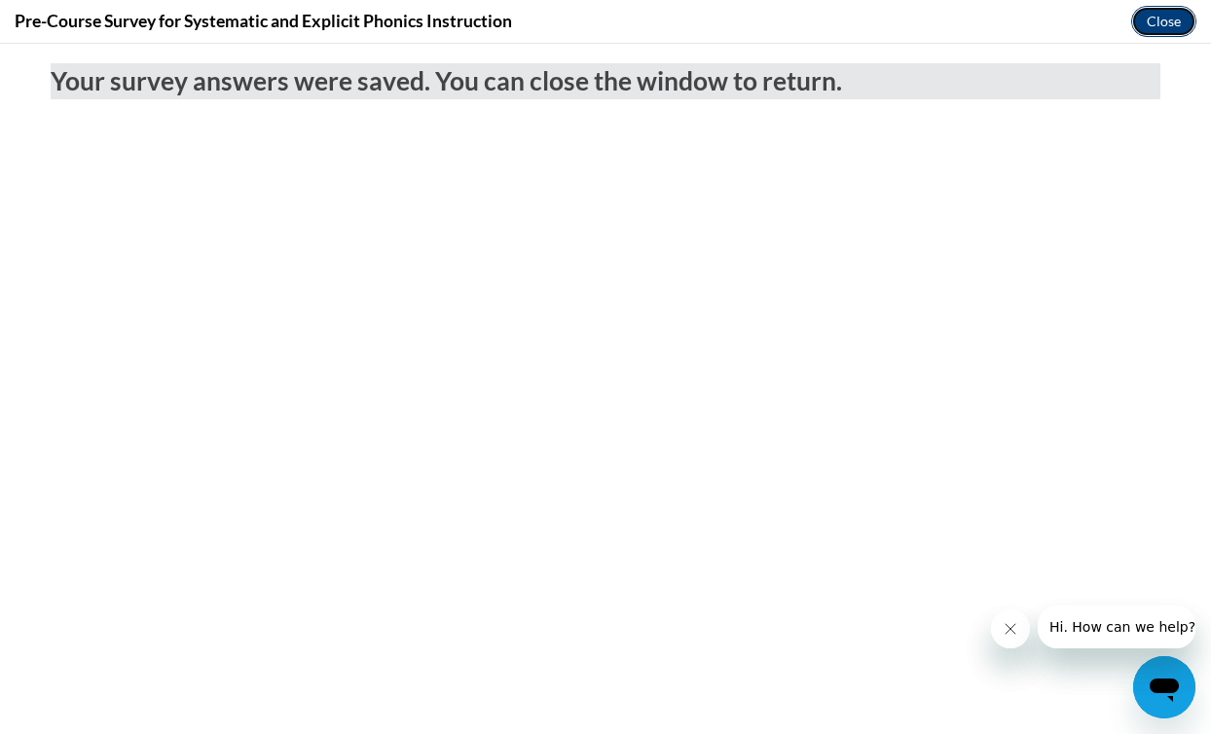
click at [1179, 27] on button "Close" at bounding box center [1164, 21] width 65 height 31
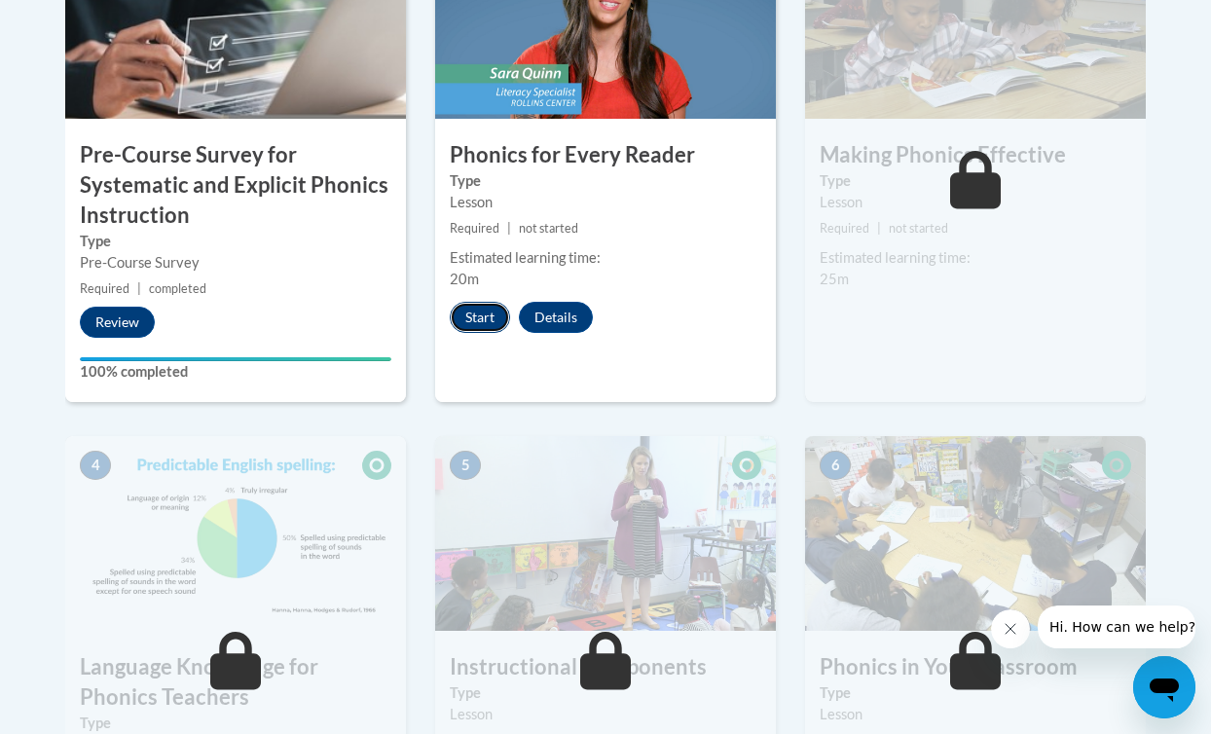
click at [481, 312] on button "Start" at bounding box center [480, 317] width 60 height 31
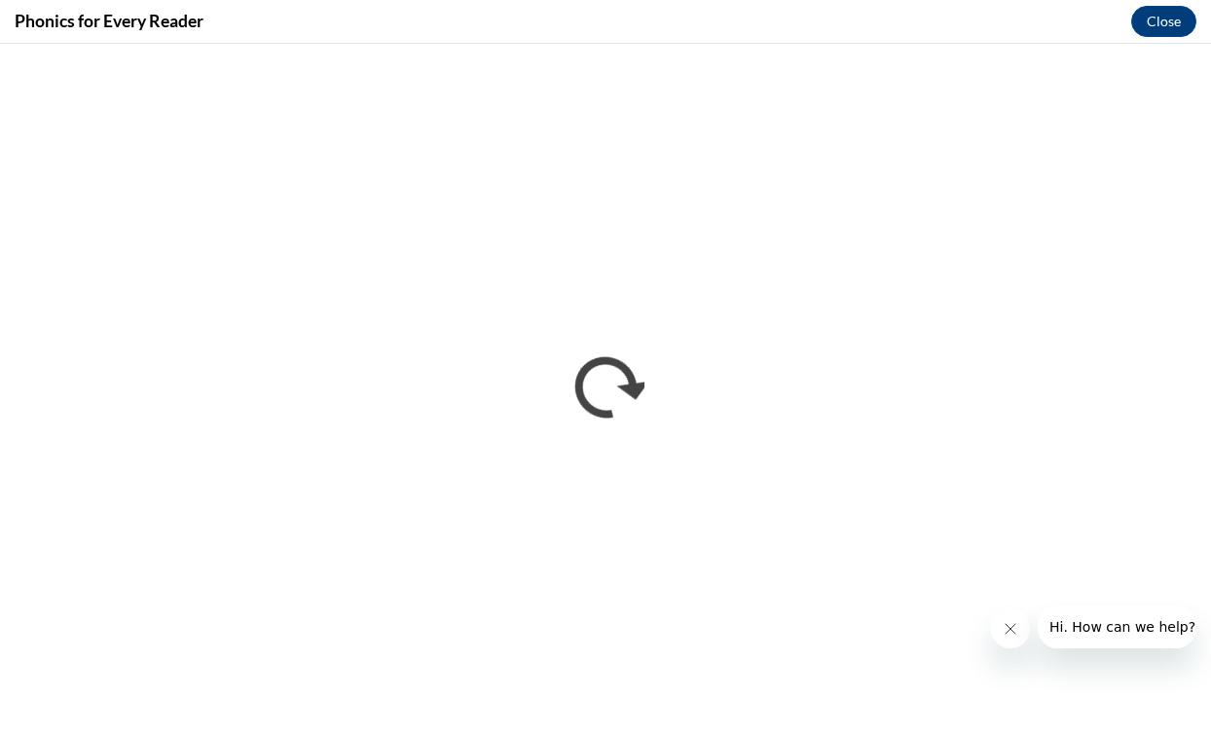
click at [1005, 633] on icon "Close message from company" at bounding box center [1011, 629] width 16 height 16
